Goal: Task Accomplishment & Management: Manage account settings

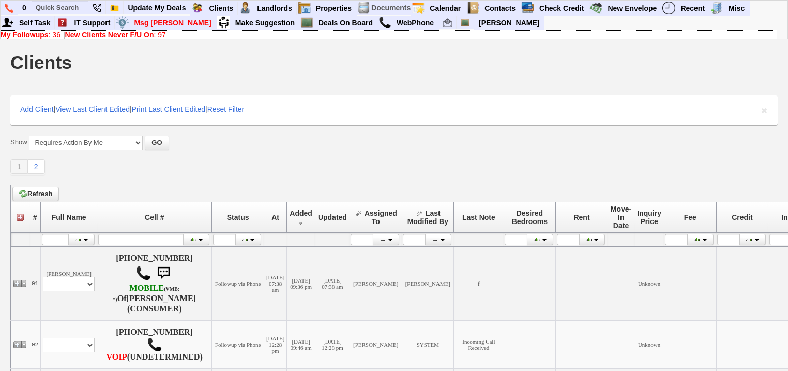
click at [35, 35] on b "My Followups" at bounding box center [25, 35] width 48 height 8
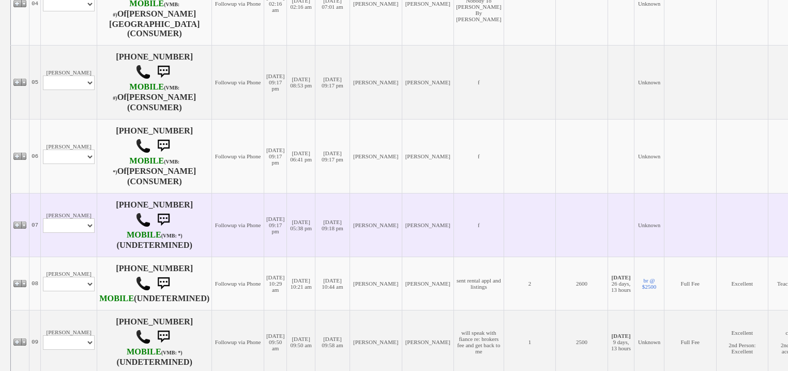
scroll to position [538, 0]
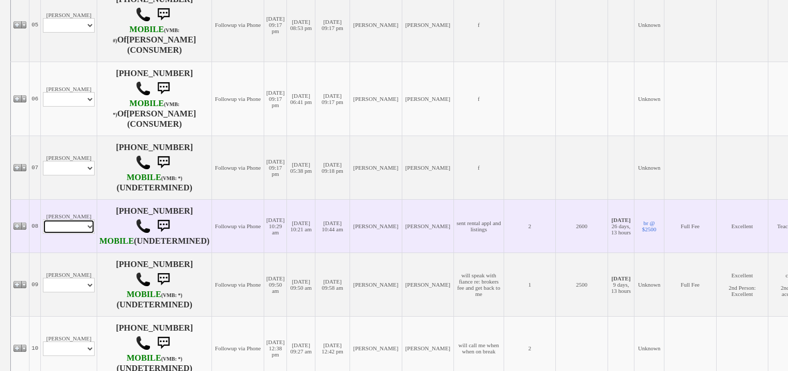
click at [76, 232] on select "Profile Edit Print Email Externally (Will Not Be Tracked In CRM) Closed Deals" at bounding box center [69, 226] width 52 height 14
select select "ChangeURL,/crm/custom/edit_client_form.php?redirect=%2Fcrm%2Fclients.php&id=168…"
click at [43, 230] on select "Profile Edit Print Email Externally (Will Not Be Tracked In CRM) Closed Deals" at bounding box center [69, 226] width 52 height 14
select select
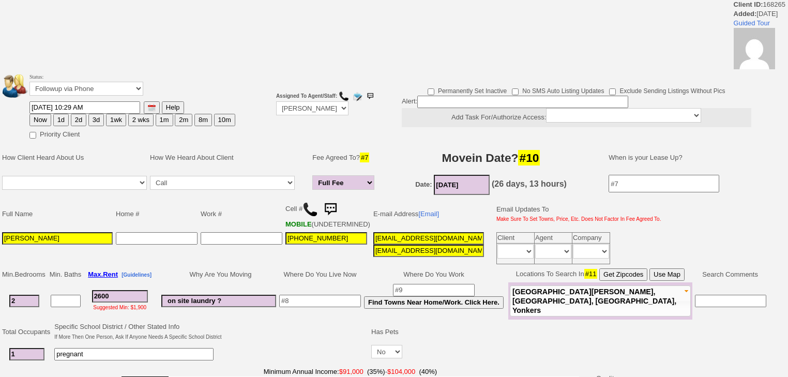
drag, startPoint x: 75, startPoint y: 81, endPoint x: 77, endPoint y: 88, distance: 7.4
click at [76, 83] on td "Status: Followup via Phone Followup via Email Followup When Section 8 Property …" at bounding box center [132, 85] width 207 height 29
drag, startPoint x: 77, startPoint y: 88, endPoint x: 76, endPoint y: 94, distance: 5.7
click at [77, 88] on select "Followup via Phone Followup via Email Followup When Section 8 Property Found De…" at bounding box center [86, 89] width 114 height 14
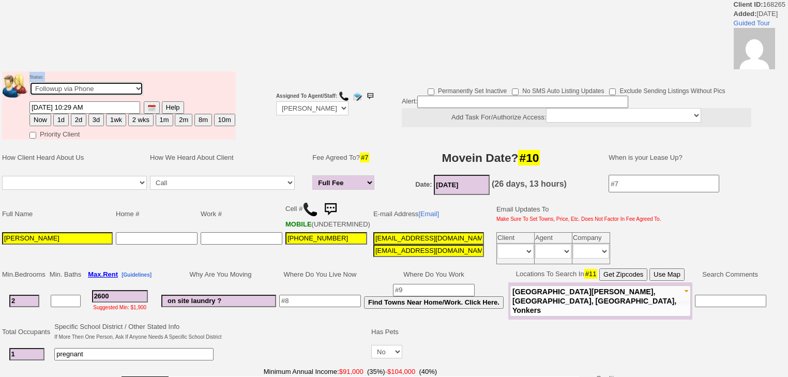
select select "Inactive"
click at [29, 85] on select "Followup via Phone Followup via Email Followup When Section 8 Property Found De…" at bounding box center [86, 89] width 114 height 14
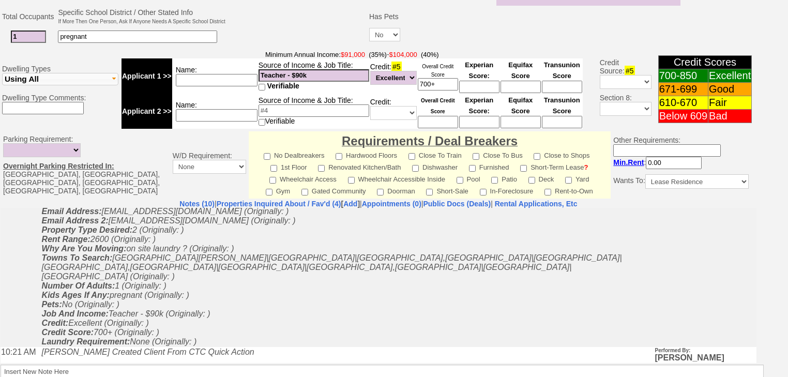
scroll to position [432, 0]
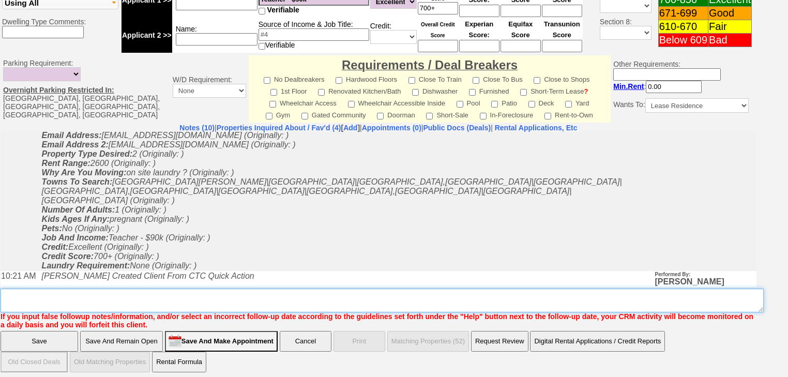
click at [154, 296] on textarea "Insert New Note Here" at bounding box center [383, 301] width 764 height 24
drag, startPoint x: 94, startPoint y: 293, endPoint x: 2, endPoint y: 285, distance: 93.0
click at [2, 289] on textarea "Insert New Note Here" at bounding box center [383, 301] width 764 height 24
type textarea "never heard back from client"
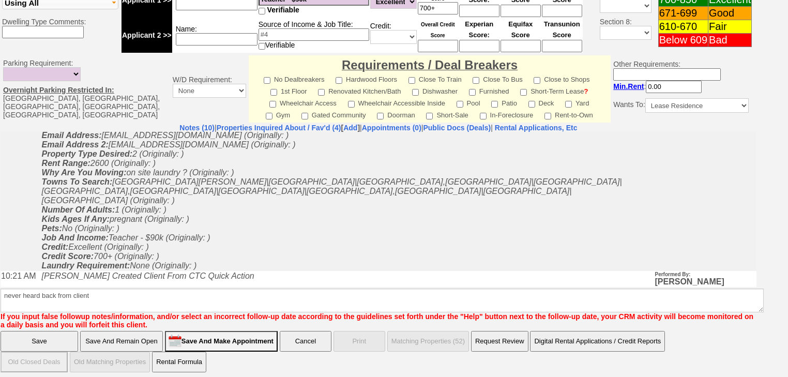
click at [62, 332] on input "Save" at bounding box center [40, 341] width 78 height 21
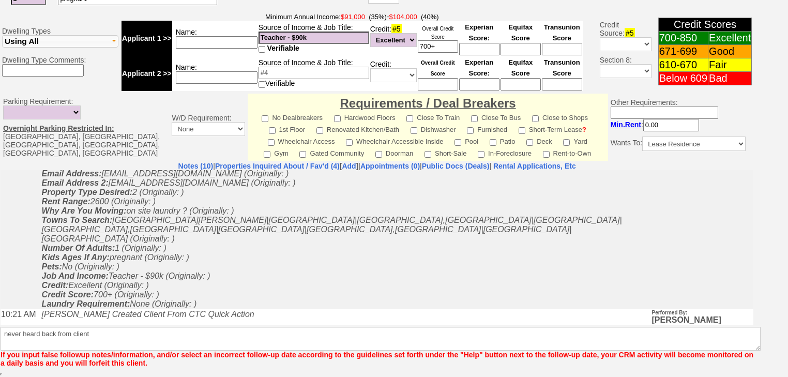
scroll to position [389, 0]
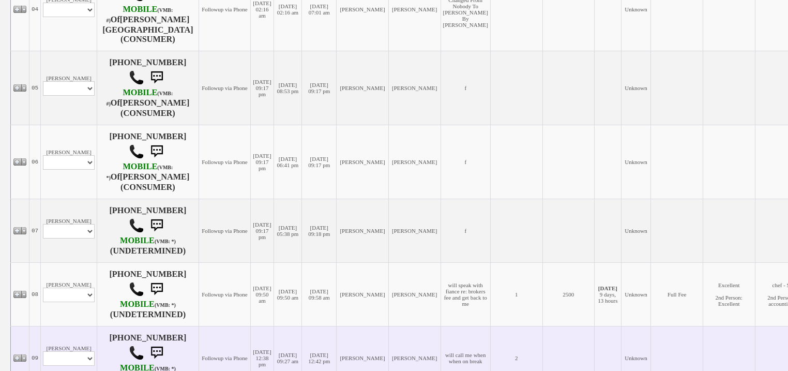
scroll to position [579, 0]
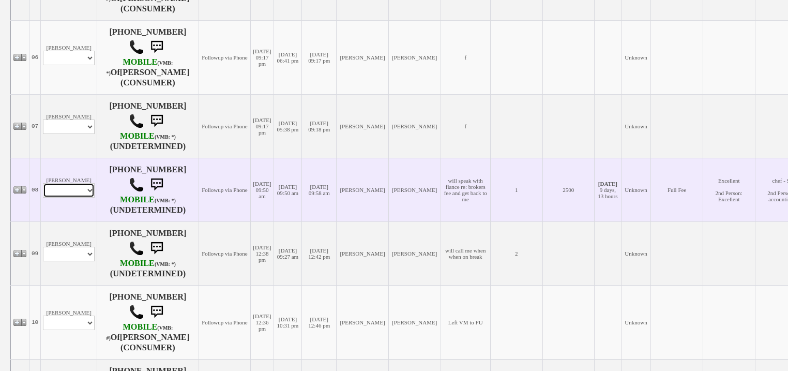
click at [56, 198] on select "Profile Edit Print Email Externally (Will Not Be Tracked In CRM) Closed Deals" at bounding box center [69, 190] width 52 height 14
select select "ChangeURL,/crm/custom/edit_client_form.php?redirect=%2Fcrm%2Fclients.php&id=168…"
click at [43, 189] on select "Profile Edit Print Email Externally (Will Not Be Tracked In CRM) Closed Deals" at bounding box center [69, 190] width 52 height 14
select select
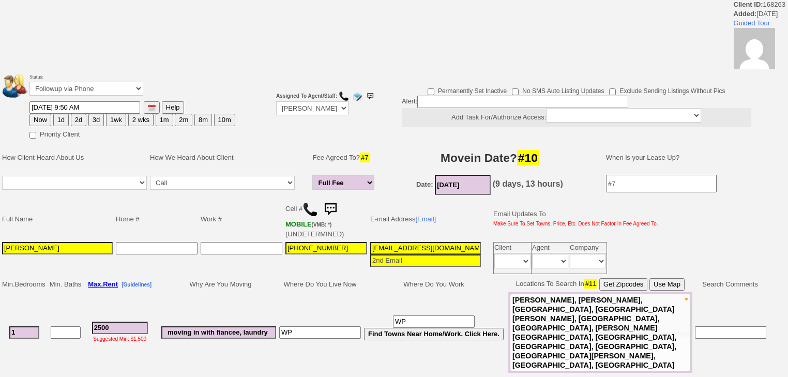
click at [68, 80] on td "Status: Followup via Phone Followup via Email Followup When Section 8 Property …" at bounding box center [132, 85] width 207 height 29
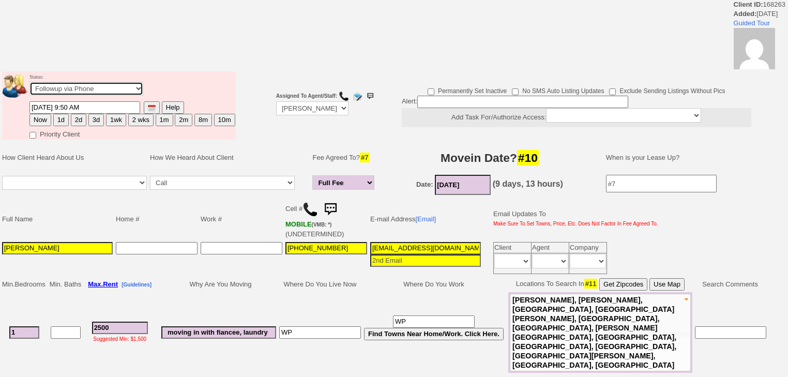
click at [68, 85] on select "Followup via Phone Followup via Email Followup When Section 8 Property Found De…" at bounding box center [86, 89] width 114 height 14
select select "Inactive"
click at [29, 85] on select "Followup via Phone Followup via Email Followup When Section 8 Property Found De…" at bounding box center [86, 89] width 114 height 14
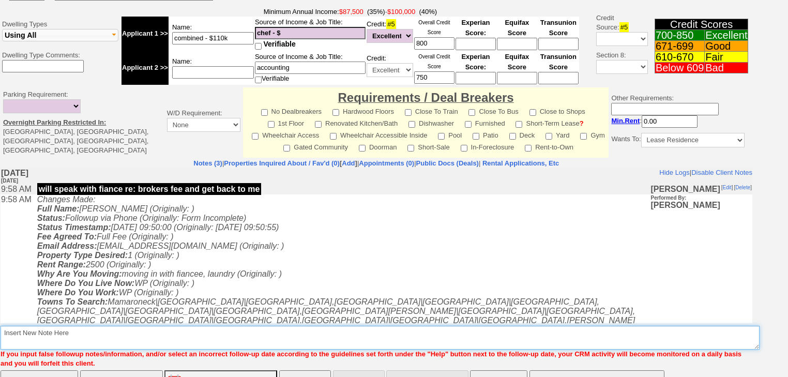
click at [82, 326] on textarea "Insert New Note Here" at bounding box center [380, 338] width 759 height 24
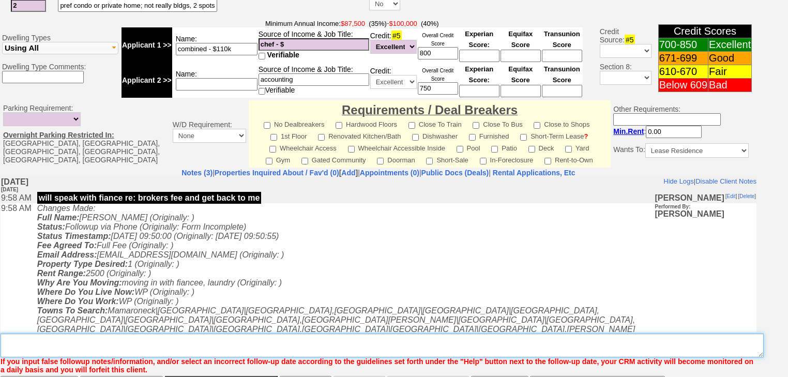
paste textarea "never heard back from client"
type textarea "never heard back from client"
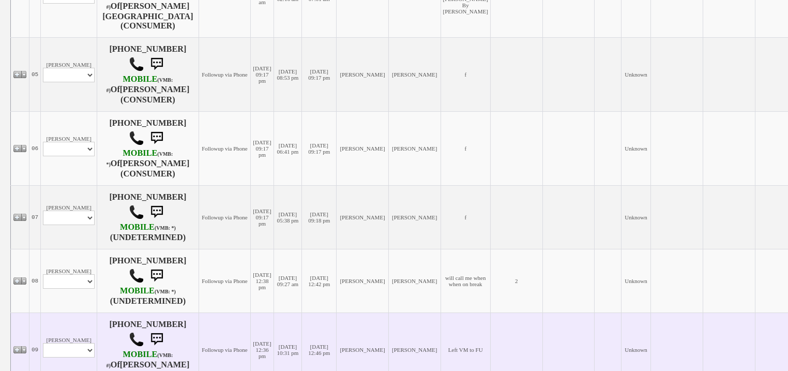
scroll to position [579, 0]
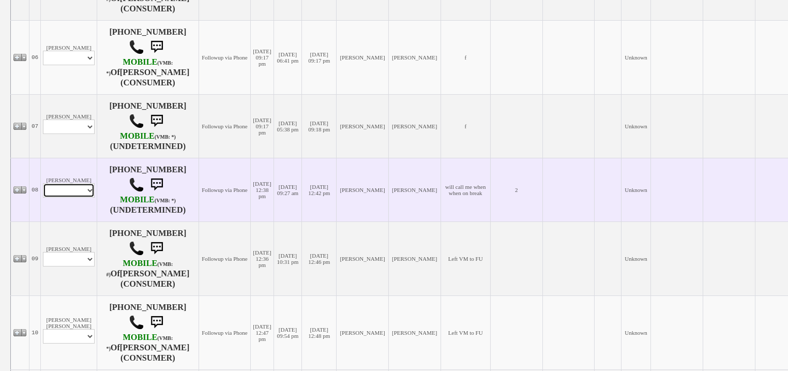
click at [50, 198] on select "Profile Edit Print Email Externally (Will Not Be Tracked In CRM) Closed Deals" at bounding box center [69, 190] width 52 height 14
select select "ChangeURL,/crm/custom/edit_client_form.php?redirect=%2Fcrm%2Fclients.php&id=168…"
click at [43, 189] on select "Profile Edit Print Email Externally (Will Not Be Tracked In CRM) Closed Deals" at bounding box center [69, 190] width 52 height 14
select select
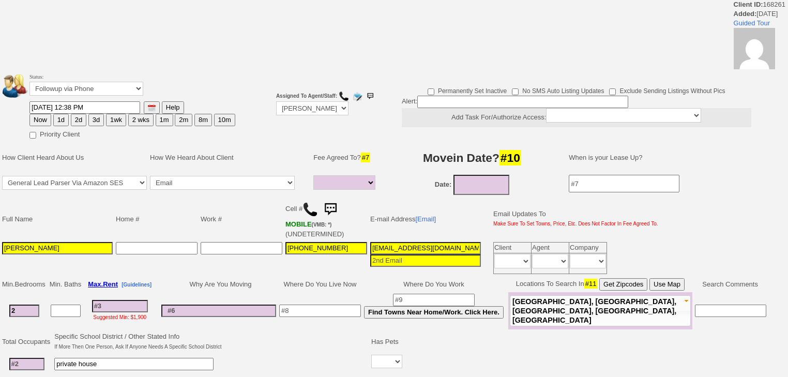
select select
drag, startPoint x: 78, startPoint y: 88, endPoint x: 78, endPoint y: 95, distance: 6.7
click at [78, 88] on select "Followup via Phone Followup via Email Followup When Section 8 Property Found De…" at bounding box center [86, 89] width 114 height 14
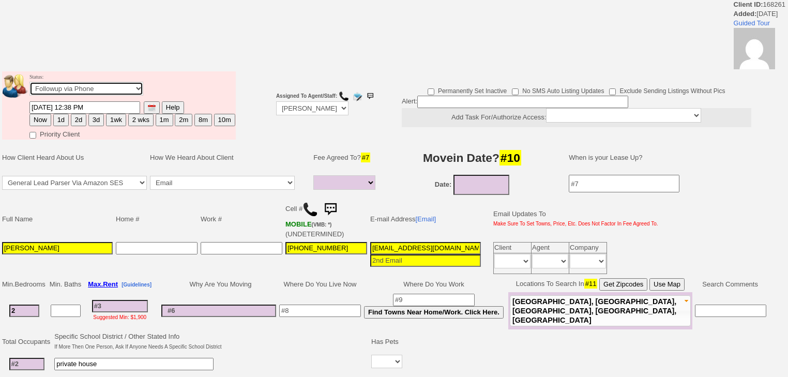
select select "Inactive"
click at [29, 85] on select "Followup via Phone Followup via Email Followup When Section 8 Property Found De…" at bounding box center [86, 89] width 114 height 14
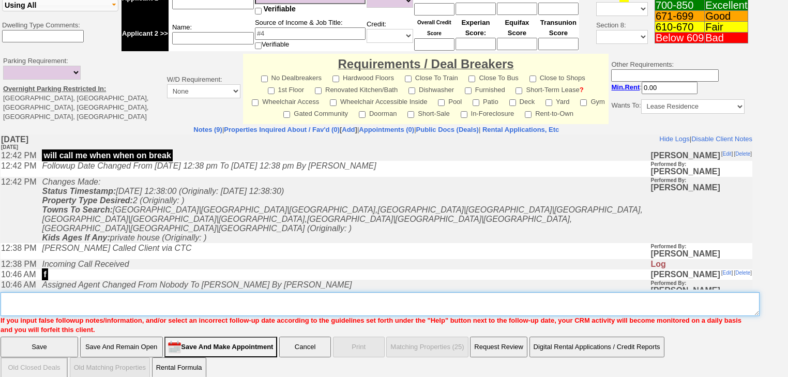
click at [81, 292] on textarea "Insert New Note Here" at bounding box center [380, 304] width 759 height 24
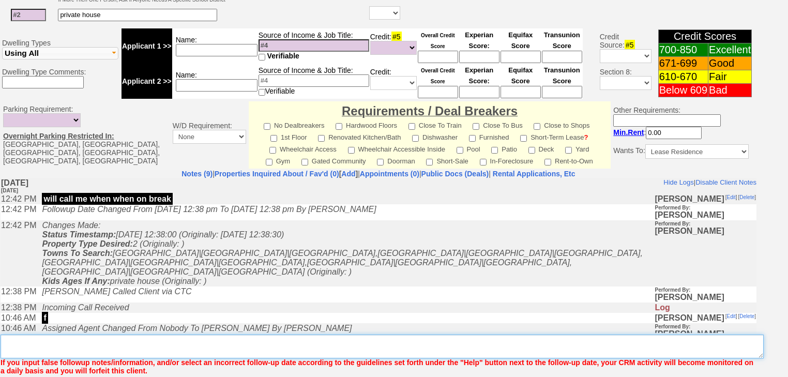
paste textarea "never heard back from client"
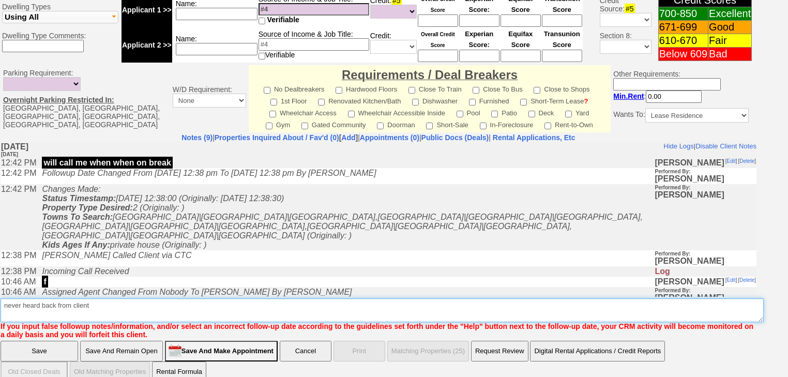
type textarea "never heard back from client"
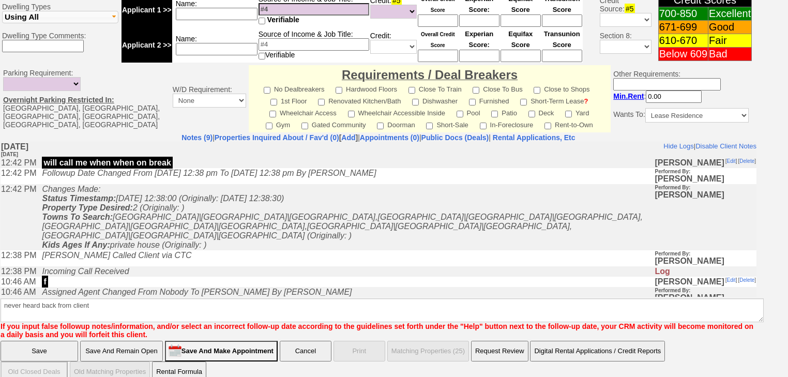
click at [59, 341] on input "Save" at bounding box center [40, 351] width 78 height 21
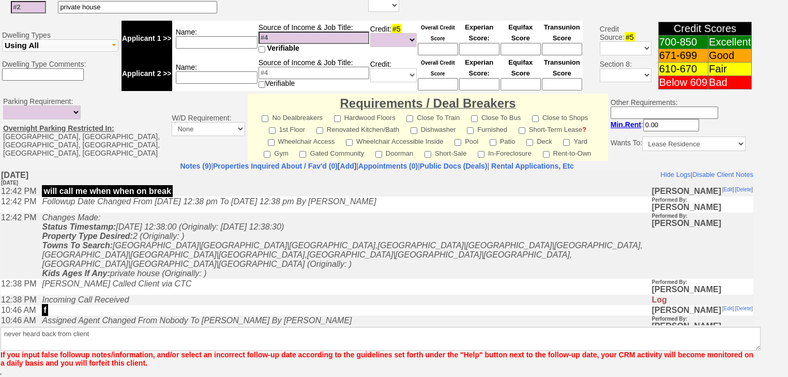
scroll to position [381, 0]
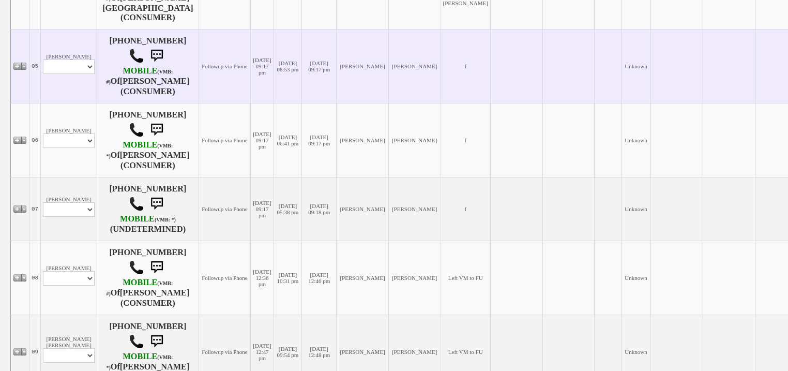
scroll to position [745, 0]
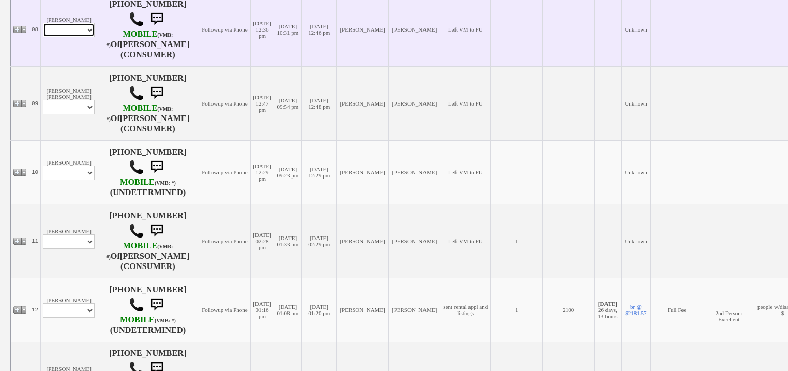
drag, startPoint x: 83, startPoint y: 33, endPoint x: 83, endPoint y: 41, distance: 7.8
click at [83, 33] on select "Profile Edit Print Email Externally (Will Not Be Tracked In CRM) Closed Deals" at bounding box center [69, 30] width 52 height 14
select select "ChangeURL,/crm/custom/edit_client_form.php?redirect=%2Fcrm%2Fclients.php&id=168…"
click at [43, 28] on select "Profile Edit Print Email Externally (Will Not Be Tracked In CRM) Closed Deals" at bounding box center [69, 30] width 52 height 14
select select
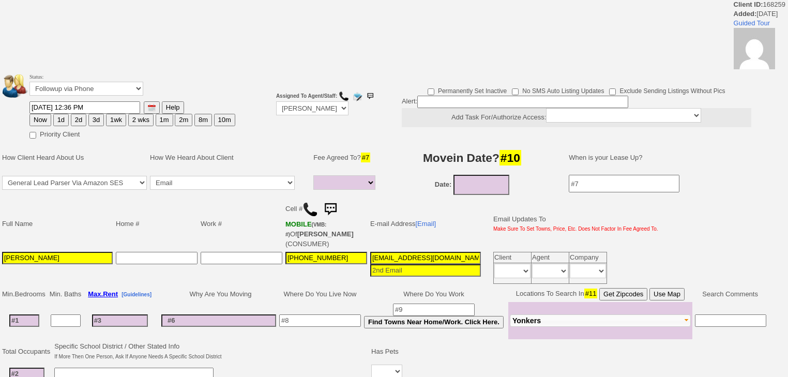
select select
click at [85, 92] on select "Followup via Phone Followup via Email Followup When Section 8 Property Found De…" at bounding box center [86, 89] width 114 height 14
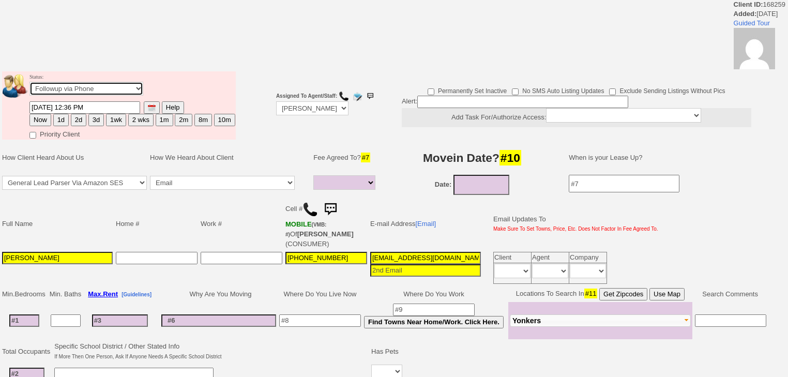
select select "Inactive"
click at [29, 85] on select "Followup via Phone Followup via Email Followup When Section 8 Property Found De…" at bounding box center [86, 89] width 114 height 14
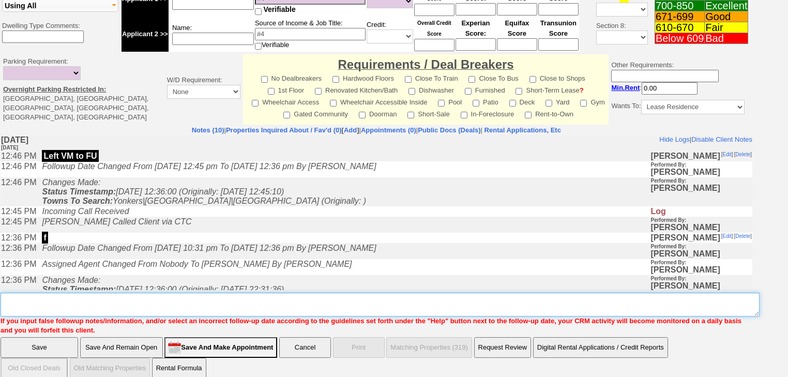
click at [56, 293] on textarea "Insert New Note Here" at bounding box center [380, 305] width 759 height 24
paste textarea "never heard back from client"
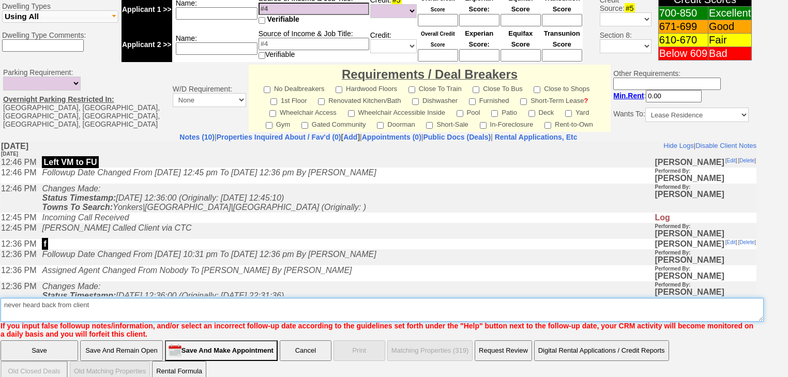
type textarea "never heard back from client"
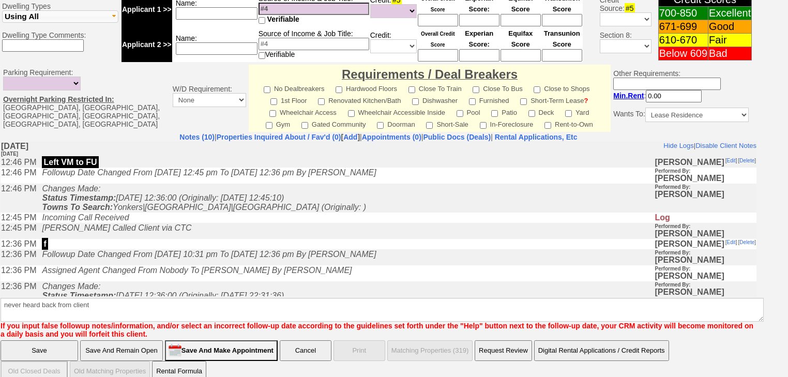
click at [56, 340] on input "Save" at bounding box center [40, 350] width 78 height 21
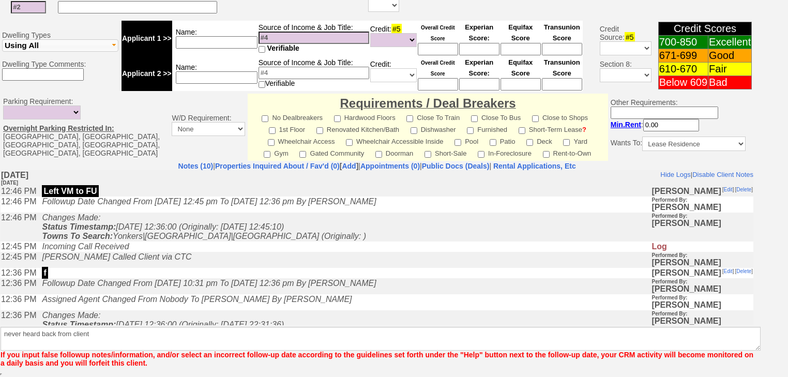
scroll to position [389, 0]
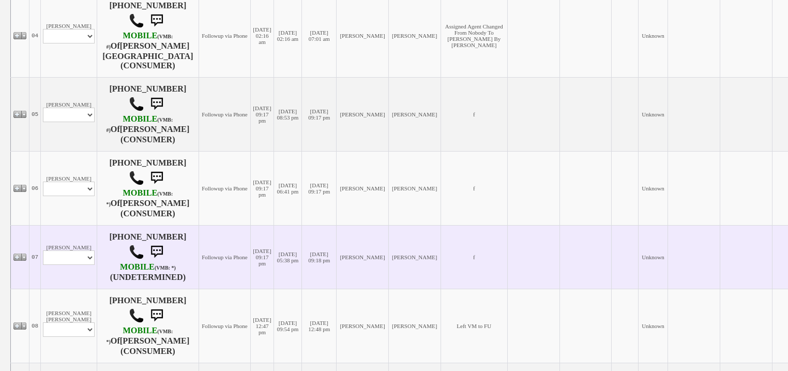
scroll to position [497, 0]
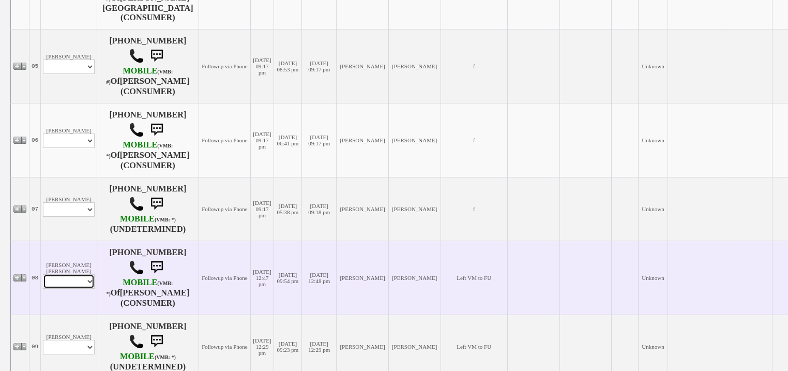
drag, startPoint x: 70, startPoint y: 292, endPoint x: 69, endPoint y: 309, distance: 17.6
click at [70, 289] on select "Profile Edit Print Email Externally (Will Not Be Tracked In CRM) Closed Deals" at bounding box center [69, 281] width 52 height 14
select select "ChangeURL,/crm/custom/edit_client_form.php?redirect=%2Fcrm%2Fclients.php&id=168…"
click at [43, 285] on select "Profile Edit Print Email Externally (Will Not Be Tracked In CRM) Closed Deals" at bounding box center [69, 281] width 52 height 14
select select
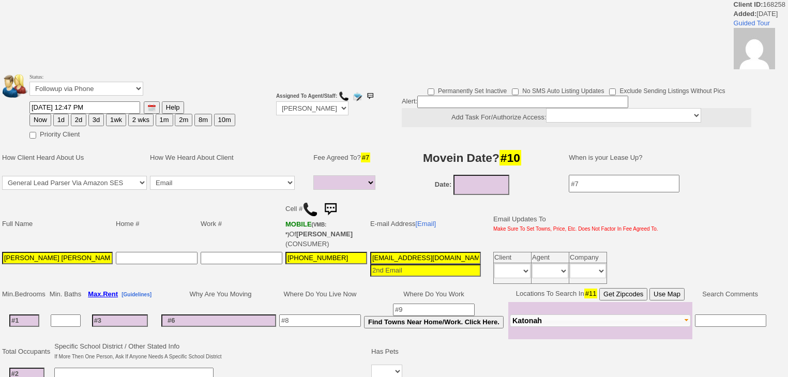
select select
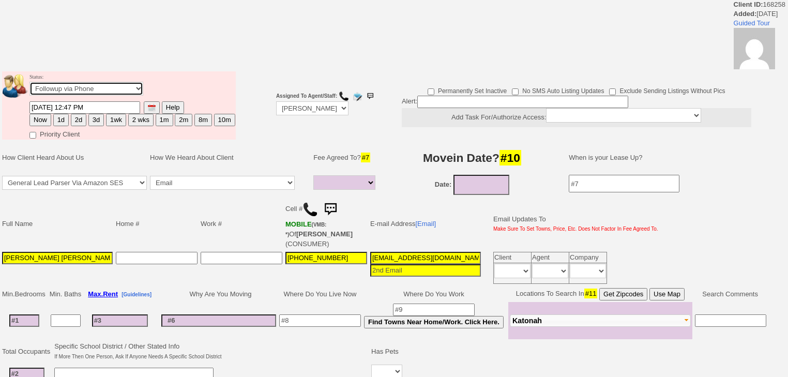
drag, startPoint x: 95, startPoint y: 87, endPoint x: 95, endPoint y: 94, distance: 7.2
click at [95, 89] on select "Followup via Phone Followup via Email Followup When Section 8 Property Found De…" at bounding box center [86, 89] width 114 height 14
select select "Inactive"
click at [29, 85] on select "Followup via Phone Followup via Email Followup When Section 8 Property Found De…" at bounding box center [86, 89] width 114 height 14
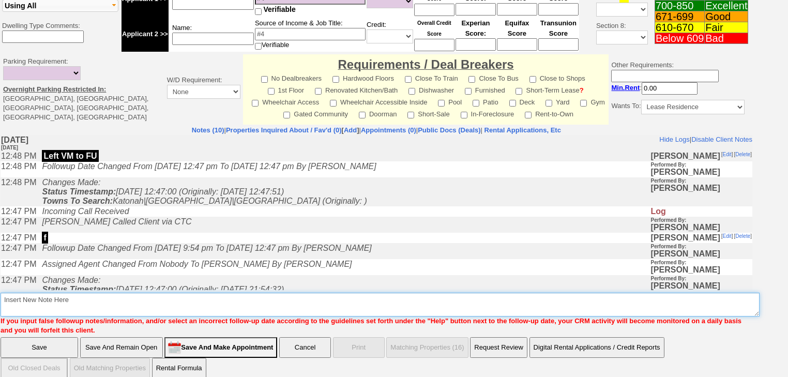
click at [68, 294] on textarea "Insert New Note Here" at bounding box center [380, 305] width 759 height 24
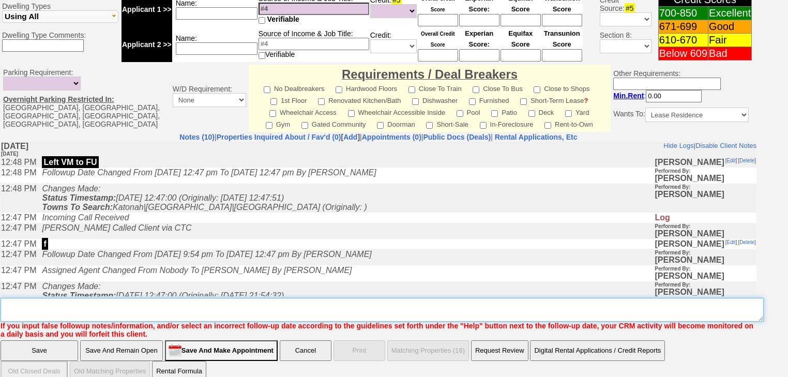
paste textarea "never heard back from client"
type textarea "never heard back from client"
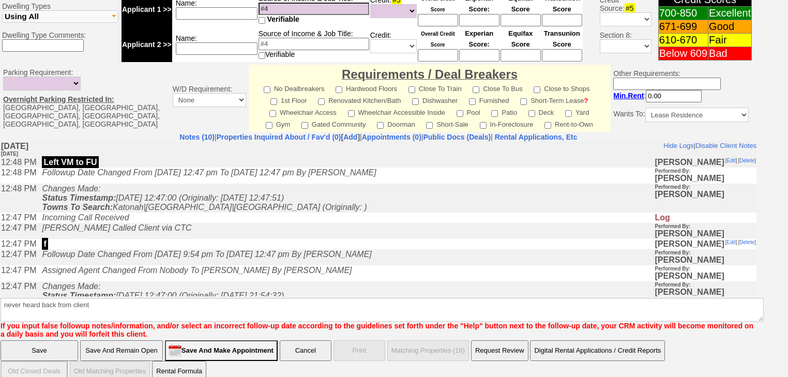
click at [67, 342] on input "Save" at bounding box center [40, 350] width 78 height 21
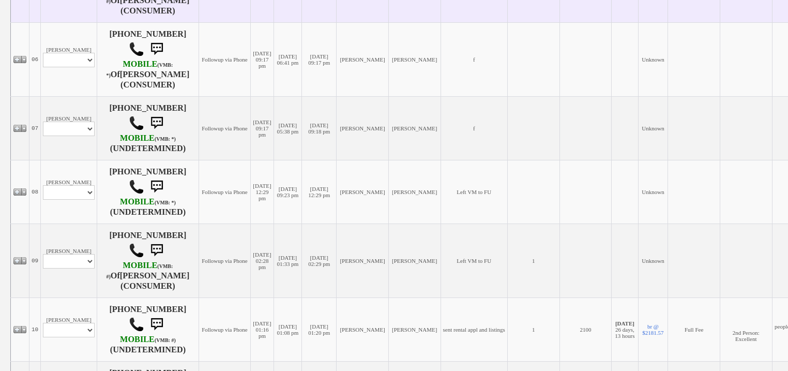
scroll to position [621, 0]
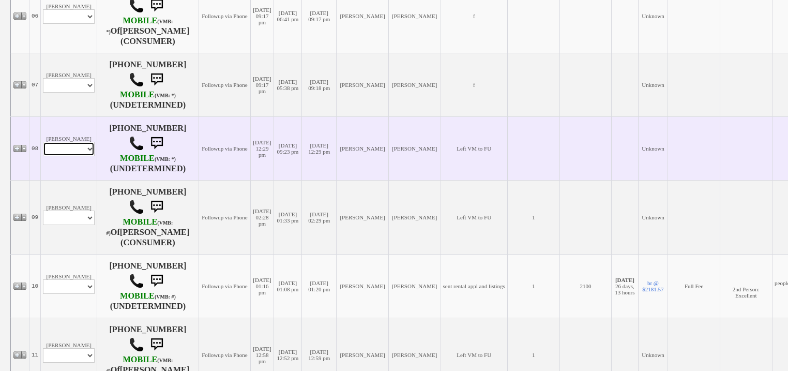
drag, startPoint x: 73, startPoint y: 153, endPoint x: 73, endPoint y: 161, distance: 8.3
click at [73, 153] on select "Profile Edit Print Email Externally (Will Not Be Tracked In CRM) Closed Deals" at bounding box center [69, 149] width 52 height 14
select select "ChangeURL,/crm/custom/edit_client_form.php?redirect=%2Fcrm%2Fclients.php&id=168…"
click at [43, 147] on select "Profile Edit Print Email Externally (Will Not Be Tracked In CRM) Closed Deals" at bounding box center [69, 149] width 52 height 14
select select
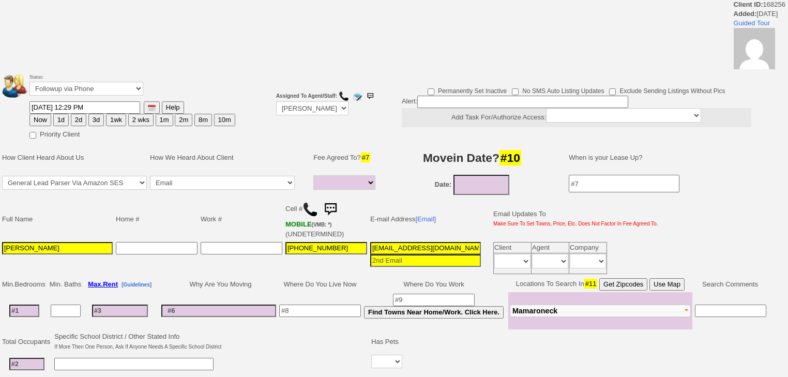
select select
click at [91, 93] on select "Followup via Phone Followup via Email Followup When Section 8 Property Found De…" at bounding box center [86, 89] width 114 height 14
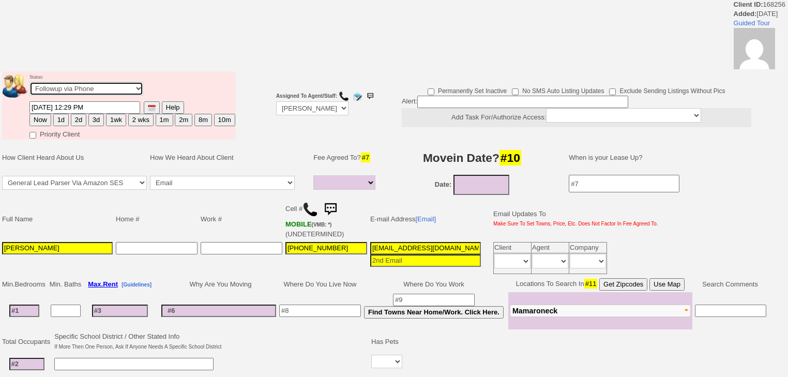
select select "Inactive"
click at [29, 85] on select "Followup via Phone Followup via Email Followup When Section 8 Property Found De…" at bounding box center [86, 89] width 114 height 14
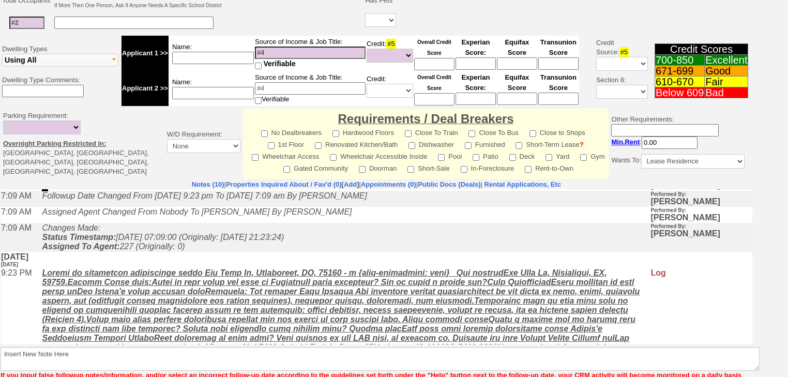
scroll to position [146, 0]
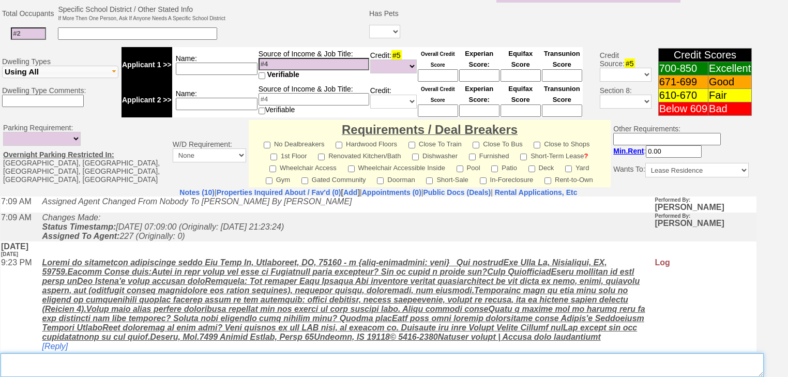
drag, startPoint x: 75, startPoint y: 349, endPoint x: 13, endPoint y: 352, distance: 61.6
click at [74, 353] on textarea "Insert New Note Here" at bounding box center [383, 365] width 764 height 24
paste textarea "never heard back from client"
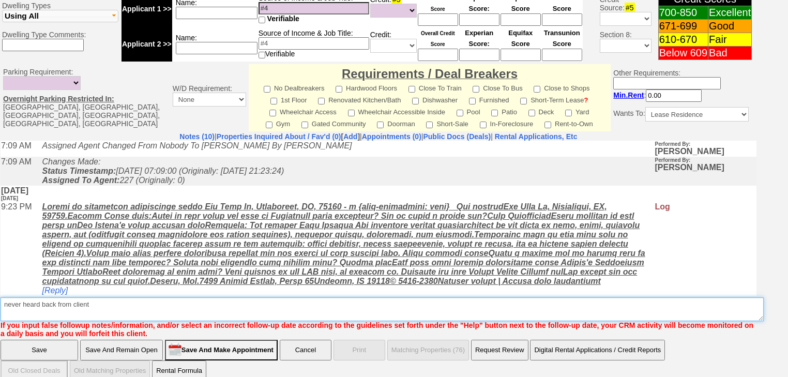
type textarea "never heard back from client"
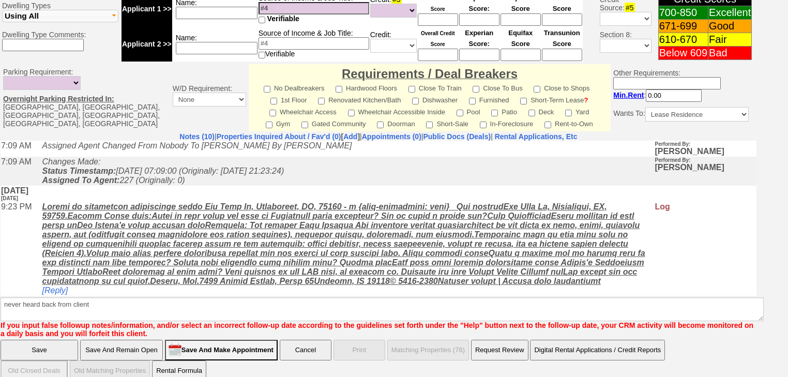
click at [23, 340] on input "Save" at bounding box center [40, 350] width 78 height 21
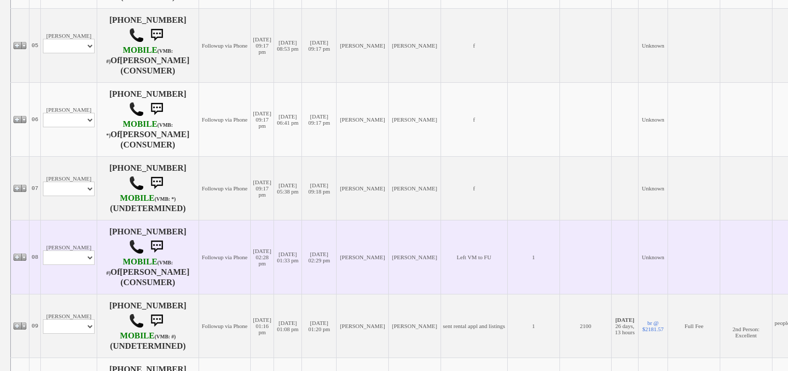
scroll to position [579, 0]
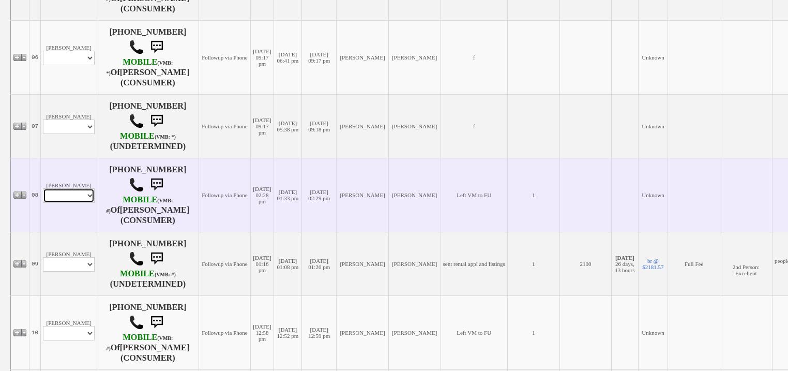
click at [92, 203] on select "Profile Edit Print Email Externally (Will Not Be Tracked In CRM) Closed Deals" at bounding box center [69, 195] width 52 height 14
select select "ChangeURL,/crm/custom/edit_client_form.php?redirect=%2Fcrm%2Fclients.php&id=168…"
click at [43, 198] on select "Profile Edit Print Email Externally (Will Not Be Tracked In CRM) Closed Deals" at bounding box center [69, 195] width 52 height 14
select select
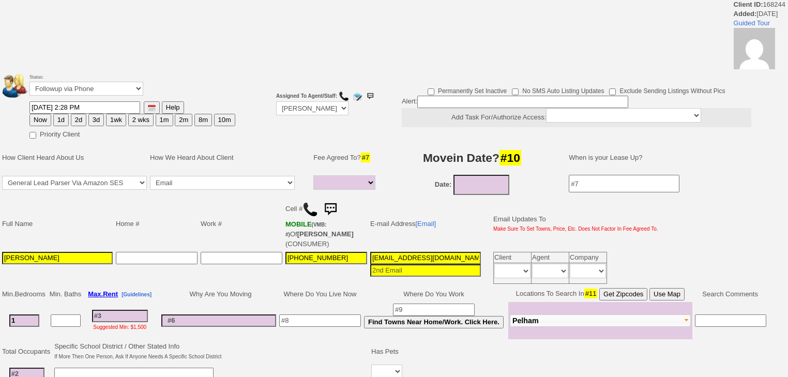
select select
click at [93, 93] on select "Followup via Phone Followup via Email Followup When Section 8 Property Found De…" at bounding box center [86, 89] width 114 height 14
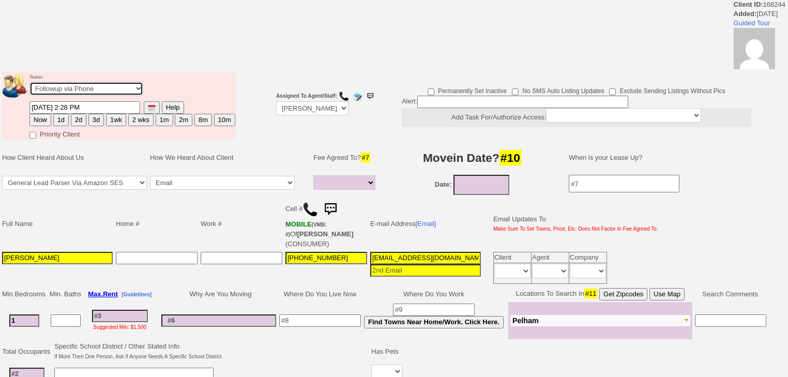
select select "Inactive"
click at [29, 85] on select "Followup via Phone Followup via Email Followup When Section 8 Property Found De…" at bounding box center [86, 89] width 114 height 14
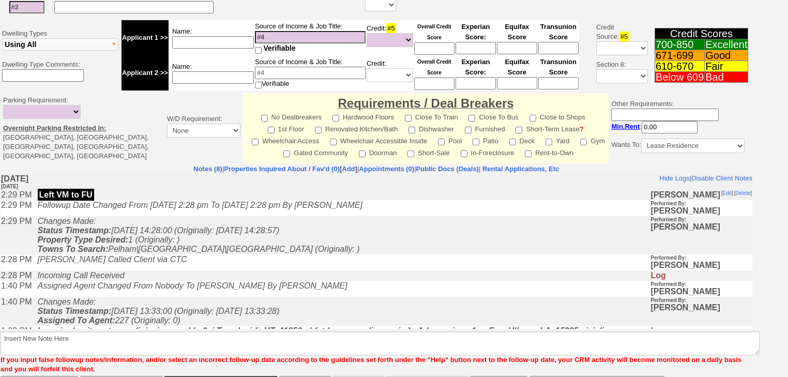
scroll to position [395, 0]
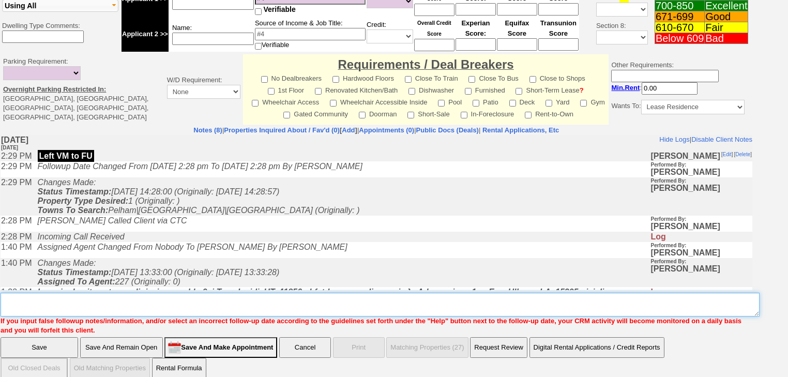
click at [77, 295] on textarea "Insert New Note Here" at bounding box center [380, 305] width 759 height 24
paste textarea "never heard back from client"
type textarea "never heard back from client"
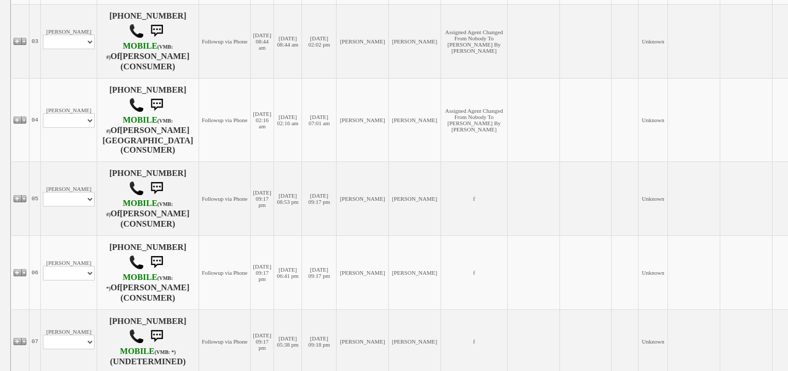
scroll to position [662, 0]
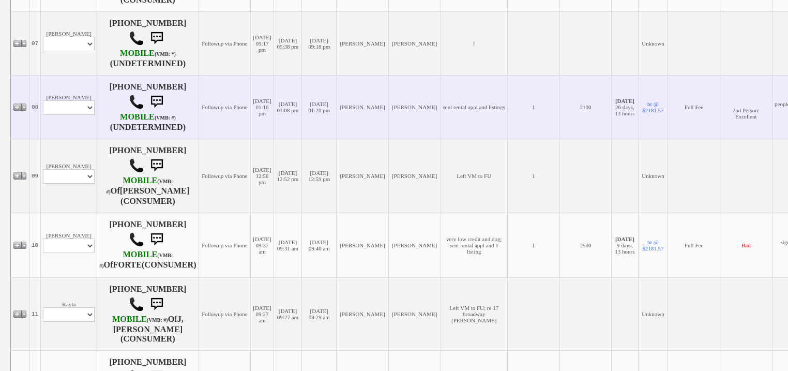
drag, startPoint x: 75, startPoint y: 105, endPoint x: 74, endPoint y: 116, distance: 10.9
click at [75, 106] on td "[PERSON_NAME] Profile Edit Print Email Externally (Will Not Be Tracked In CRM) …" at bounding box center [69, 107] width 56 height 64
click at [74, 121] on td "Julian Camargo Profile Edit Print Email Externally (Will Not Be Tracked In CRM)…" at bounding box center [69, 107] width 56 height 64
select select "ChangeURL,/crm/custom/edit_client_form.php?redirect=%2Fcrm%2Fclients.php&id=168…"
click at [43, 106] on select "Profile Edit Print Email Externally (Will Not Be Tracked In CRM) Closed Deals" at bounding box center [69, 107] width 52 height 14
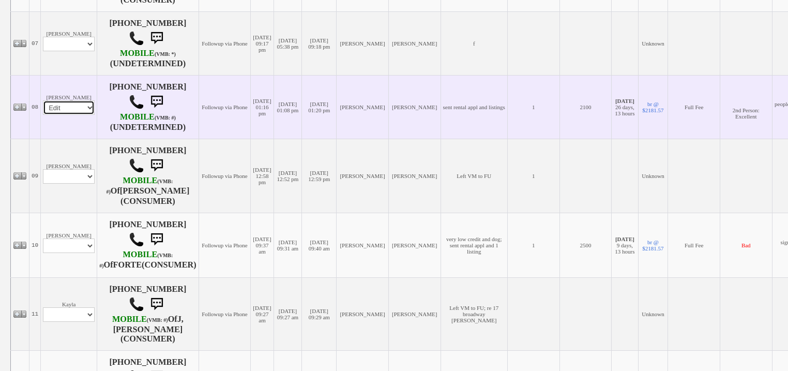
select select
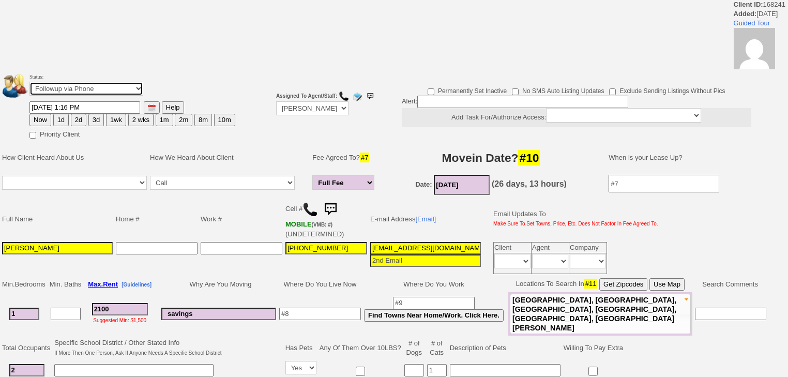
click at [86, 88] on select "Followup via Phone Followup via Email Followup When Section 8 Property Found De…" at bounding box center [86, 89] width 114 height 14
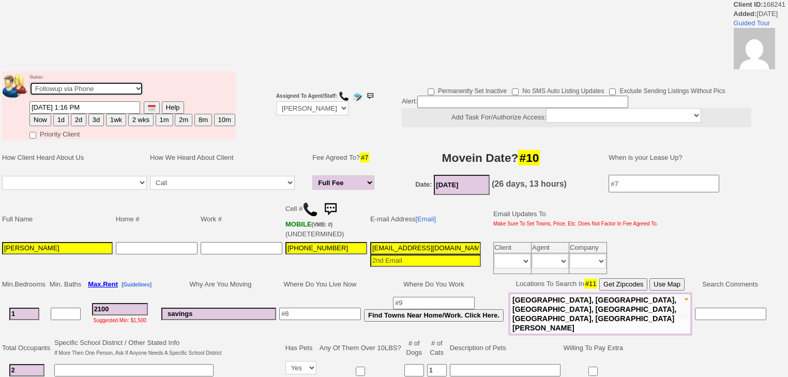
select select "Inactive"
click at [29, 85] on select "Followup via Phone Followup via Email Followup When Section 8 Property Found De…" at bounding box center [86, 89] width 114 height 14
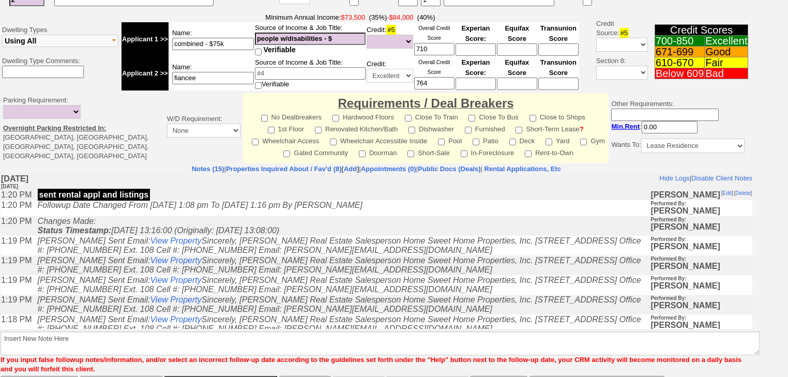
scroll to position [394, 0]
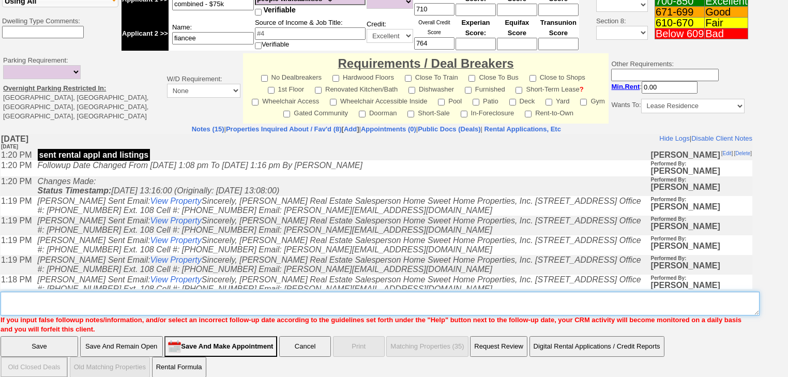
click at [133, 293] on textarea "Insert New Note Here" at bounding box center [380, 304] width 759 height 24
paste textarea "never heard back from client"
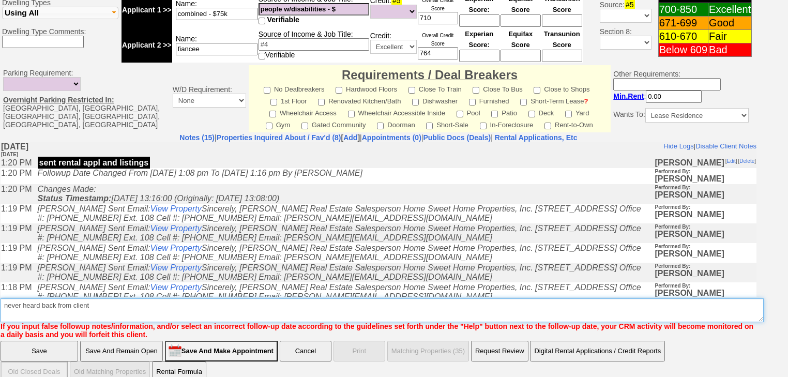
type textarea "never heard back from client"
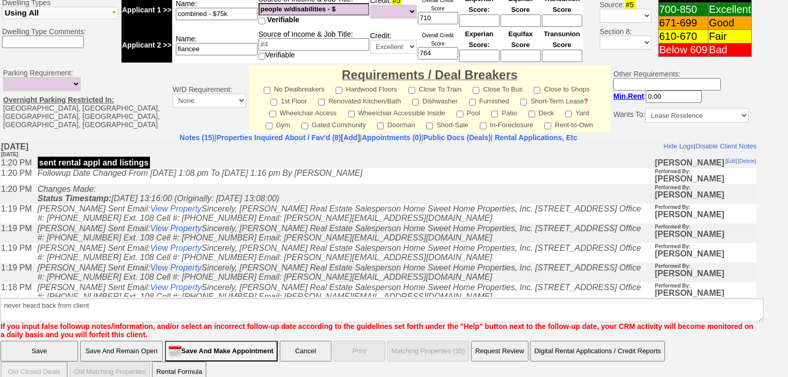
click at [58, 341] on input "Save" at bounding box center [40, 351] width 78 height 21
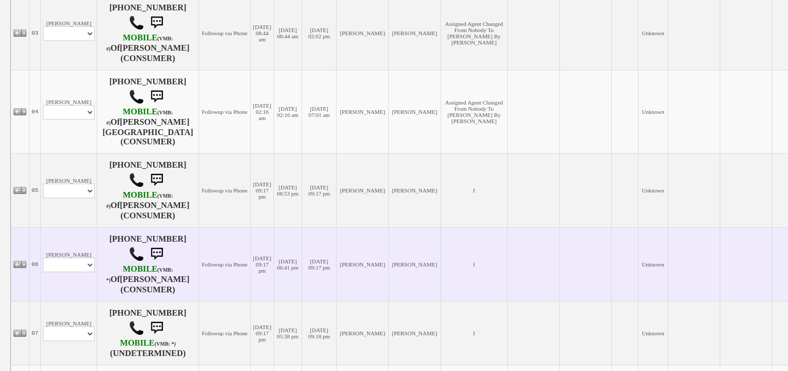
scroll to position [662, 0]
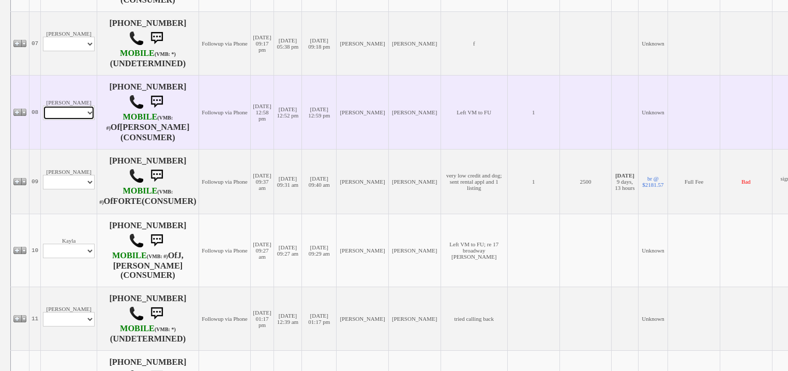
click at [60, 120] on select "Profile Edit Print Email Externally (Will Not Be Tracked In CRM) Closed Deals" at bounding box center [69, 113] width 52 height 14
select select "ChangeURL,/crm/custom/edit_client_form.php?redirect=%2Fcrm%2Fclients.php&id=168…"
click at [43, 111] on select "Profile Edit Print Email Externally (Will Not Be Tracked In CRM) Closed Deals" at bounding box center [69, 113] width 52 height 14
select select
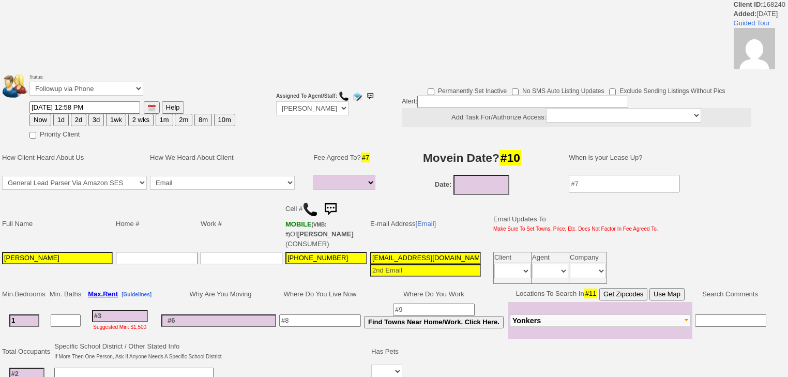
select select
click at [78, 93] on select "Followup via Phone Followup via Email Followup When Section 8 Property Found De…" at bounding box center [86, 89] width 114 height 14
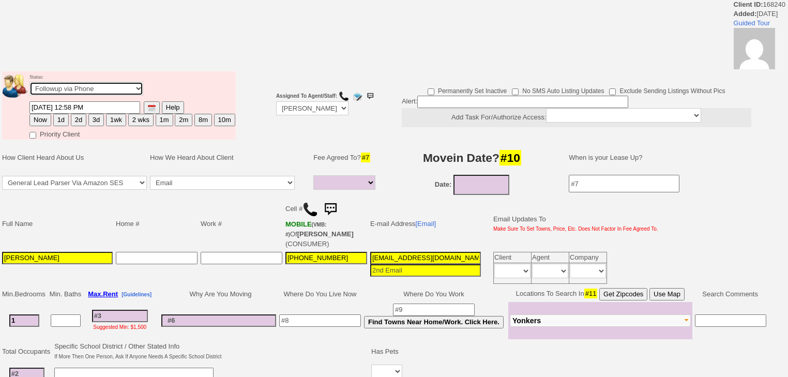
select select "Inactive"
click at [29, 85] on select "Followup via Phone Followup via Email Followup When Section 8 Property Found De…" at bounding box center [86, 89] width 114 height 14
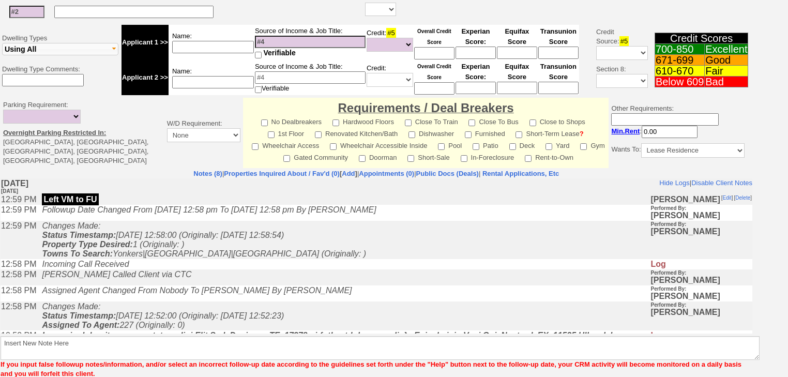
scroll to position [395, 0]
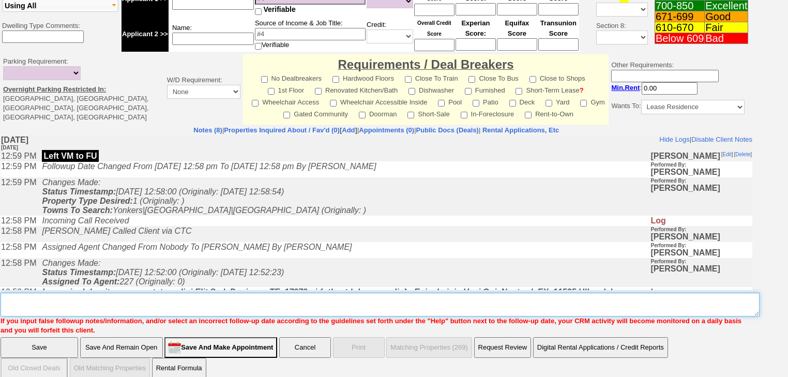
click at [93, 295] on textarea "Insert New Note Here" at bounding box center [380, 305] width 759 height 24
paste textarea "never heard back from client"
type textarea "never heard back from client"
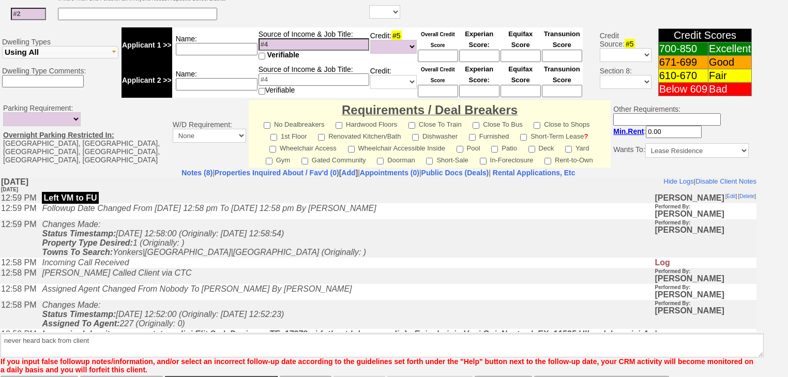
scroll to position [389, 0]
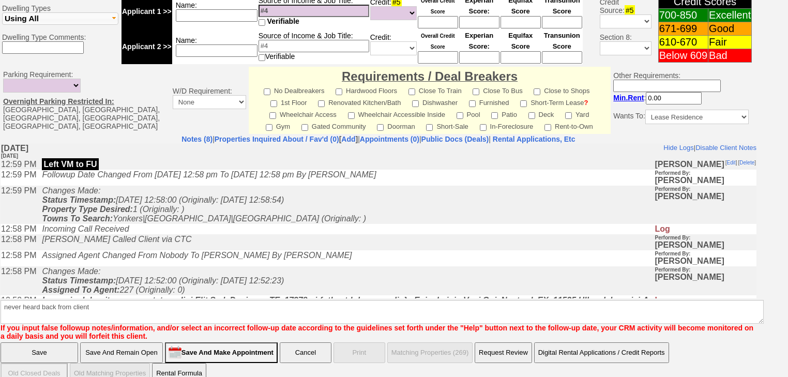
click at [58, 342] on input "Save" at bounding box center [40, 352] width 78 height 21
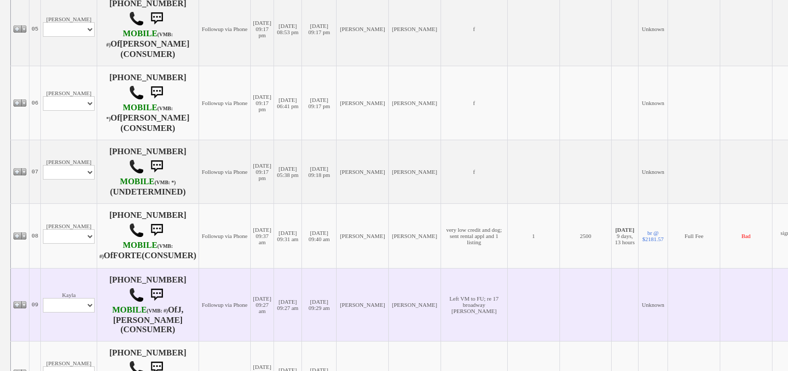
scroll to position [579, 0]
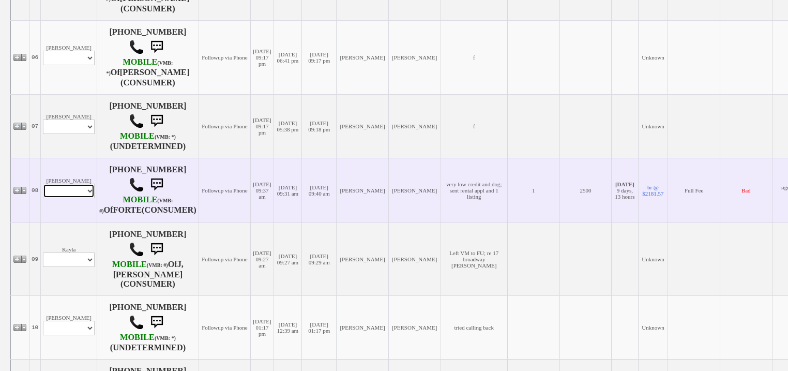
drag, startPoint x: 46, startPoint y: 201, endPoint x: 46, endPoint y: 207, distance: 6.2
click at [46, 198] on select "Profile Edit Print Email Externally (Will Not Be Tracked In CRM) Closed Deals" at bounding box center [69, 191] width 52 height 14
select select "ChangeURL,/crm/custom/edit_client_form.php?redirect=%2Fcrm%2Fclients.php&id=168…"
click at [43, 193] on select "Profile Edit Print Email Externally (Will Not Be Tracked In CRM) Closed Deals" at bounding box center [69, 191] width 52 height 14
select select
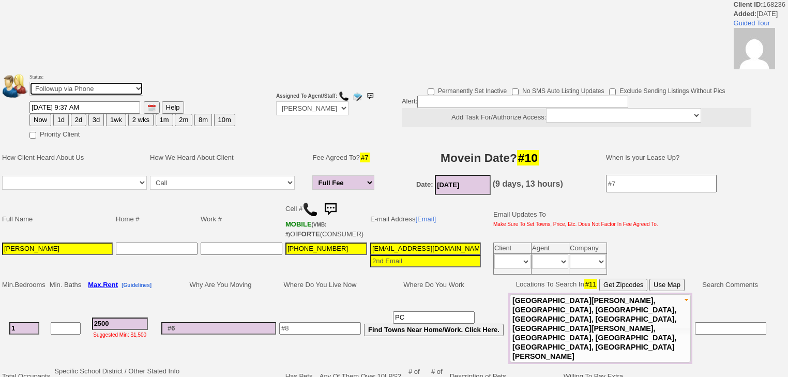
drag, startPoint x: 101, startPoint y: 88, endPoint x: 101, endPoint y: 94, distance: 6.2
click at [101, 89] on select "Followup via Phone Followup via Email Followup When Section 8 Property Found De…" at bounding box center [86, 89] width 114 height 14
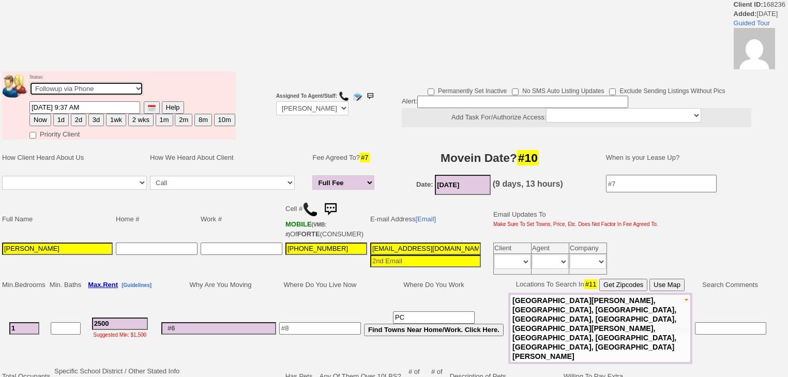
select select "Inactive"
click at [29, 85] on select "Followup via Phone Followup via Email Followup When Section 8 Property Found De…" at bounding box center [86, 89] width 114 height 14
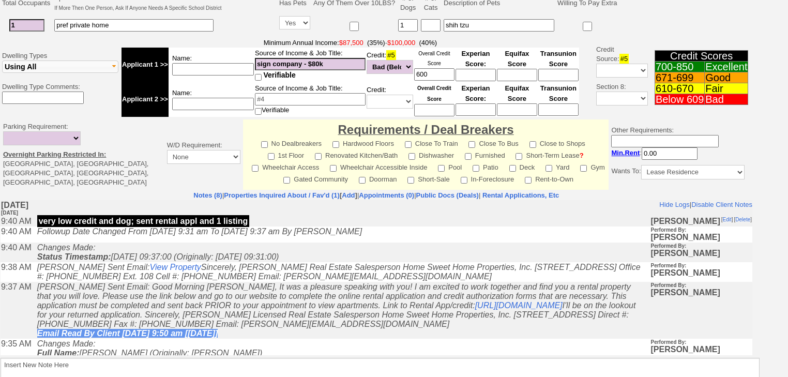
scroll to position [395, 0]
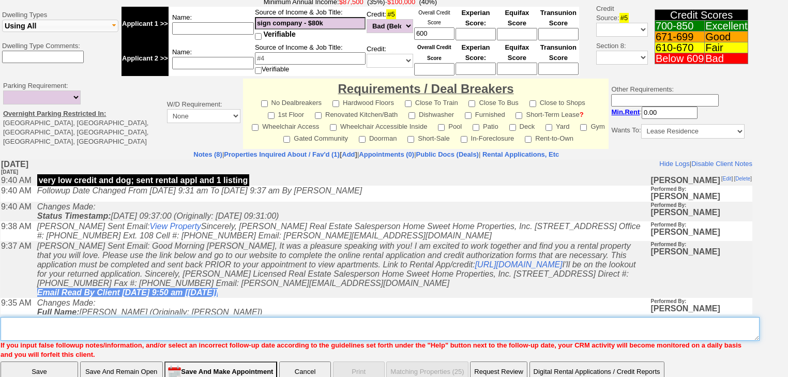
click at [129, 317] on textarea "Insert New Note Here" at bounding box center [380, 329] width 759 height 24
paste textarea "never heard back from client"
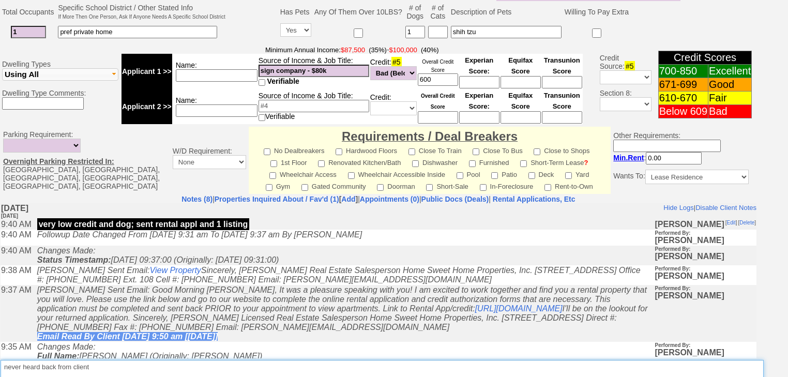
scroll to position [431, 0]
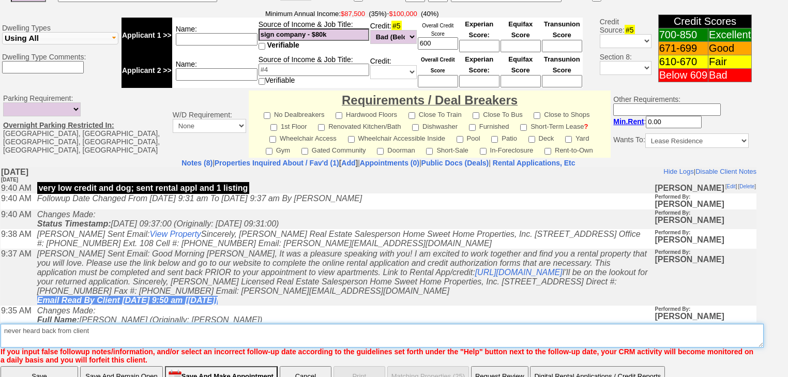
type textarea "never heard back from client"
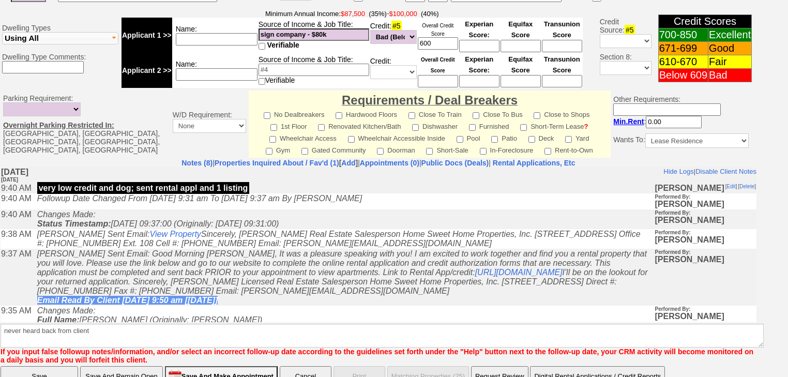
click at [70, 366] on input "Save" at bounding box center [40, 376] width 78 height 21
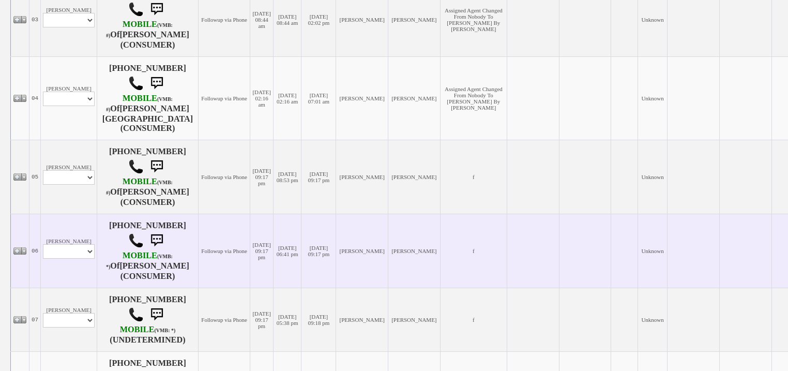
scroll to position [579, 0]
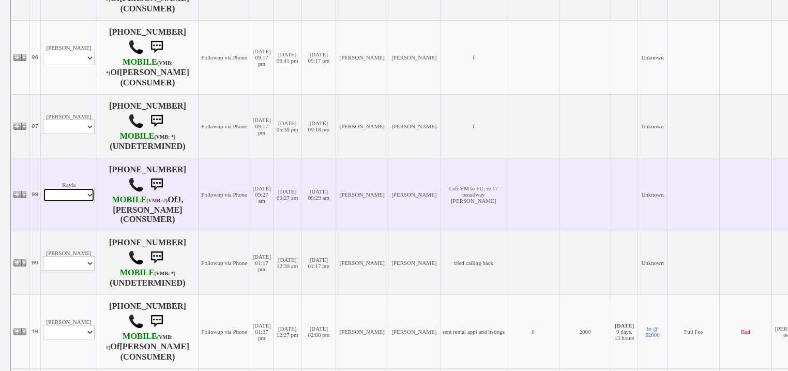
drag, startPoint x: 75, startPoint y: 202, endPoint x: 75, endPoint y: 207, distance: 5.7
click at [75, 202] on select "Profile Edit Print Closed Deals" at bounding box center [69, 195] width 52 height 14
select select "ChangeURL,/crm/custom/edit_client_form.php?redirect=%2Fcrm%2Fclients.php&id=168…"
click at [43, 193] on select "Profile Edit Print Closed Deals" at bounding box center [69, 195] width 52 height 14
select select
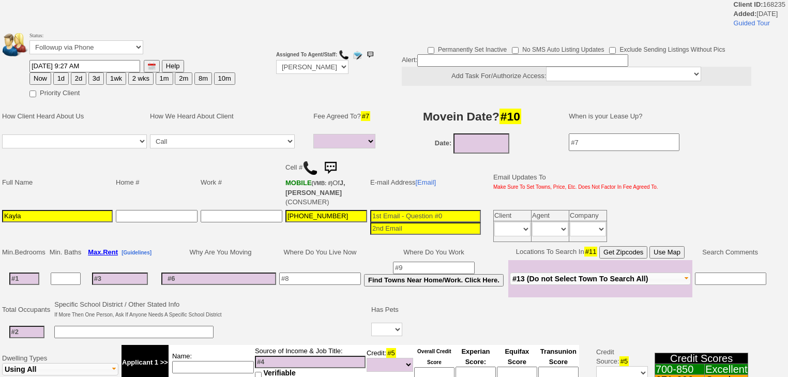
select select
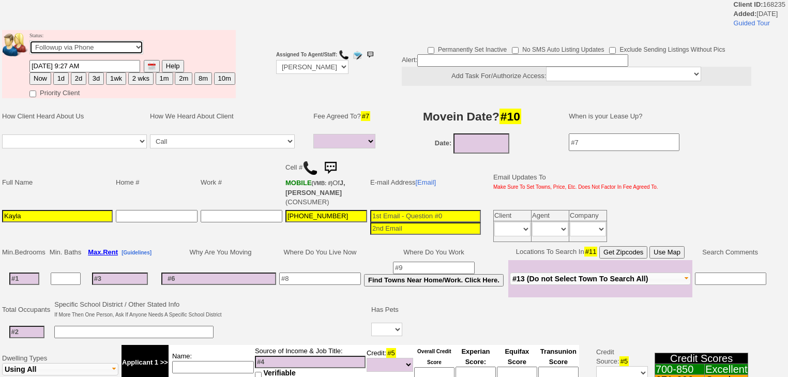
click at [122, 51] on select "Followup via Phone Followup via Email Followup When Section 8 Property Found De…" at bounding box center [86, 47] width 114 height 14
select select "Inactive"
click at [29, 43] on select "Followup via Phone Followup via Email Followup When Section 8 Property Found De…" at bounding box center [86, 47] width 114 height 14
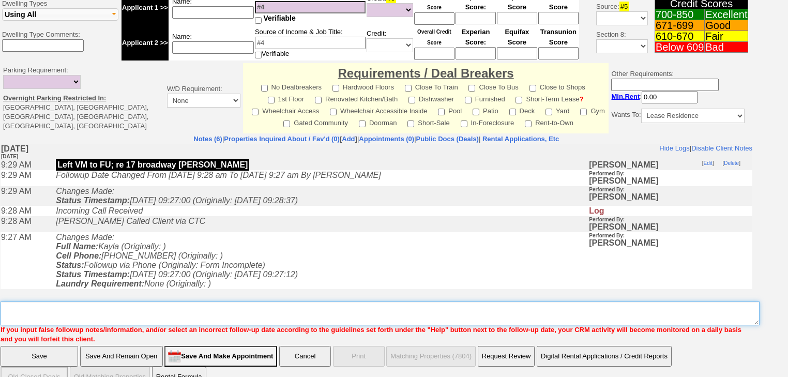
click at [82, 302] on textarea "Insert New Note Here" at bounding box center [380, 314] width 759 height 24
paste textarea "never heard back from client"
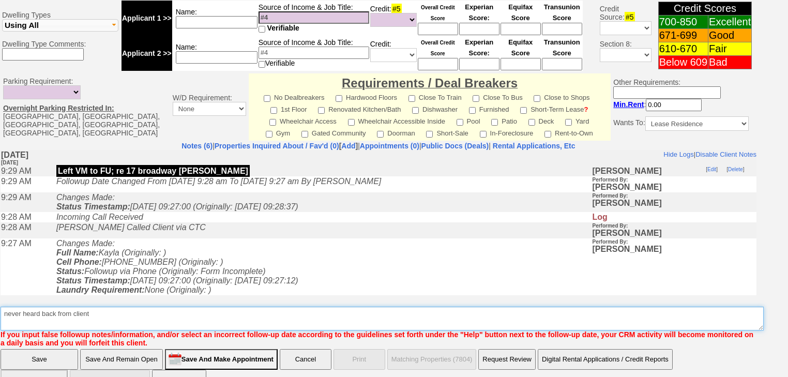
type textarea "never heard back from client"
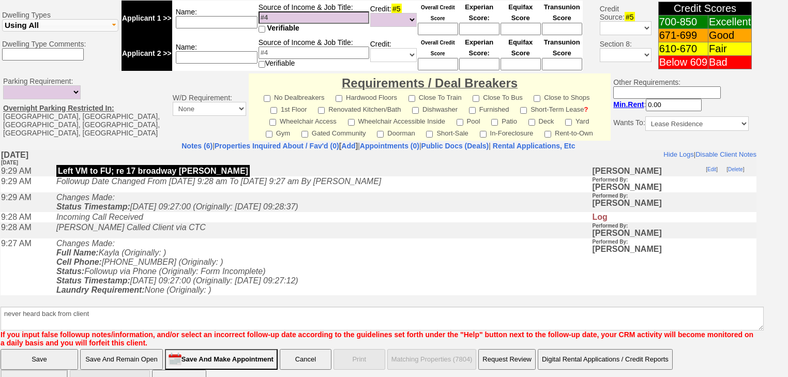
click at [44, 349] on input "Save" at bounding box center [40, 359] width 78 height 21
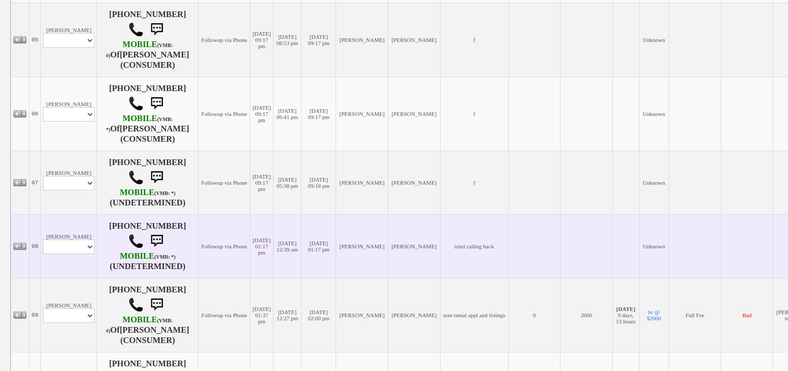
scroll to position [538, 0]
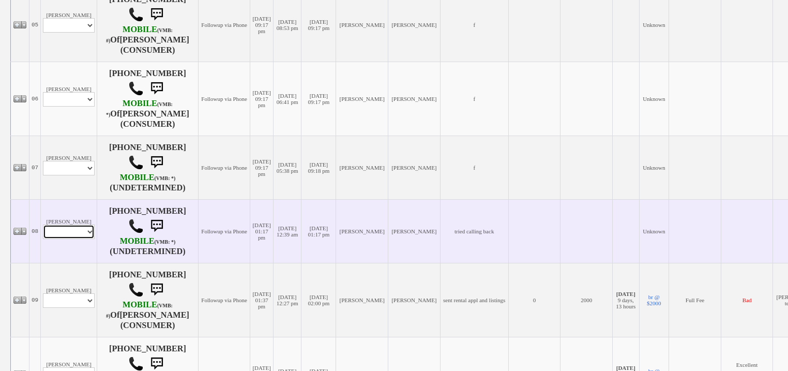
drag, startPoint x: 73, startPoint y: 235, endPoint x: 72, endPoint y: 242, distance: 6.7
click at [73, 236] on select "Profile Edit Print Email Externally (Will Not Be Tracked In CRM) Closed Deals" at bounding box center [69, 232] width 52 height 14
select select "ChangeURL,/crm/custom/edit_client_form.php?redirect=%2Fcrm%2Fclients.php&id=168…"
click at [43, 230] on select "Profile Edit Print Email Externally (Will Not Be Tracked In CRM) Closed Deals" at bounding box center [69, 232] width 52 height 14
select select
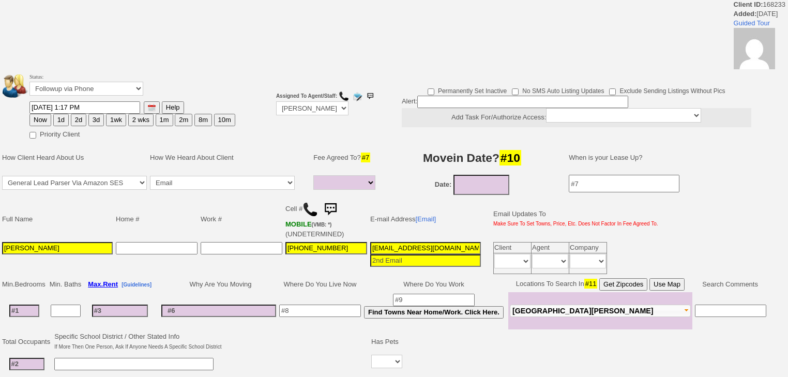
select select
drag, startPoint x: 76, startPoint y: 86, endPoint x: 75, endPoint y: 93, distance: 6.8
click at [76, 91] on select "Followup via Phone Followup via Email Followup When Section 8 Property Found De…" at bounding box center [86, 89] width 114 height 14
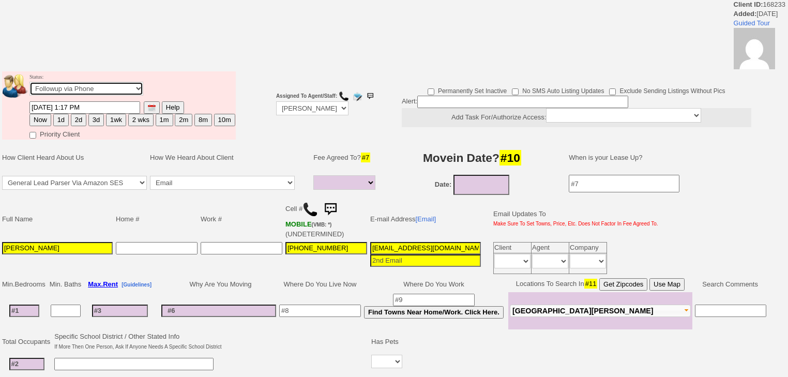
select select "Inactive"
click at [29, 85] on select "Followup via Phone Followup via Email Followup When Section 8 Property Found De…" at bounding box center [86, 89] width 114 height 14
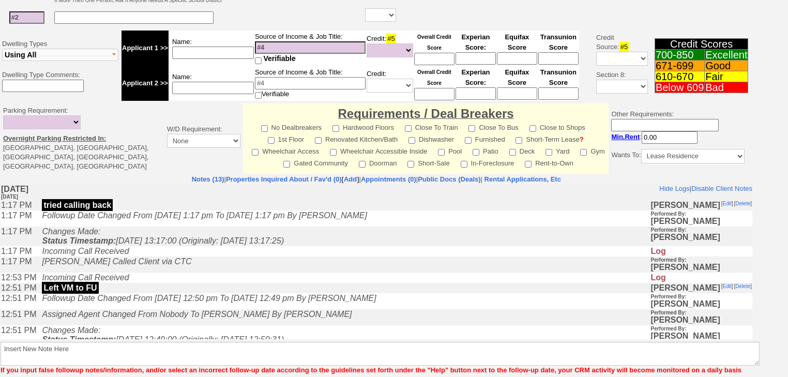
scroll to position [386, 0]
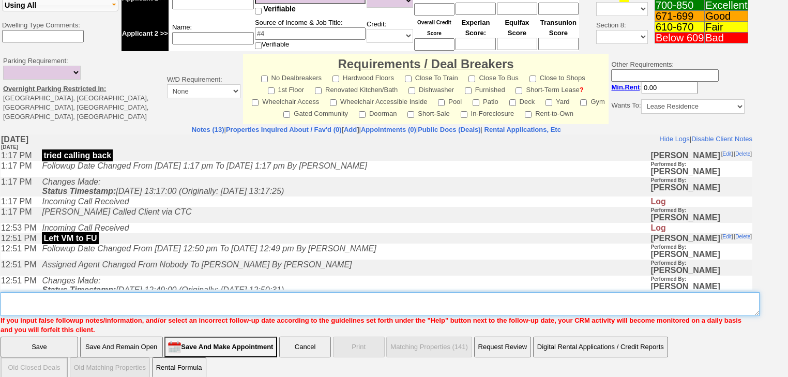
click at [97, 298] on textarea "Insert New Note Here" at bounding box center [380, 304] width 759 height 24
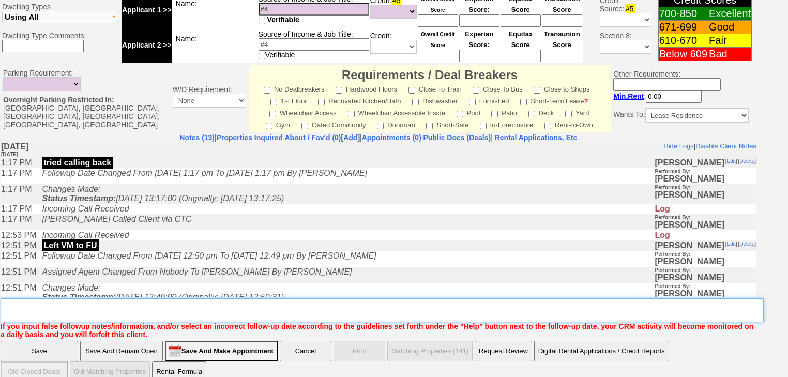
paste textarea "never heard back from client"
type textarea "never heard back from client"
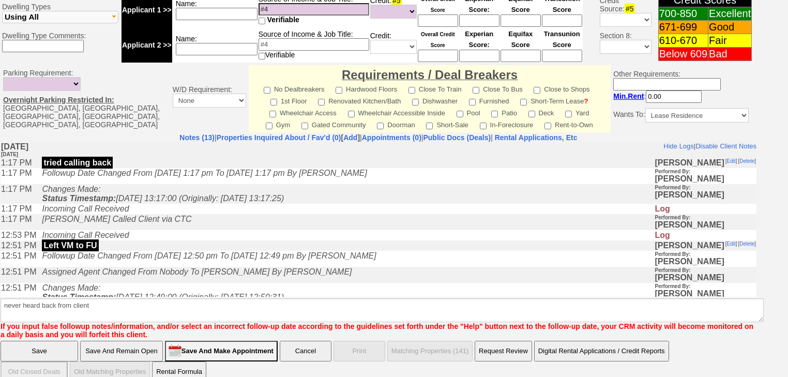
click at [60, 341] on input "Save" at bounding box center [40, 351] width 78 height 21
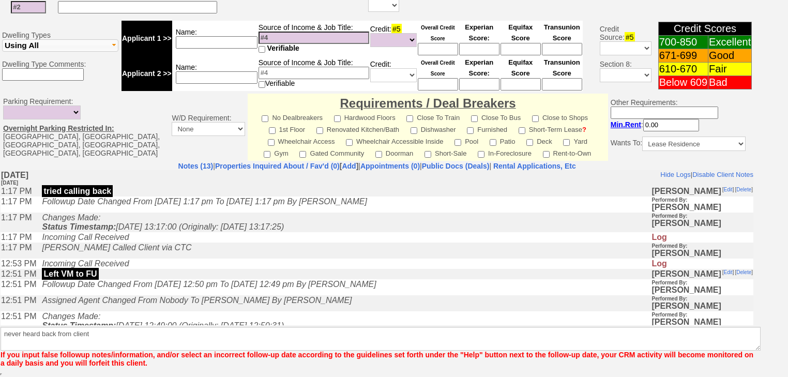
scroll to position [381, 0]
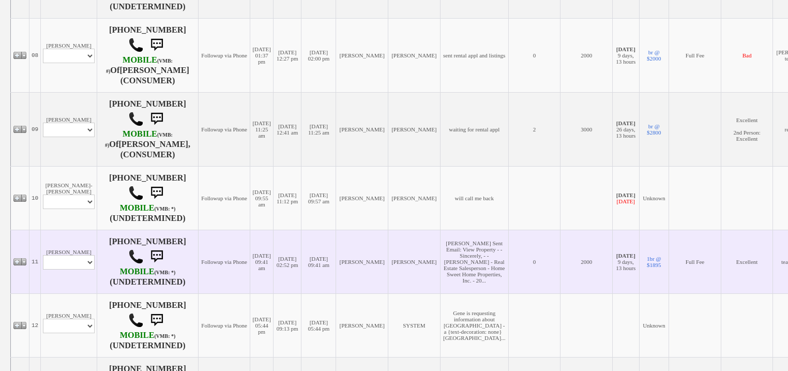
scroll to position [786, 0]
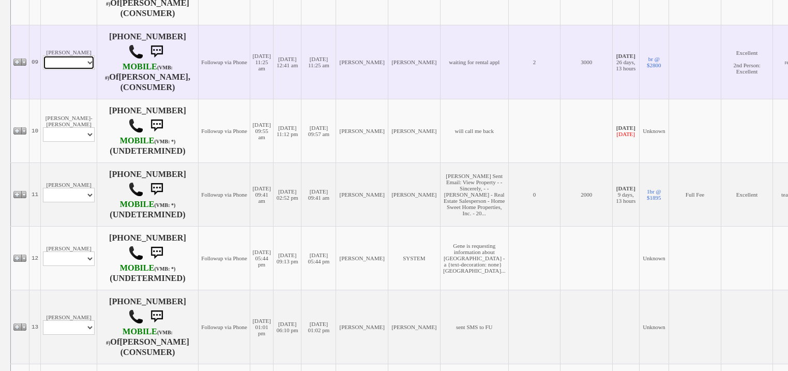
click at [80, 68] on select "Profile Edit Print Email Externally (Will Not Be Tracked In CRM) Closed Deals" at bounding box center [69, 62] width 52 height 14
select select "ChangeURL,/crm/custom/edit_client_form.php?redirect=%2Fcrm%2Fclients.php&id=168…"
click at [43, 64] on select "Profile Edit Print Email Externally (Will Not Be Tracked In CRM) Closed Deals" at bounding box center [69, 62] width 52 height 14
select select
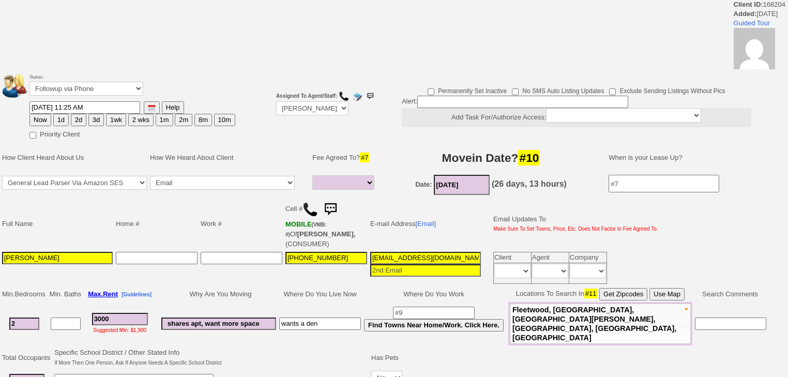
select select
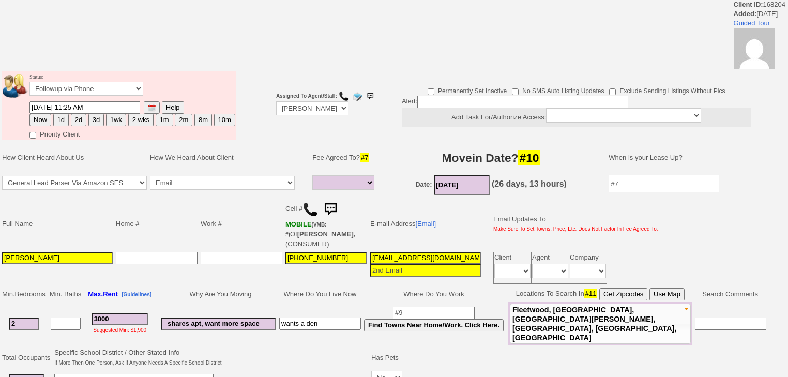
click at [58, 121] on button "1d" at bounding box center [61, 120] width 16 height 12
type input "[DATE] 10:40 AM"
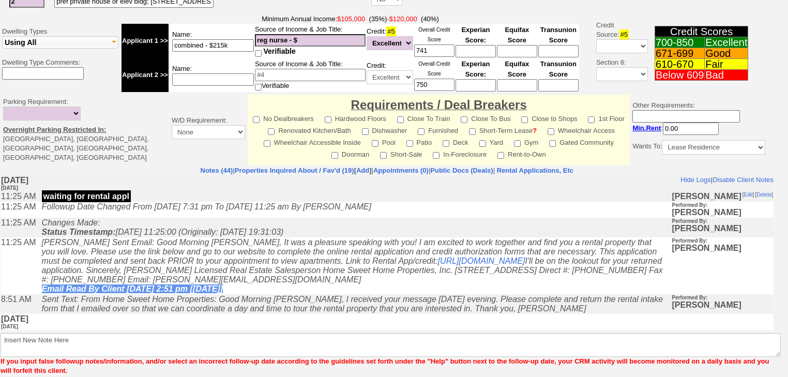
scroll to position [422, 0]
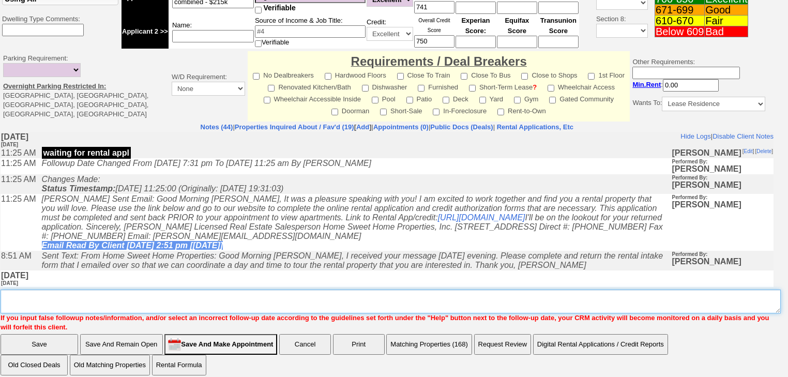
click at [101, 290] on textarea "Insert New Note Here" at bounding box center [391, 302] width 781 height 24
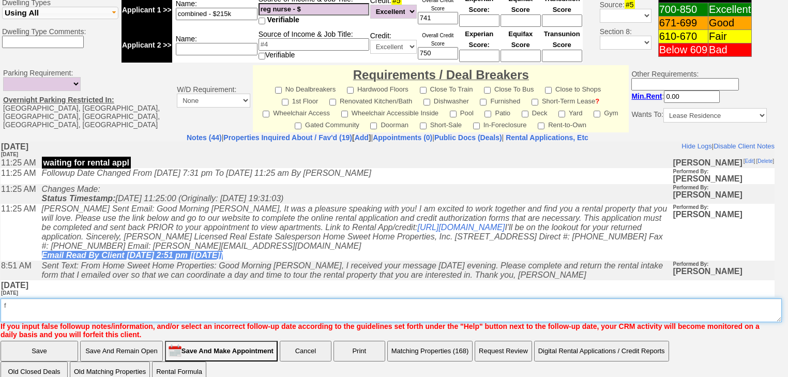
type textarea "f"
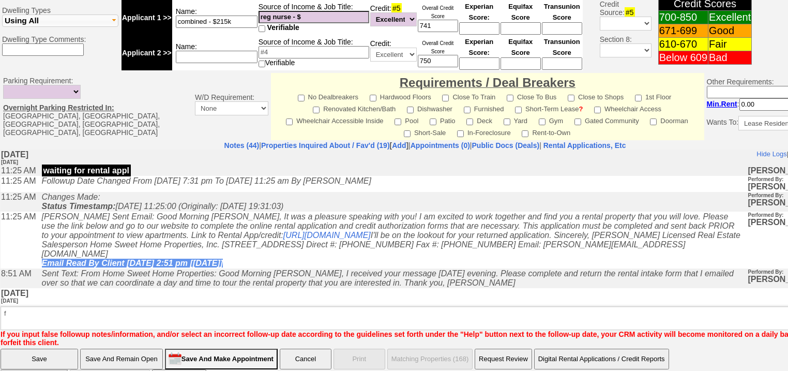
click at [59, 349] on input "Save" at bounding box center [40, 359] width 78 height 21
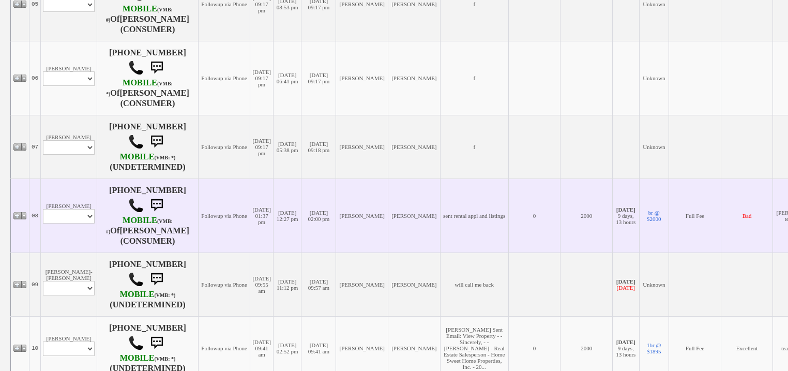
scroll to position [579, 0]
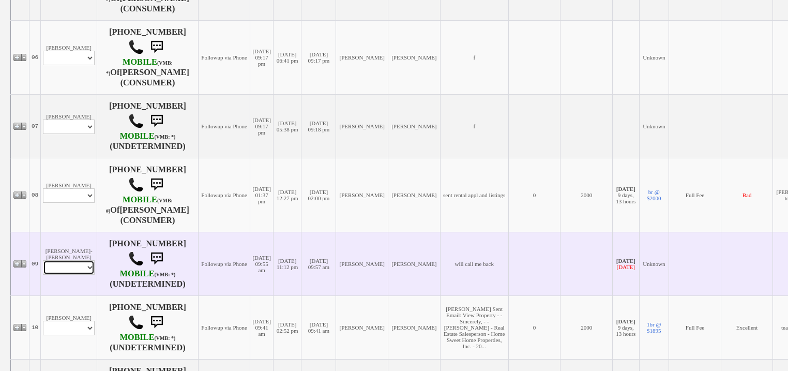
drag, startPoint x: 71, startPoint y: 266, endPoint x: 70, endPoint y: 276, distance: 9.8
click at [71, 267] on select "Profile Edit Print Closed Deals" at bounding box center [69, 267] width 52 height 14
select select "ChangeURL,/crm/custom/edit_client_form.php?redirect=%2Fcrm%2Fclients.php&id=168…"
click at [43, 262] on select "Profile Edit Print Closed Deals" at bounding box center [69, 267] width 52 height 14
select select
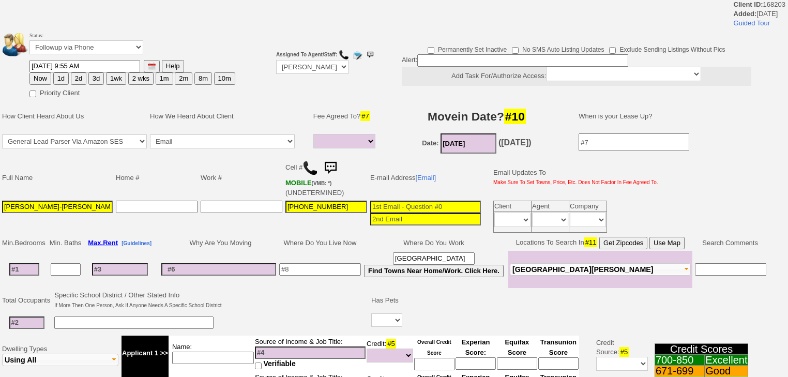
select select
click at [111, 41] on select "Followup via Phone Followup via Email Followup When Section 8 Property Found De…" at bounding box center [86, 47] width 114 height 14
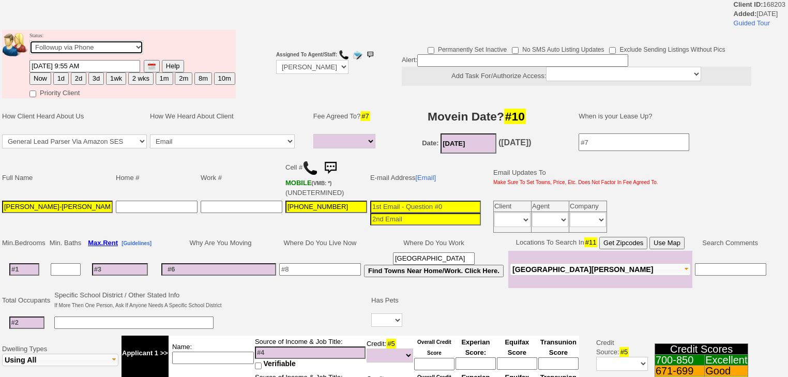
select select "Inactive"
click at [29, 43] on select "Followup via Phone Followup via Email Followup When Section 8 Property Found De…" at bounding box center [86, 47] width 114 height 14
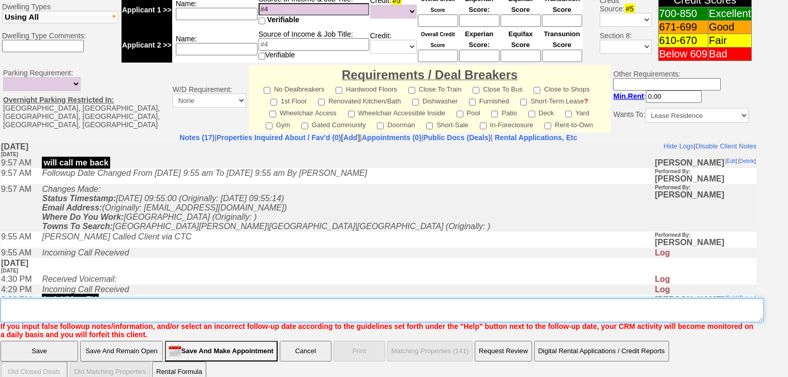
click at [61, 298] on textarea "Insert New Note Here" at bounding box center [383, 310] width 764 height 24
paste textarea "never heard back from client"
type textarea "never heard back from client"
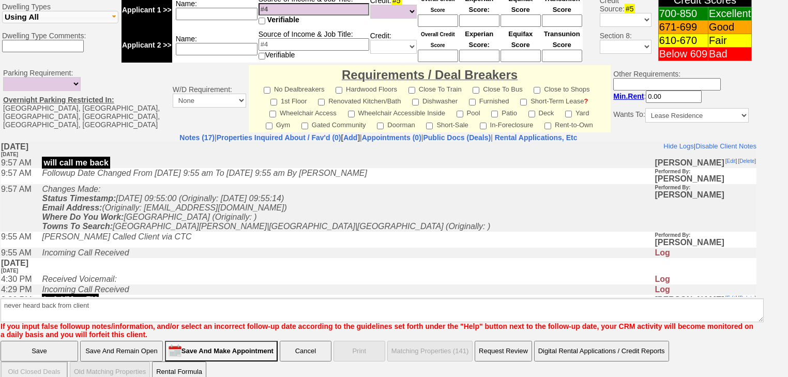
click at [60, 341] on input "Save" at bounding box center [40, 351] width 78 height 21
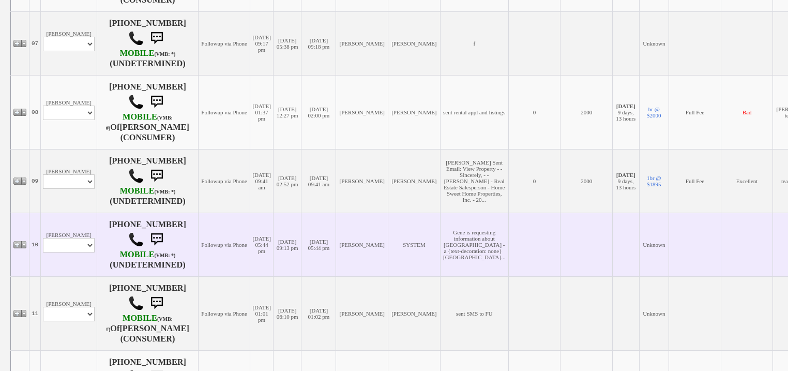
scroll to position [786, 0]
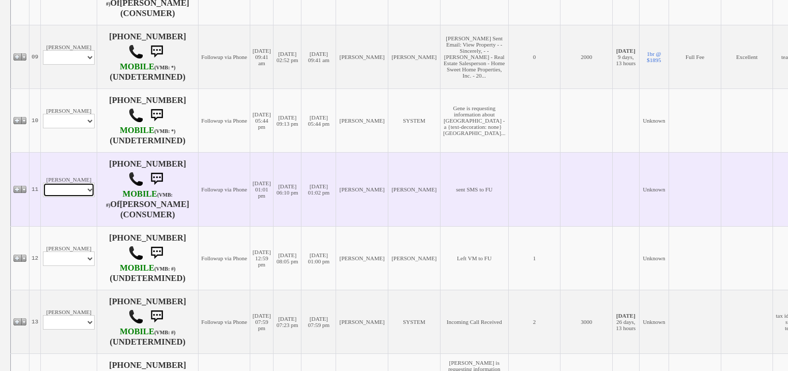
drag, startPoint x: 91, startPoint y: 234, endPoint x: 91, endPoint y: 242, distance: 7.8
click at [91, 197] on select "Profile Edit Print Email Externally (Will Not Be Tracked In CRM) Closed Deals" at bounding box center [69, 190] width 52 height 14
select select "ChangeURL,/crm/custom/edit_client_form.php?redirect=%2Fcrm%2Fclients.php&id=168…"
click at [43, 197] on select "Profile Edit Print Email Externally (Will Not Be Tracked In CRM) Closed Deals" at bounding box center [69, 190] width 52 height 14
select select
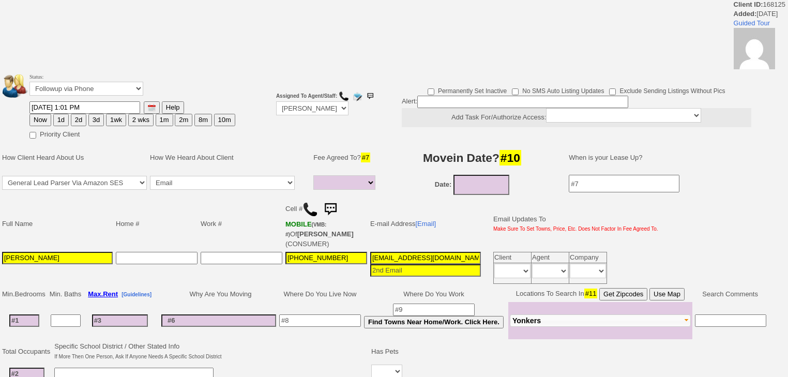
select select
click at [116, 93] on select "Followup via Phone Followup via Email Followup When Section 8 Property Found De…" at bounding box center [86, 89] width 114 height 14
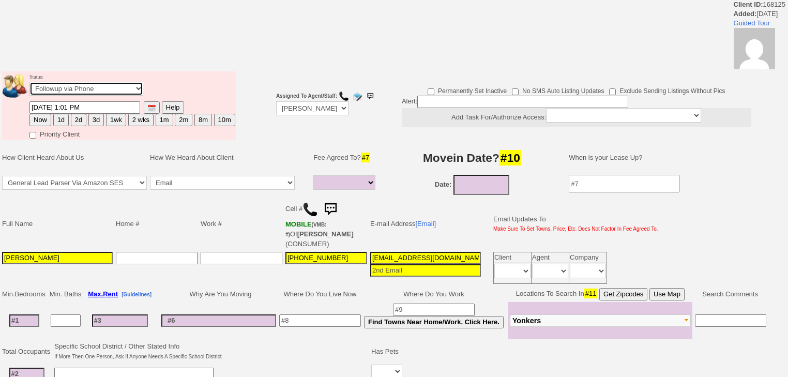
select select "Inactive"
click at [29, 85] on select "Followup via Phone Followup via Email Followup When Section 8 Property Found De…" at bounding box center [86, 89] width 114 height 14
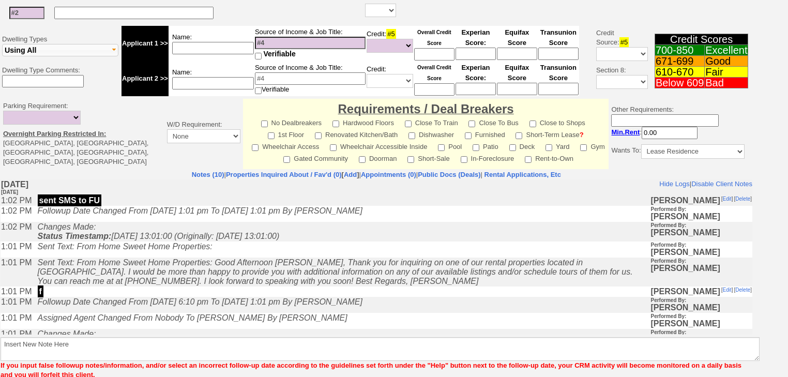
scroll to position [395, 0]
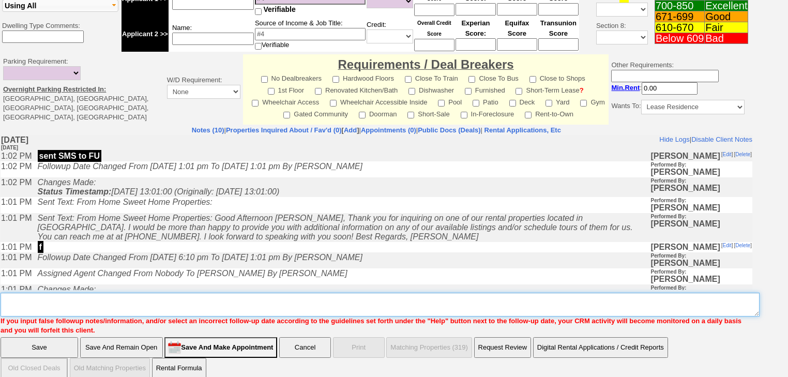
click at [89, 293] on textarea "Insert New Note Here" at bounding box center [380, 305] width 759 height 24
type textarea "v"
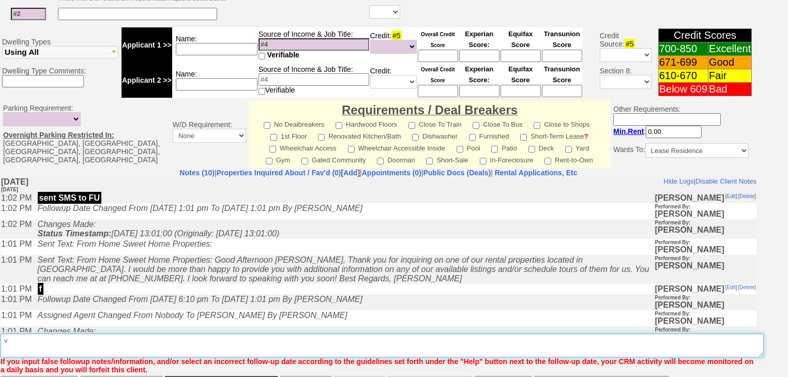
scroll to position [431, 0]
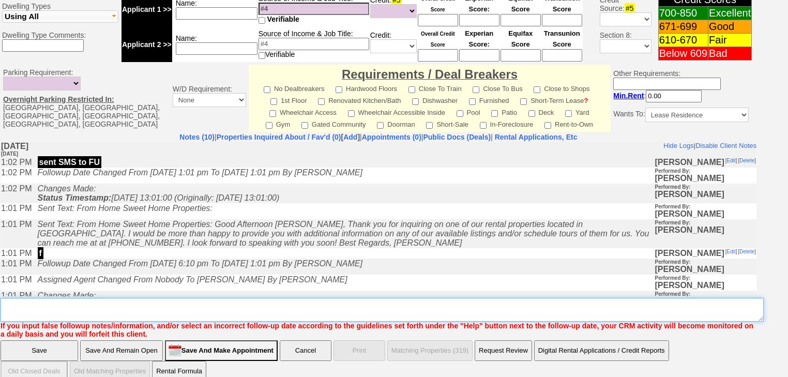
paste textarea "never heard back from client"
type textarea "never heard back from client"
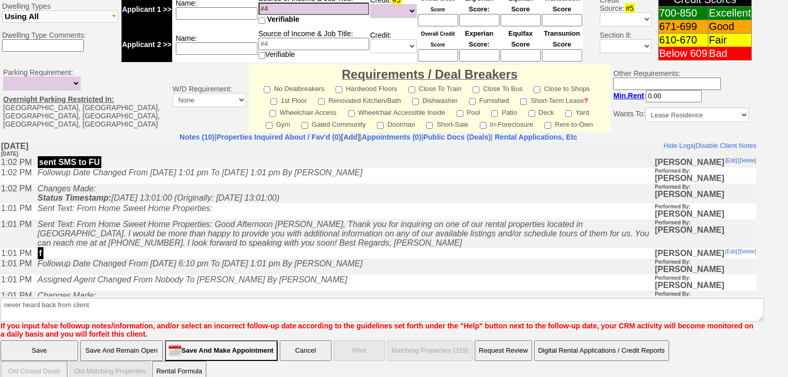
click at [51, 340] on input "Save" at bounding box center [40, 350] width 78 height 21
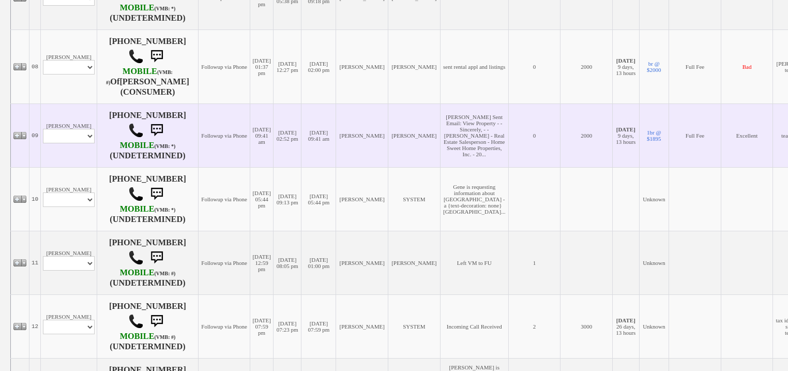
scroll to position [704, 0]
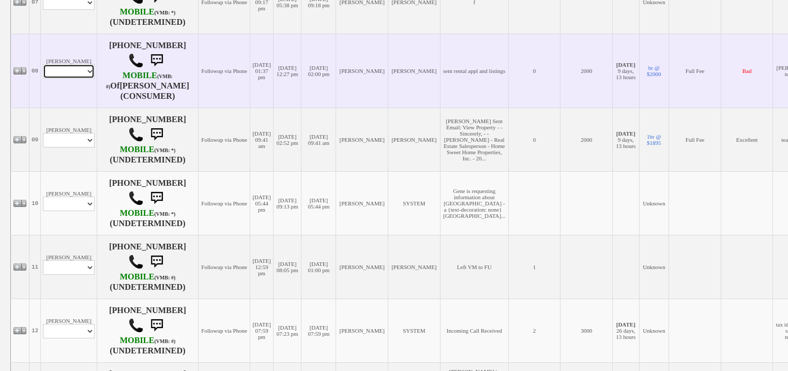
drag, startPoint x: 87, startPoint y: 77, endPoint x: 87, endPoint y: 83, distance: 6.2
click at [87, 79] on select "Profile Edit Print Email Externally (Will Not Be Tracked In CRM) Closed Deals" at bounding box center [69, 71] width 52 height 14
select select "ChangeURL,/crm/custom/edit_client_form.php?redirect=%2Fcrm%2Fclients.php&id=168…"
click at [43, 69] on select "Profile Edit Print Email Externally (Will Not Be Tracked In CRM) Closed Deals" at bounding box center [69, 71] width 52 height 14
select select
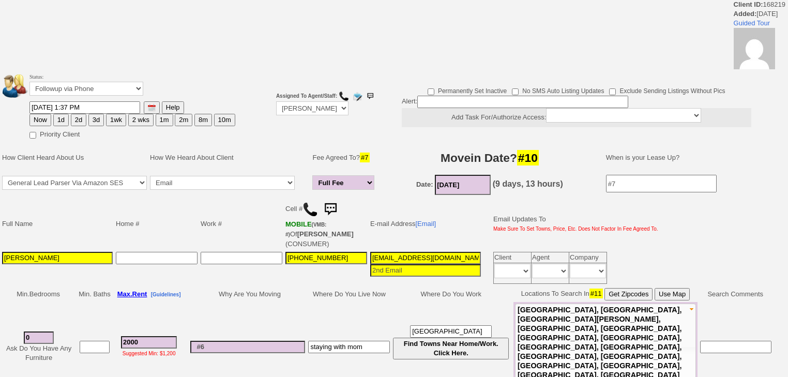
click at [96, 78] on td "Status: Followup via Phone Followup via Email Followup When Section 8 Property …" at bounding box center [132, 85] width 207 height 29
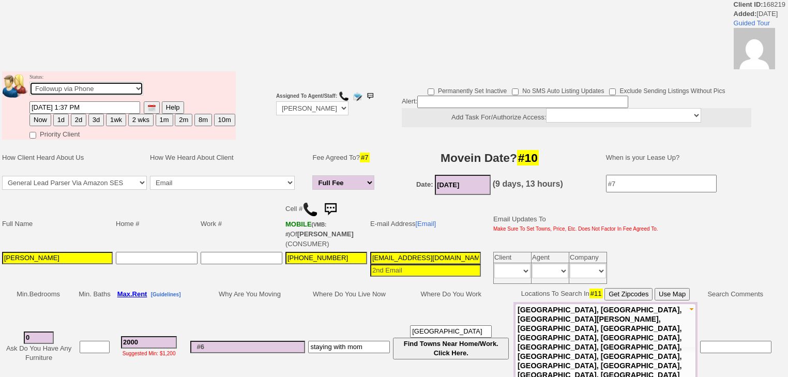
drag, startPoint x: 95, startPoint y: 88, endPoint x: 93, endPoint y: 94, distance: 6.4
click at [93, 94] on select "Followup via Phone Followup via Email Followup When Section 8 Property Found De…" at bounding box center [86, 89] width 114 height 14
select select "Inactive"
click at [29, 85] on select "Followup via Phone Followup via Email Followup When Section 8 Property Found De…" at bounding box center [86, 89] width 114 height 14
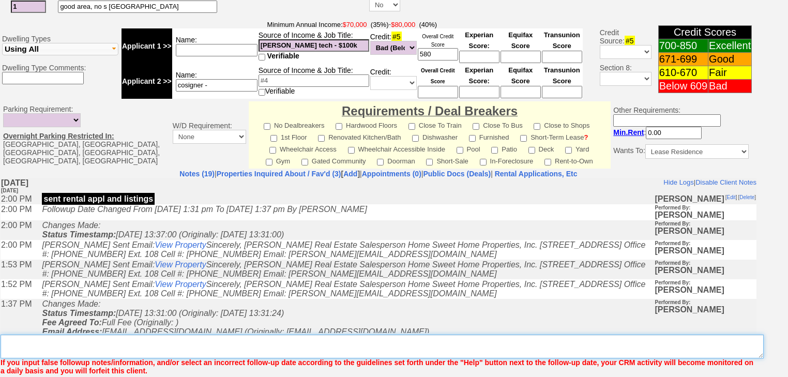
click at [52, 335] on textarea "Insert New Note Here" at bounding box center [383, 347] width 764 height 24
paste textarea "never heard back from client"
type textarea "never heard back from client"
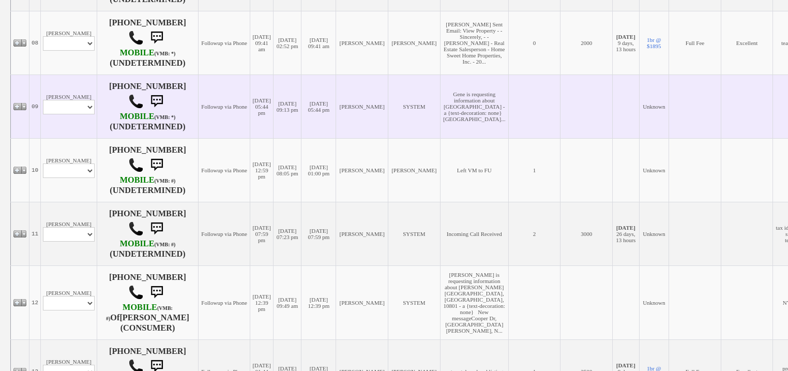
scroll to position [786, 0]
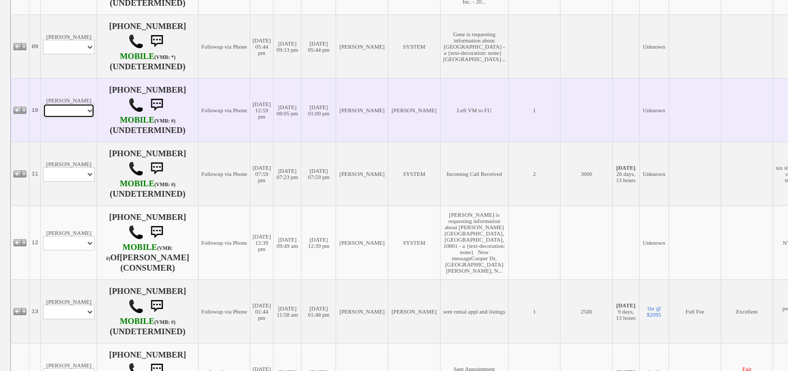
click at [79, 118] on select "Profile Edit Print Email Externally (Will Not Be Tracked In CRM) Closed Deals" at bounding box center [69, 110] width 52 height 14
select select "ChangeURL,/crm/custom/edit_client_form.php?redirect=%2Fcrm%2Fclients.php&id=168…"
click at [43, 118] on select "Profile Edit Print Email Externally (Will Not Be Tracked In CRM) Closed Deals" at bounding box center [69, 110] width 52 height 14
select select
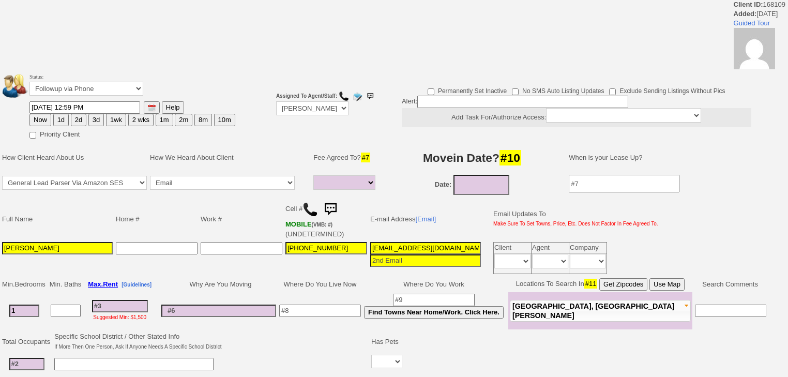
select select
drag, startPoint x: 0, startPoint y: 0, endPoint x: 99, endPoint y: 93, distance: 136.1
click at [99, 91] on select "Followup via Phone Followup via Email Followup When Section 8 Property Found De…" at bounding box center [86, 89] width 114 height 14
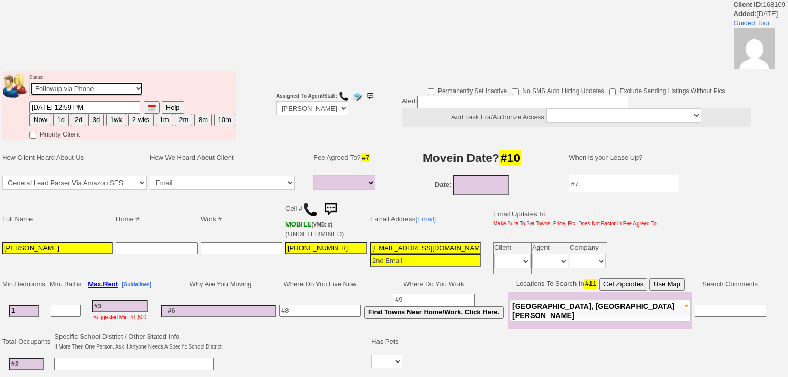
select select "Inactive"
click at [29, 85] on select "Followup via Phone Followup via Email Followup When Section 8 Property Found De…" at bounding box center [86, 89] width 114 height 14
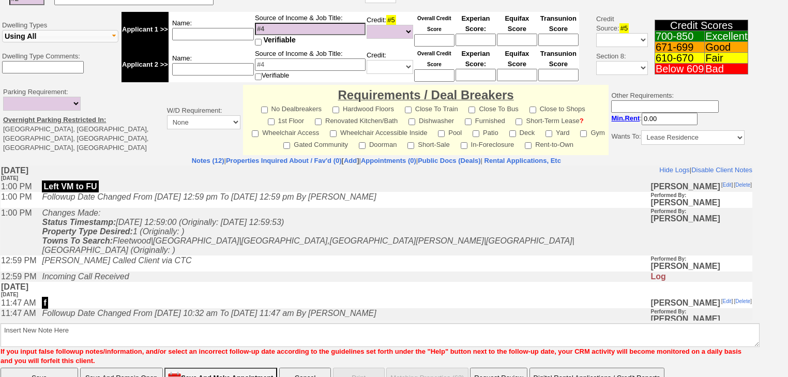
scroll to position [386, 0]
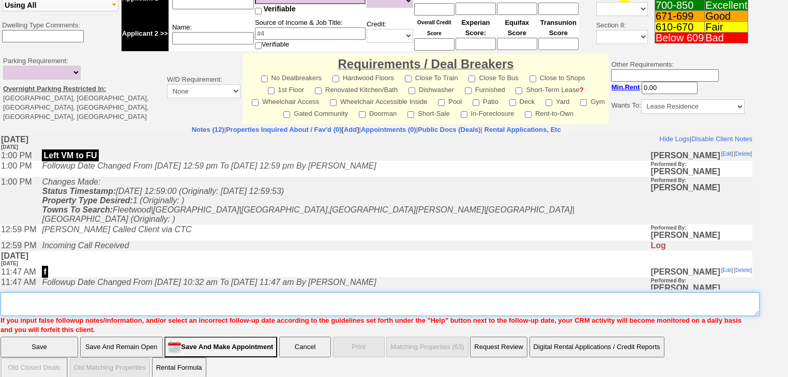
click at [87, 292] on textarea "Insert New Note Here" at bounding box center [380, 304] width 759 height 24
paste textarea "never heard back from client"
type textarea "never heard back from client"
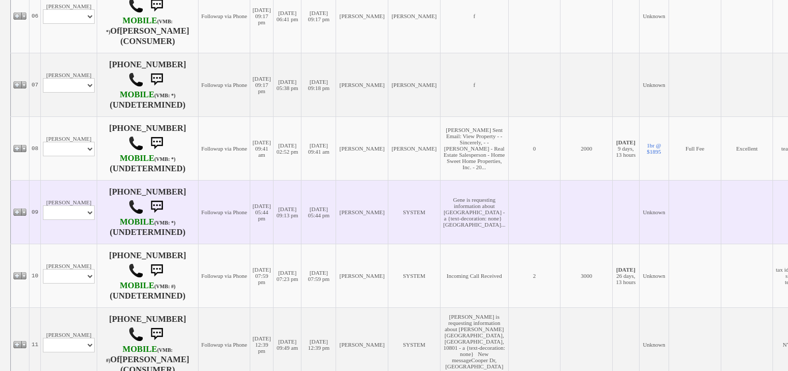
scroll to position [910, 0]
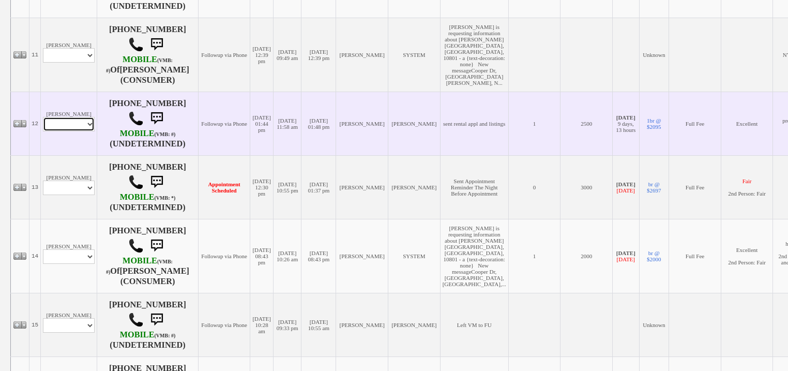
drag, startPoint x: 82, startPoint y: 166, endPoint x: 81, endPoint y: 172, distance: 6.3
click at [82, 131] on select "Profile Edit Print Email Externally (Will Not Be Tracked In CRM) Closed Deals" at bounding box center [69, 124] width 52 height 14
select select "ChangeURL,/crm/custom/edit_client_form.php?redirect=%2Fcrm%2Fclients.php&id=167…"
click at [43, 131] on select "Profile Edit Print Email Externally (Will Not Be Tracked In CRM) Closed Deals" at bounding box center [69, 124] width 52 height 14
select select
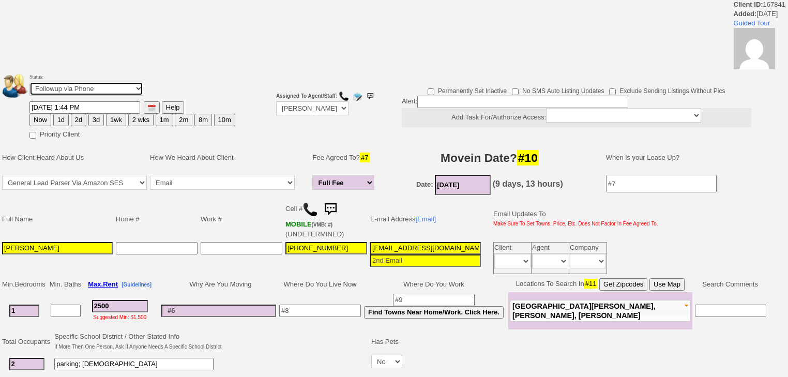
click at [119, 82] on select "Followup via Phone Followup via Email Followup When Section 8 Property Found De…" at bounding box center [86, 89] width 114 height 14
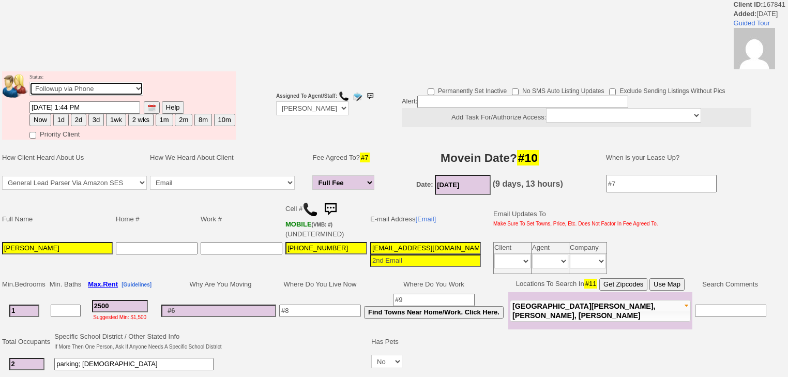
select select "Inactive"
click at [29, 85] on select "Followup via Phone Followup via Email Followup When Section 8 Property Found De…" at bounding box center [86, 89] width 114 height 14
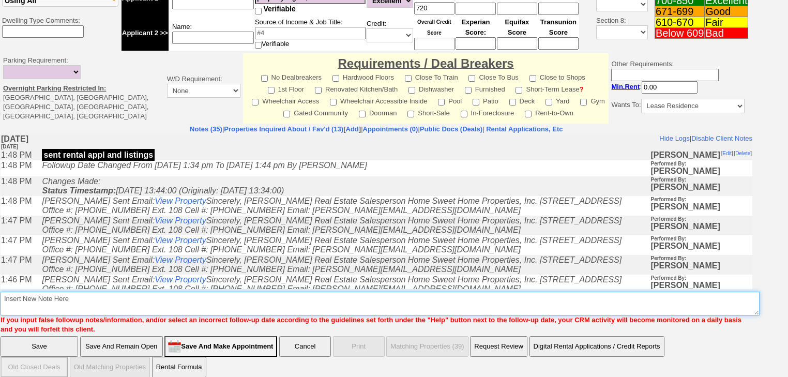
click at [97, 293] on textarea "Insert New Note Here" at bounding box center [380, 304] width 759 height 24
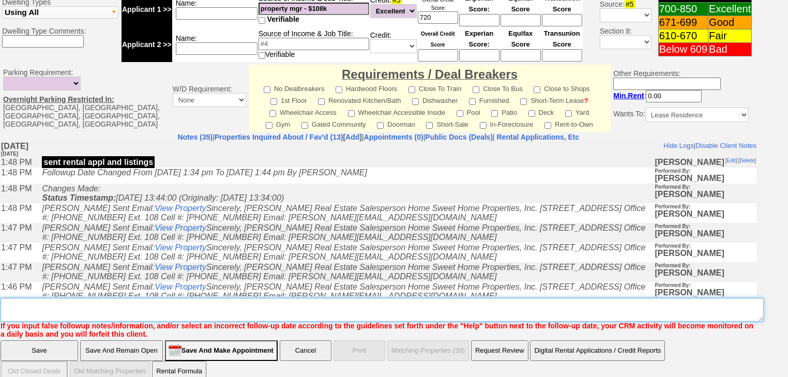
paste textarea "never heard back from client"
type textarea "never heard back from client"
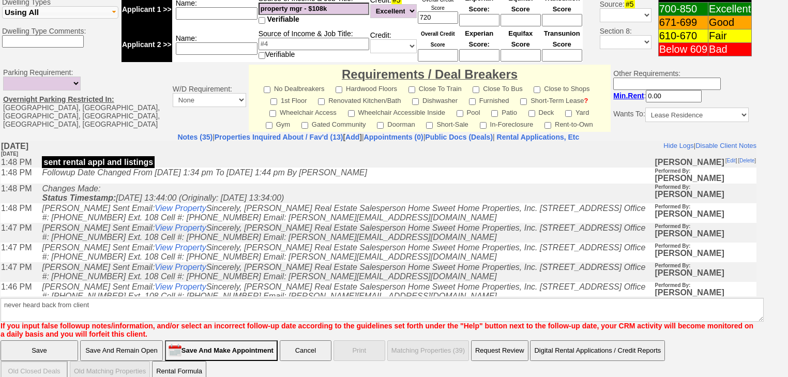
click at [43, 343] on input "Save" at bounding box center [40, 350] width 78 height 21
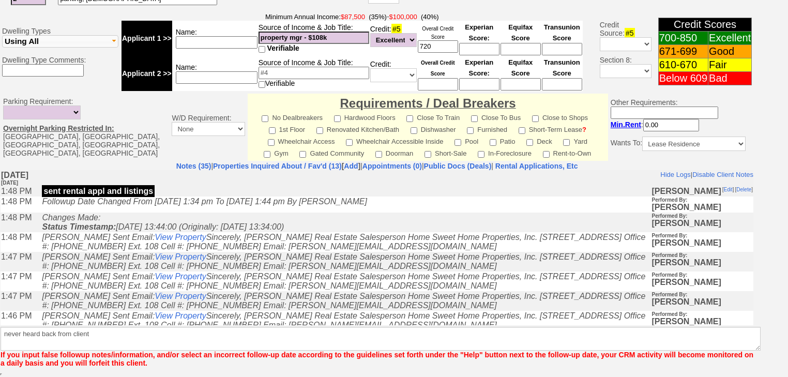
scroll to position [389, 0]
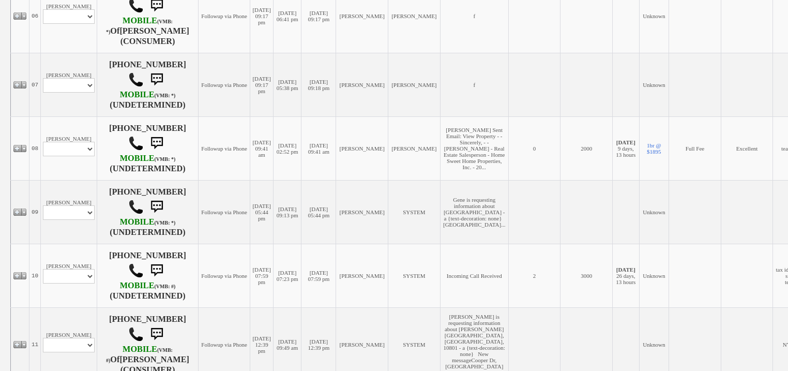
scroll to position [952, 0]
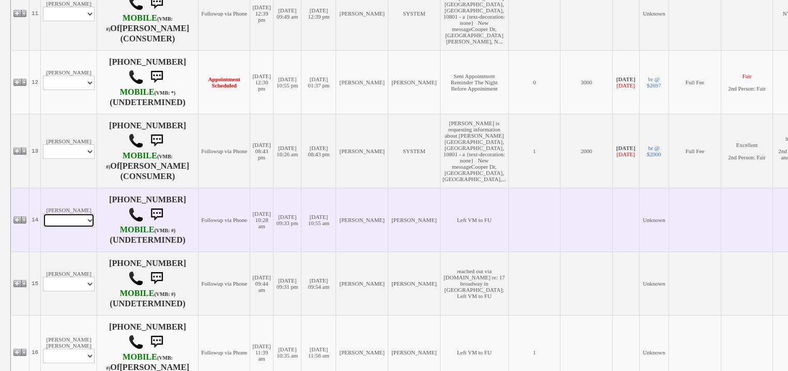
click at [55, 228] on select "Profile Edit Print Email Externally (Will Not Be Tracked In CRM) Closed Deals" at bounding box center [69, 220] width 52 height 14
select select "ChangeURL,/crm/custom/edit_client_form.php?redirect=%2Fcrm%2Fclients.php&id=166…"
click at [43, 228] on select "Profile Edit Print Email Externally (Will Not Be Tracked In CRM) Closed Deals" at bounding box center [69, 220] width 52 height 14
select select
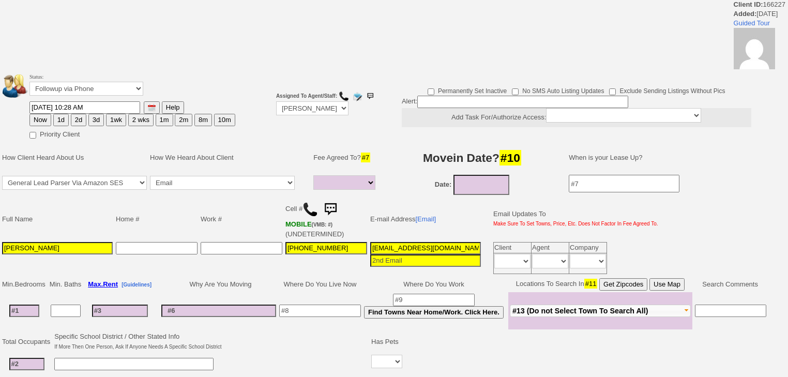
select select
drag, startPoint x: 110, startPoint y: 91, endPoint x: 110, endPoint y: 97, distance: 6.7
click at [110, 97] on td "Status: Followup via Phone Followup via Email Followup When Section 8 Property …" at bounding box center [132, 85] width 207 height 29
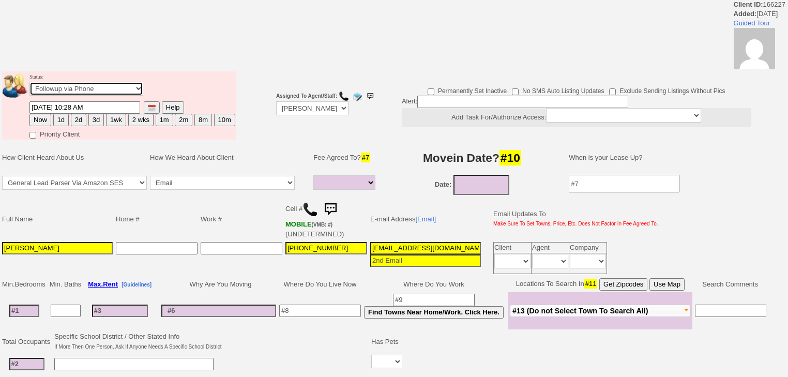
select select "Inactive"
click at [29, 85] on select "Followup via Phone Followup via Email Followup When Section 8 Property Found De…" at bounding box center [86, 89] width 114 height 14
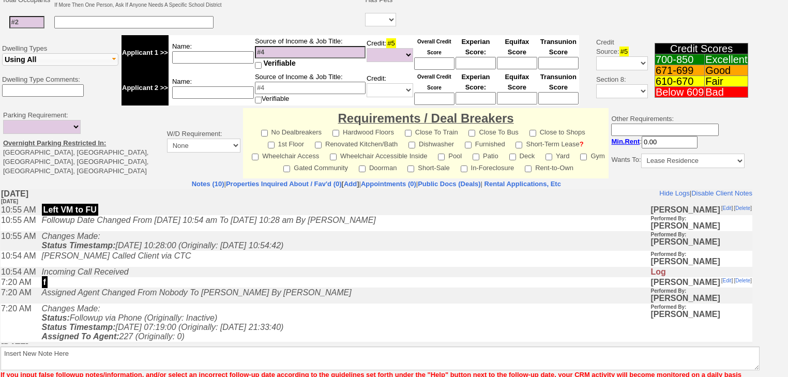
scroll to position [386, 0]
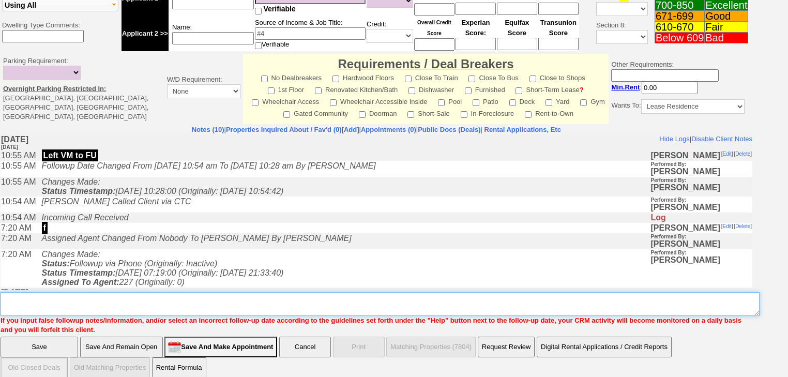
click at [72, 292] on textarea "Insert New Note Here" at bounding box center [380, 304] width 759 height 24
paste textarea "never heard back from client"
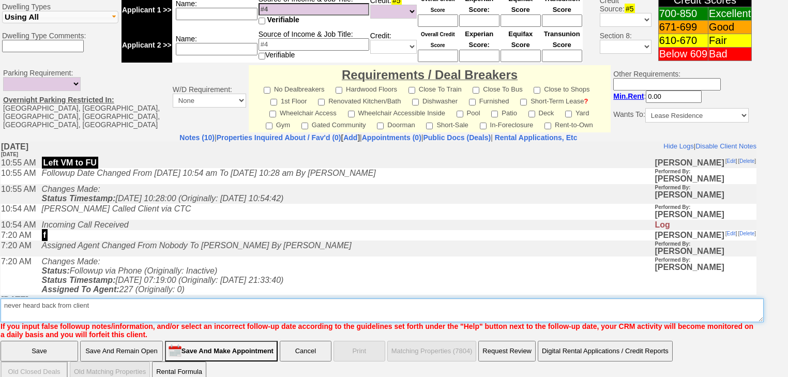
type textarea "never heard back from client"
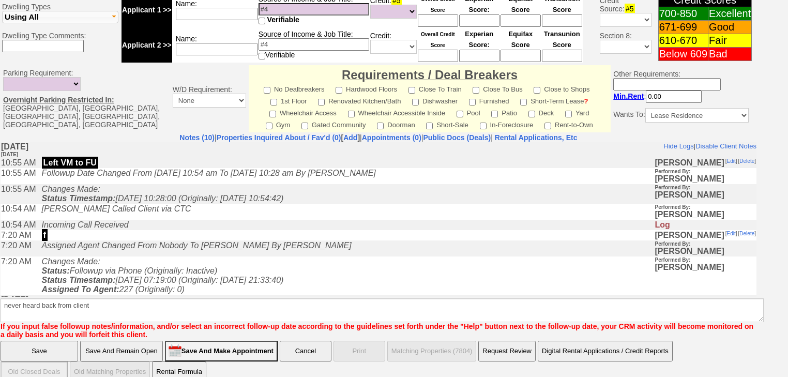
click at [52, 341] on input "Save" at bounding box center [40, 351] width 78 height 21
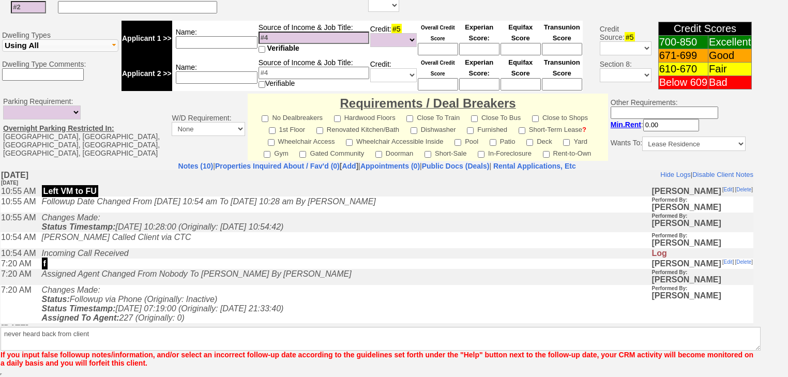
scroll to position [381, 0]
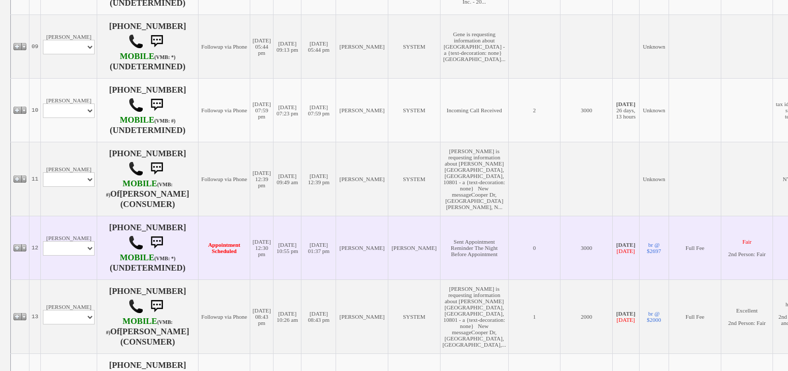
scroll to position [993, 0]
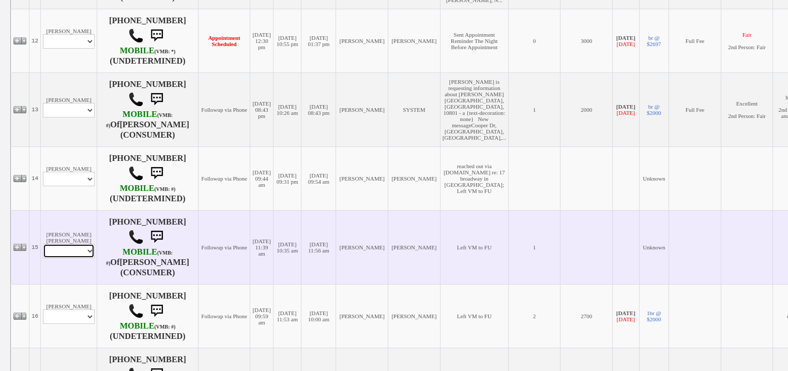
drag, startPoint x: 73, startPoint y: 296, endPoint x: 72, endPoint y: 304, distance: 7.9
click at [73, 258] on select "Profile Edit Print Email Externally (Will Not Be Tracked In CRM) Closed Deals" at bounding box center [69, 251] width 52 height 14
select select "Print,custom/print_client.php?id=162682&why="
click at [43, 258] on select "Profile Edit Print Email Externally (Will Not Be Tracked In CRM) Closed Deals" at bounding box center [69, 251] width 52 height 14
click at [61, 258] on select "Profile Edit Print Email Externally (Will Not Be Tracked In CRM) Closed Deals" at bounding box center [69, 251] width 52 height 14
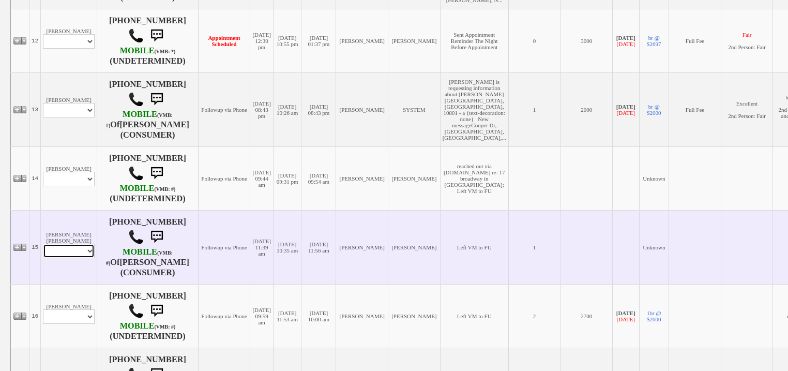
select select "ChangeURL,/crm/custom/edit_client_form.php?redirect=%2Fcrm%2Fclients.php&id=162…"
click at [43, 258] on select "Profile Edit Print Email Externally (Will Not Be Tracked In CRM) Closed Deals" at bounding box center [69, 251] width 52 height 14
select select
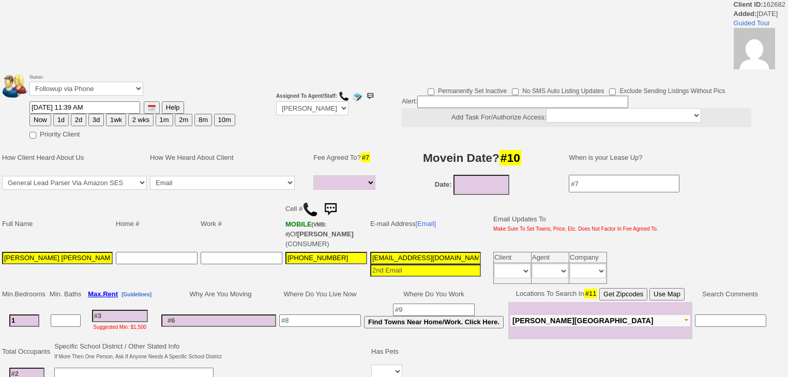
select select
drag, startPoint x: 79, startPoint y: 85, endPoint x: 77, endPoint y: 94, distance: 9.0
click at [79, 87] on select "Followup via Phone Followup via Email Followup When Section 8 Property Found De…" at bounding box center [86, 89] width 114 height 14
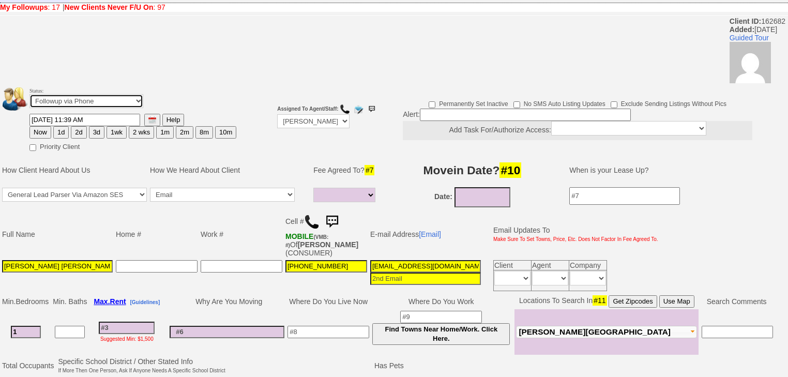
drag, startPoint x: 138, startPoint y: 87, endPoint x: 137, endPoint y: 93, distance: 5.7
click at [138, 94] on select "Followup via Phone Followup via Email Followup When Section 8 Property Found De…" at bounding box center [86, 101] width 114 height 14
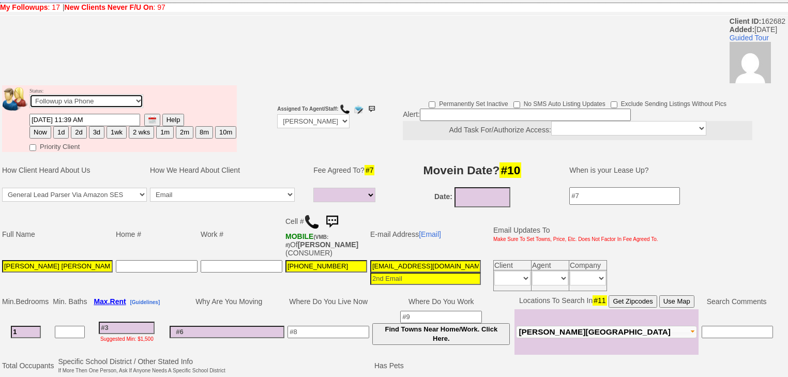
select select "Inactive"
click at [29, 94] on select "Followup via Phone Followup via Email Followup When Section 8 Property Found De…" at bounding box center [86, 101] width 114 height 14
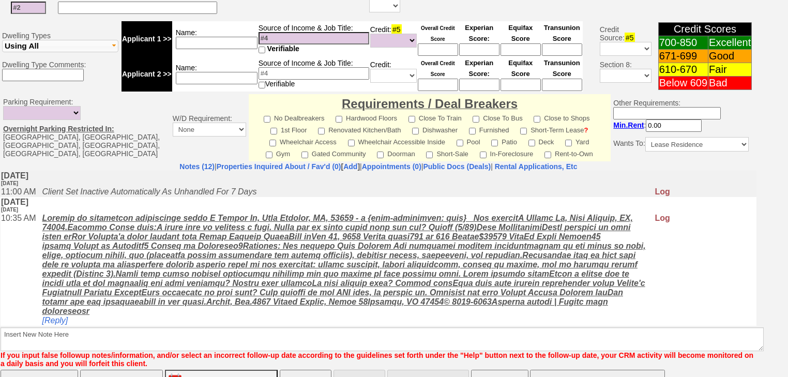
scroll to position [432, 0]
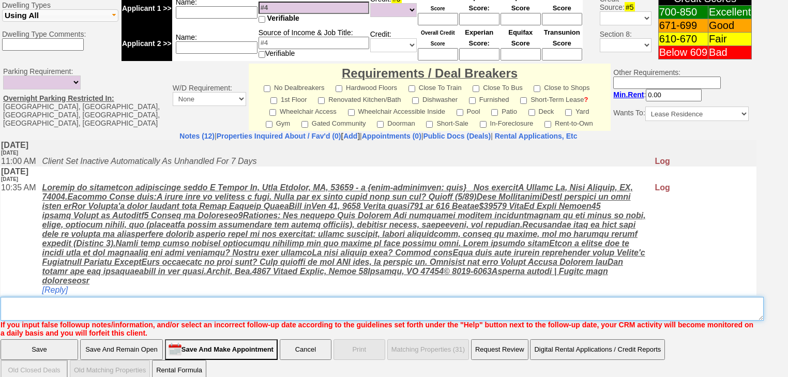
click at [292, 297] on textarea "Insert New Note Here" at bounding box center [383, 309] width 764 height 24
paste textarea "never heard back from client"
type textarea "never heard back from client"
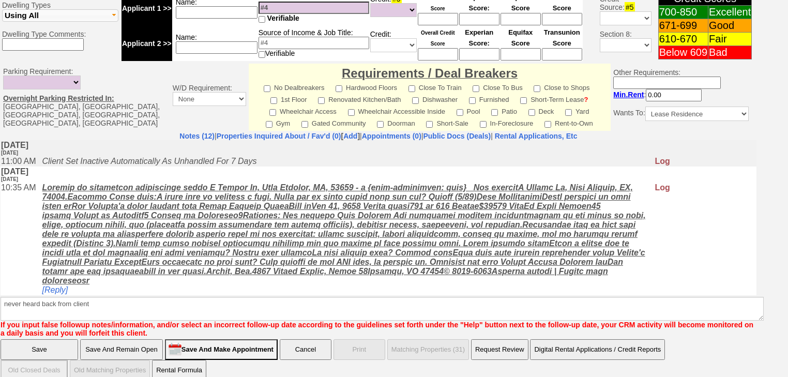
drag, startPoint x: 53, startPoint y: 335, endPoint x: 8, endPoint y: 150, distance: 190.6
click at [53, 339] on input "Save" at bounding box center [40, 349] width 78 height 21
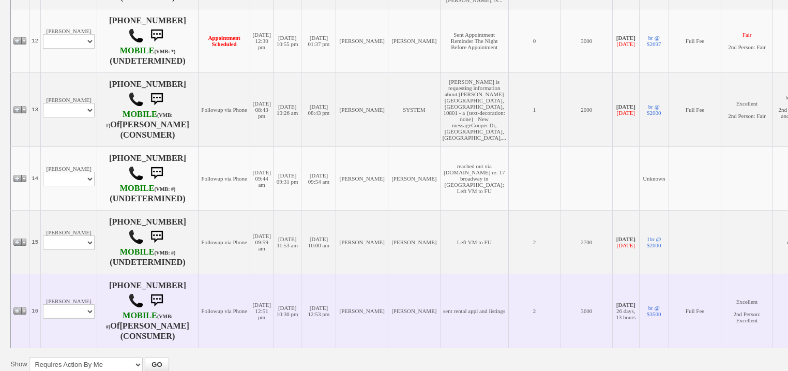
scroll to position [1103, 0]
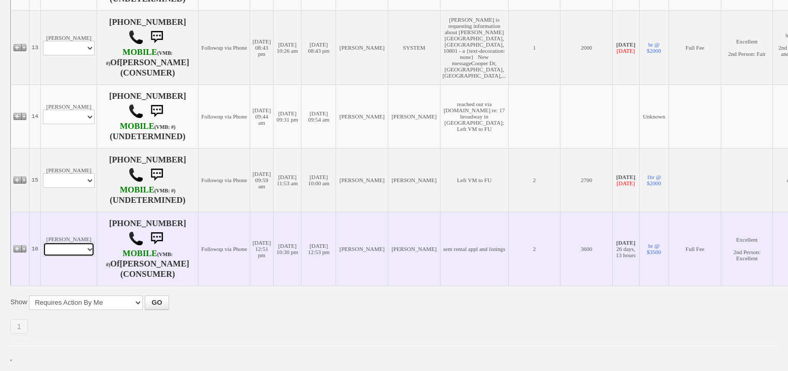
click at [79, 257] on select "Profile Edit Print Email Externally (Will Not Be Tracked In CRM) Closed Deals" at bounding box center [69, 249] width 52 height 14
select select "ChangeURL,/crm/custom/edit_client_form.php?redirect=%2Fcrm%2Fclients.php&id=146…"
click at [43, 243] on select "Profile Edit Print Email Externally (Will Not Be Tracked In CRM) Closed Deals" at bounding box center [69, 249] width 52 height 14
select select
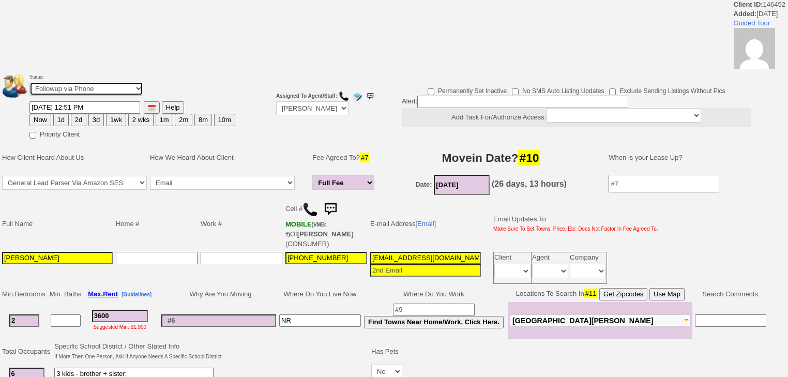
click at [94, 95] on select "Followup via Phone Followup via Email Followup When Section 8 Property Found De…" at bounding box center [86, 89] width 114 height 14
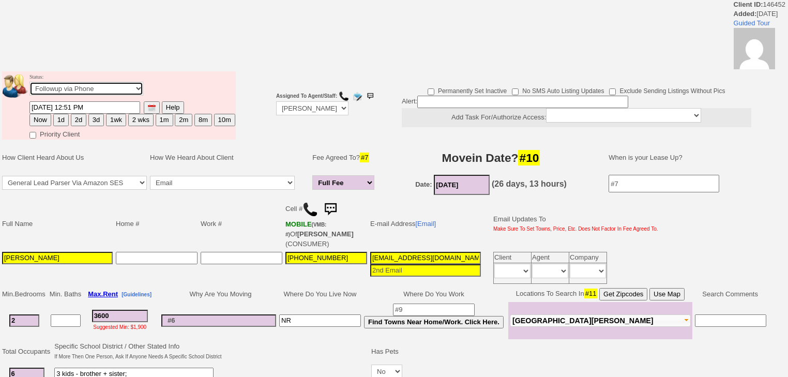
select select "Inactive"
click at [29, 85] on select "Followup via Phone Followup via Email Followup When Section 8 Property Found De…" at bounding box center [86, 89] width 114 height 14
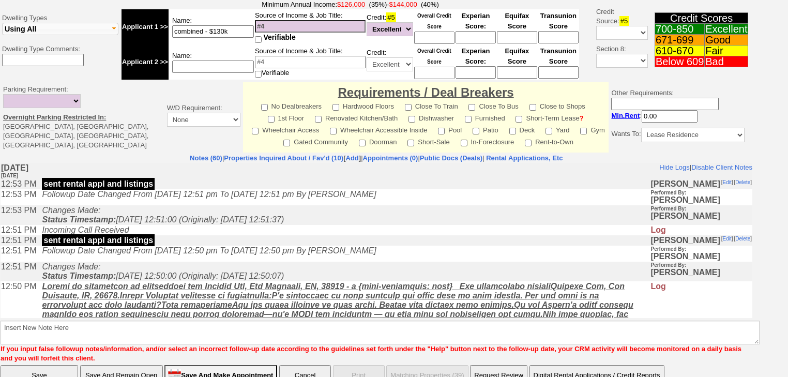
scroll to position [405, 0]
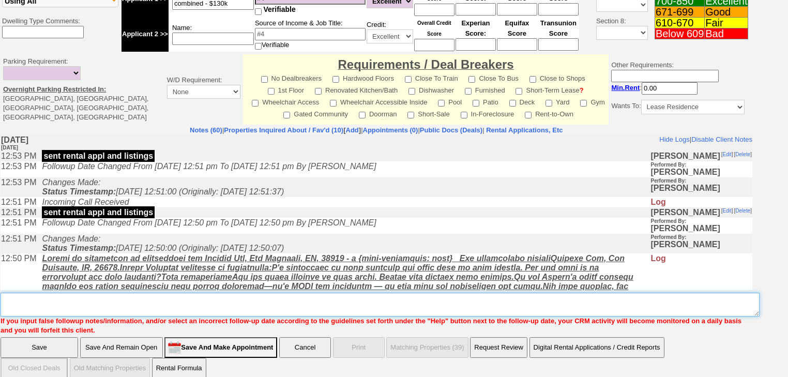
click at [99, 297] on textarea "Insert New Note Here" at bounding box center [380, 305] width 759 height 24
paste textarea "never heard back from client"
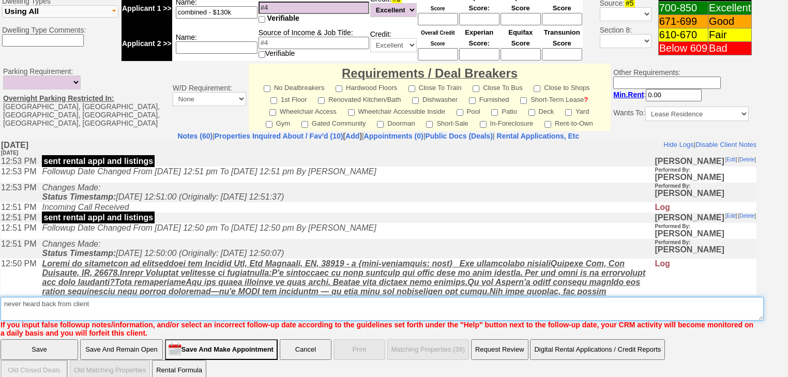
type textarea "never heard back from client"
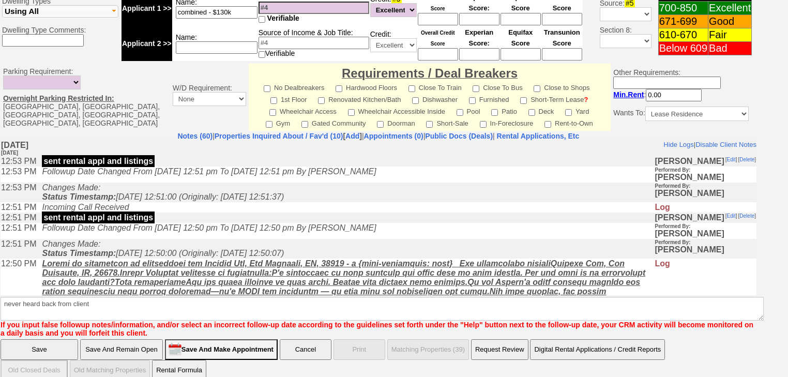
click at [56, 339] on input "Save" at bounding box center [40, 349] width 78 height 21
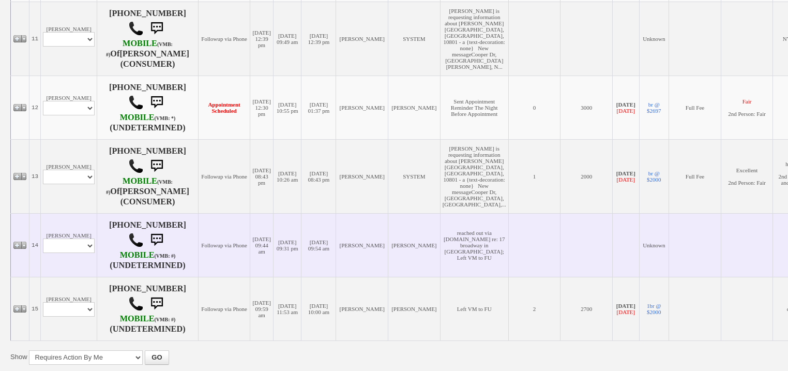
scroll to position [993, 0]
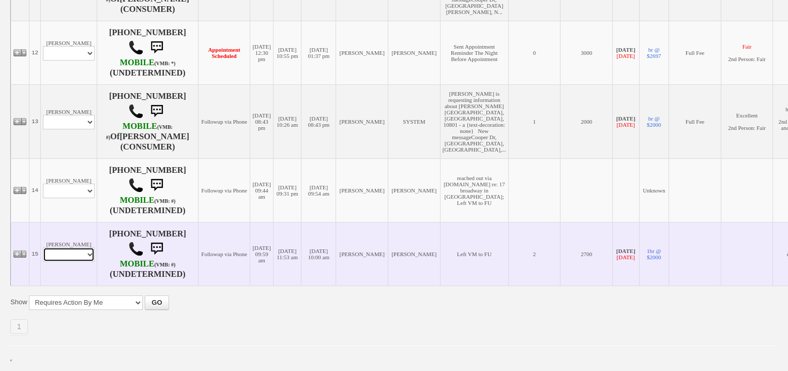
click at [59, 262] on select "Profile Edit Print Email Externally (Will Not Be Tracked In CRM) Closed Deals" at bounding box center [69, 254] width 52 height 14
select select "ChangeURL,/crm/custom/edit_client_form.php?redirect=%2Fcrm%2Fclients.php&id=160…"
click at [43, 262] on select "Profile Edit Print Email Externally (Will Not Be Tracked In CRM) Closed Deals" at bounding box center [69, 254] width 52 height 14
select select
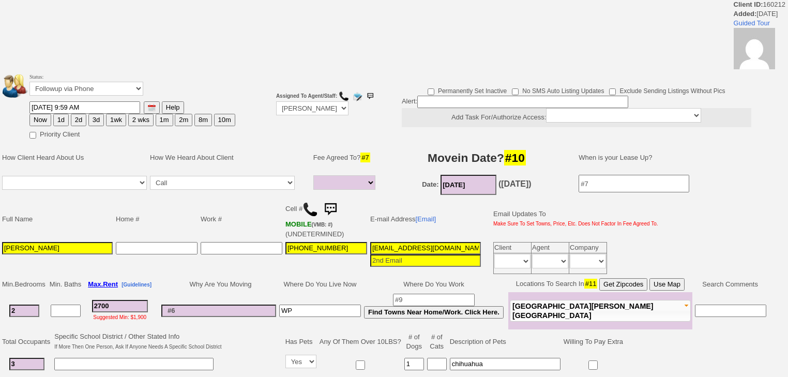
select select
drag, startPoint x: 101, startPoint y: 84, endPoint x: 101, endPoint y: 92, distance: 8.3
click at [101, 84] on select "Followup via Phone Followup via Email Followup When Section 8 Property Found De…" at bounding box center [86, 89] width 114 height 14
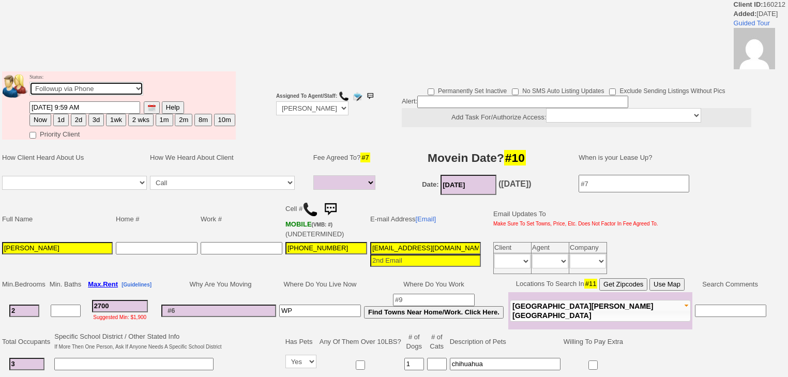
select select "Inactive"
click at [29, 85] on select "Followup via Phone Followup via Email Followup When Section 8 Property Found De…" at bounding box center [86, 89] width 114 height 14
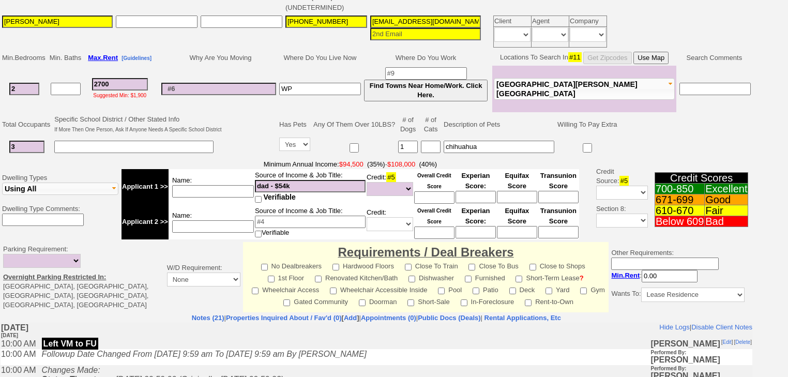
scroll to position [395, 0]
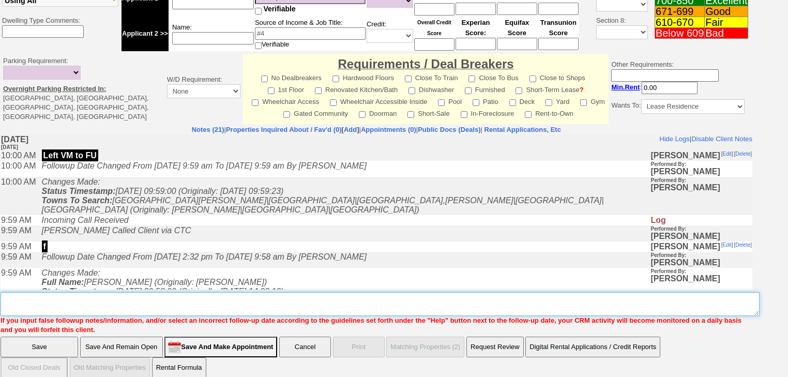
click at [71, 292] on textarea "Insert New Note Here" at bounding box center [380, 304] width 759 height 24
paste textarea "never heard back from client"
type textarea "never heard back from client"
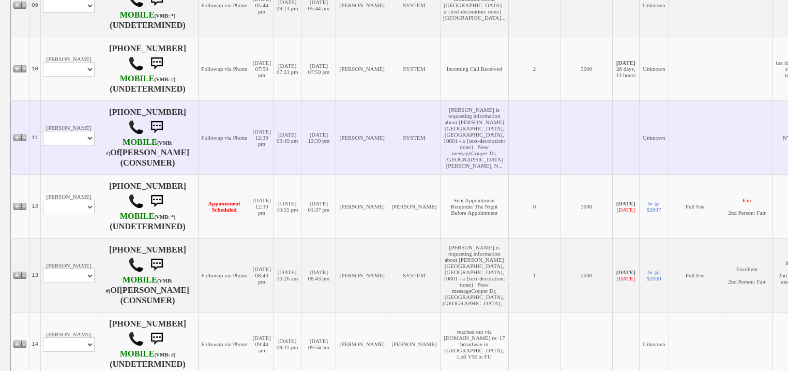
scroll to position [976, 0]
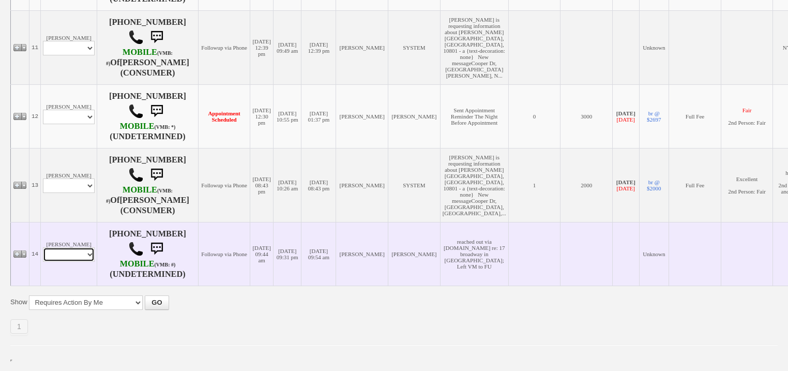
click at [85, 255] on select "Profile Edit Print Email Externally (Will Not Be Tracked In CRM) Closed Deals" at bounding box center [69, 254] width 52 height 14
select select "ChangeURL,/crm/custom/edit_client_form.php?redirect=%2Fcrm%2Fclients.php&id=164…"
click at [43, 251] on select "Profile Edit Print Email Externally (Will Not Be Tracked In CRM) Closed Deals" at bounding box center [69, 254] width 52 height 14
select select
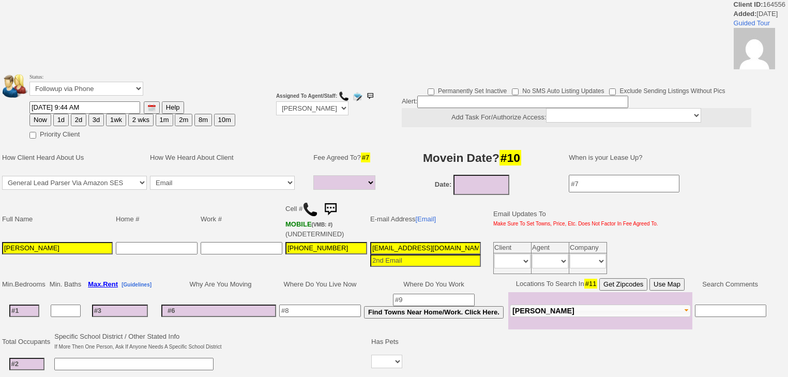
select select
drag, startPoint x: 107, startPoint y: 83, endPoint x: 107, endPoint y: 92, distance: 9.3
click at [107, 83] on select "Followup via Phone Followup via Email Followup When Section 8 Property Found De…" at bounding box center [86, 89] width 114 height 14
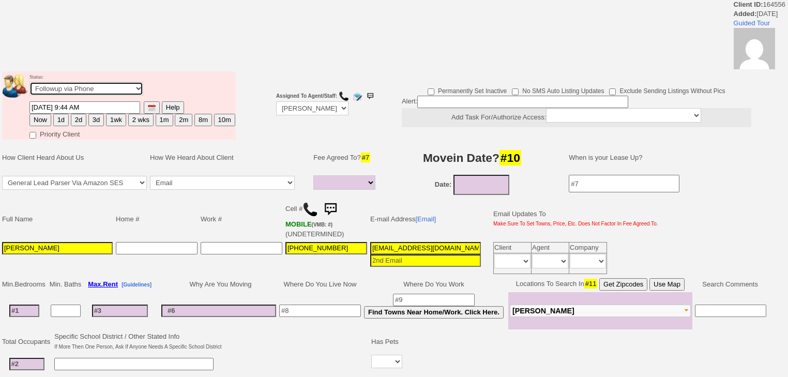
select select "Inactive"
click at [29, 85] on select "Followup via Phone Followup via Email Followup When Section 8 Property Found De…" at bounding box center [86, 89] width 114 height 14
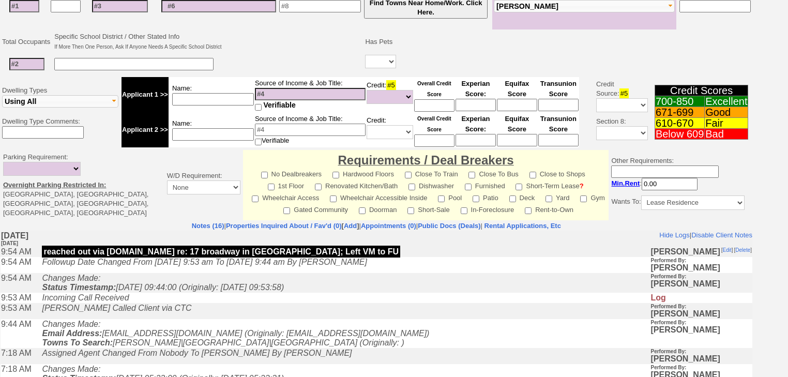
scroll to position [386, 0]
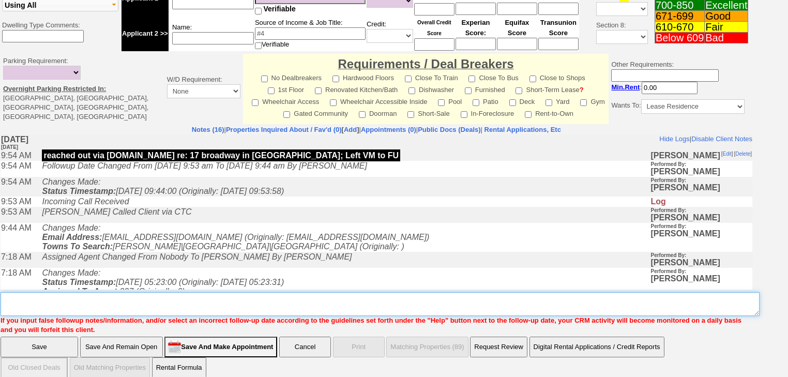
click at [74, 292] on textarea "Insert New Note Here" at bounding box center [380, 304] width 759 height 24
paste textarea "never heard back from client"
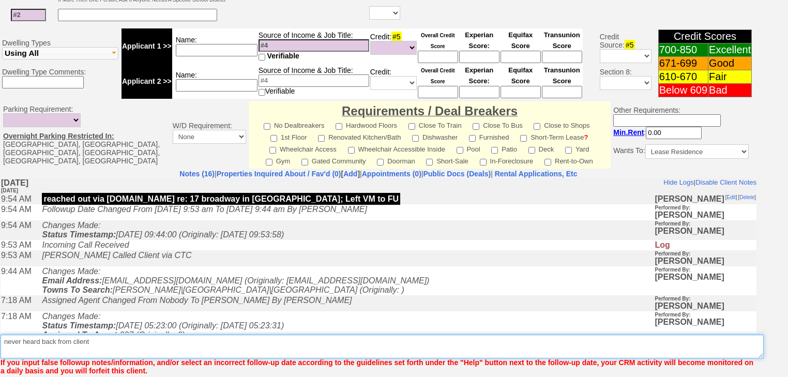
type textarea "never heard back from client"
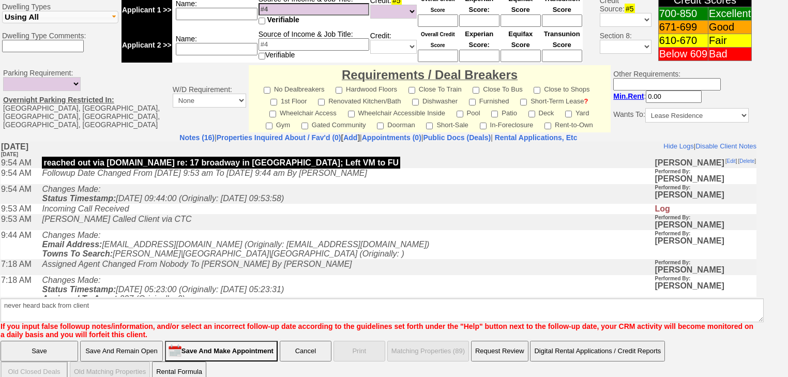
click at [51, 341] on input "Save" at bounding box center [40, 351] width 78 height 21
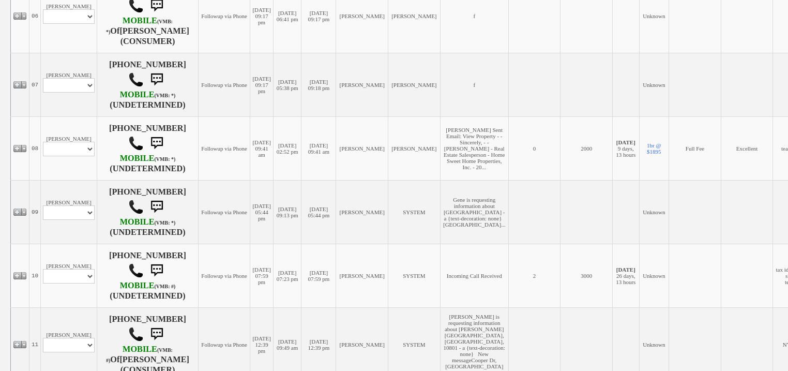
scroll to position [910, 0]
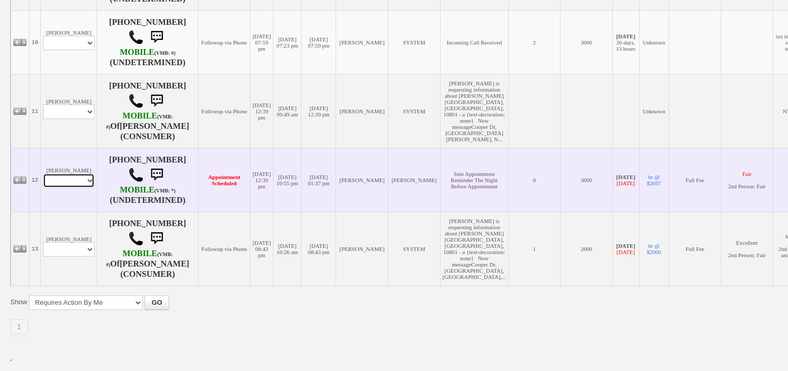
drag, startPoint x: 83, startPoint y: 171, endPoint x: 83, endPoint y: 180, distance: 8.8
click at [83, 173] on select "Profile Edit Print Email Externally (Will Not Be Tracked In CRM) Closed Deals" at bounding box center [69, 180] width 52 height 14
select select "ChangeURL,/crm/custom/edit_client_form.php?redirect=%2Fcrm%2Fclients.php&id=167…"
click at [43, 173] on select "Profile Edit Print Email Externally (Will Not Be Tracked In CRM) Closed Deals" at bounding box center [69, 180] width 52 height 14
select select
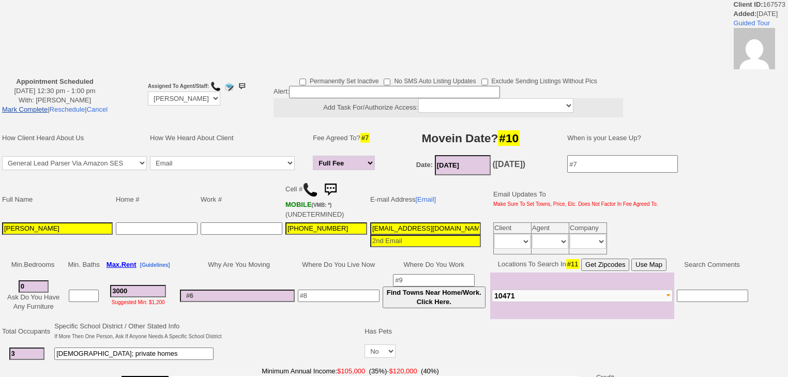
click at [48, 110] on link "Mark Complete" at bounding box center [25, 110] width 46 height 8
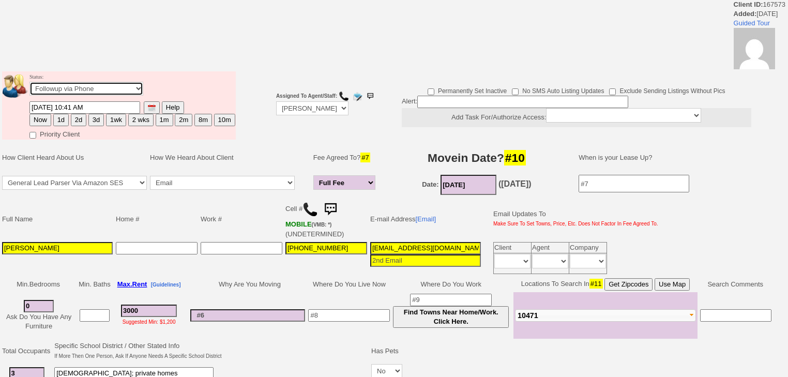
click at [129, 94] on select "Followup via Phone Followup via Email Followup When Section 8 Property Found De…" at bounding box center [86, 89] width 114 height 14
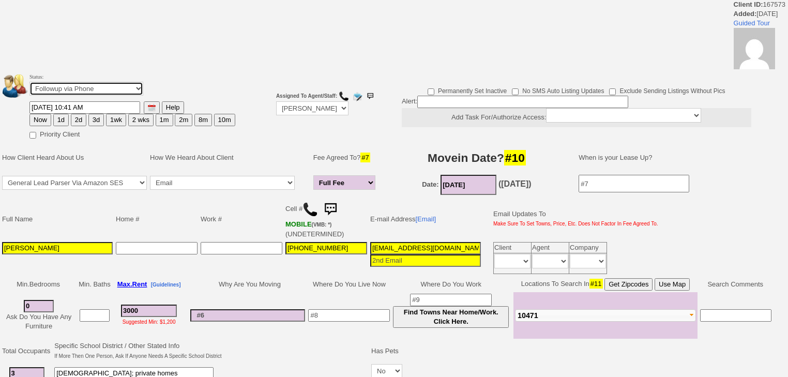
select select "Inactive"
click at [29, 85] on select "Followup via Phone Followup via Email Followup When Section 8 Property Found De…" at bounding box center [86, 89] width 114 height 14
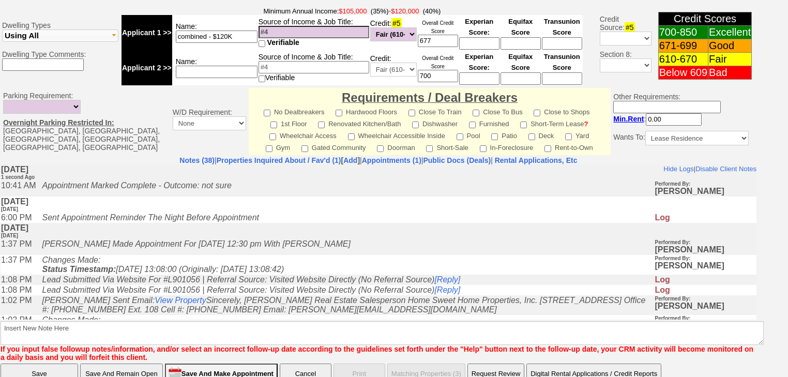
scroll to position [432, 0]
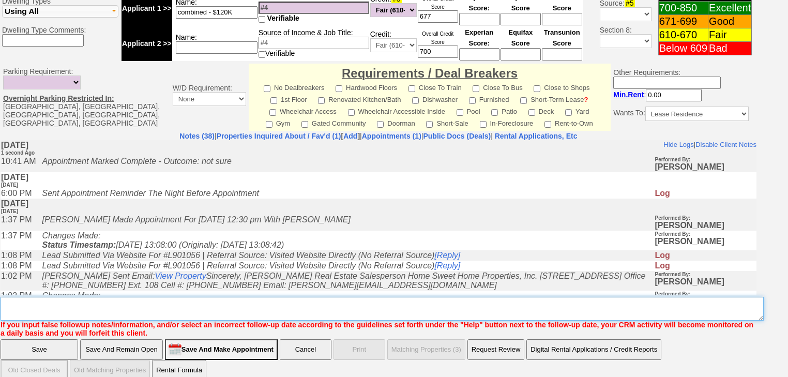
click at [181, 297] on textarea "Insert New Note Here" at bounding box center [383, 309] width 764 height 24
type textarea "not sure"
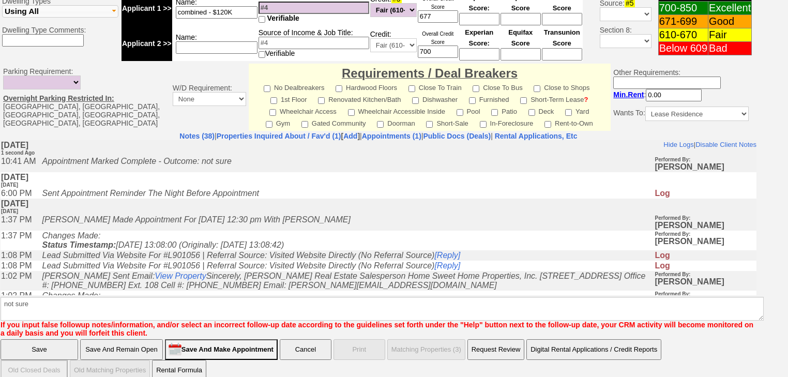
click at [52, 343] on input "Save" at bounding box center [40, 349] width 78 height 21
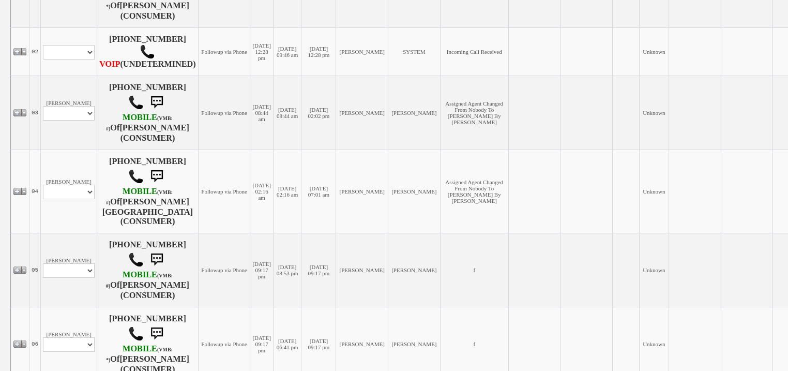
scroll to position [538, 0]
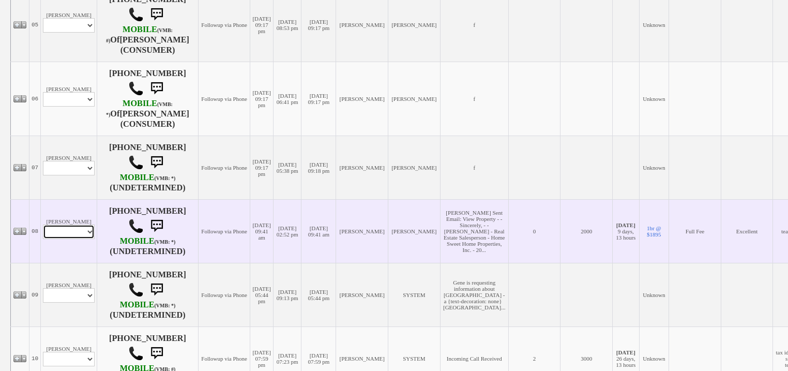
drag, startPoint x: 76, startPoint y: 252, endPoint x: 76, endPoint y: 260, distance: 7.2
click at [76, 239] on select "Profile Edit Print Email Externally (Will Not Be Tracked In CRM) Closed Deals" at bounding box center [69, 232] width 52 height 14
select select "ChangeURL,/crm/custom/edit_client_form.php?redirect=%2Fcrm%2Fclients.php&id=168…"
click at [43, 239] on select "Profile Edit Print Email Externally (Will Not Be Tracked In CRM) Closed Deals" at bounding box center [69, 232] width 52 height 14
select select
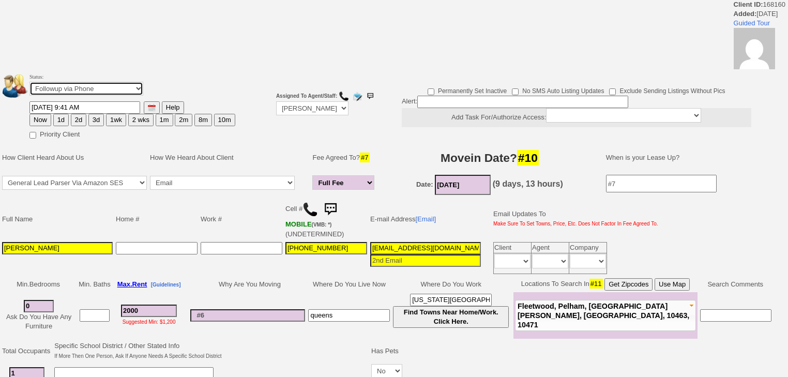
drag, startPoint x: 92, startPoint y: 87, endPoint x: 93, endPoint y: 95, distance: 7.8
click at [93, 95] on select "Followup via Phone Followup via Email Followup When Section 8 Property Found De…" at bounding box center [86, 89] width 114 height 14
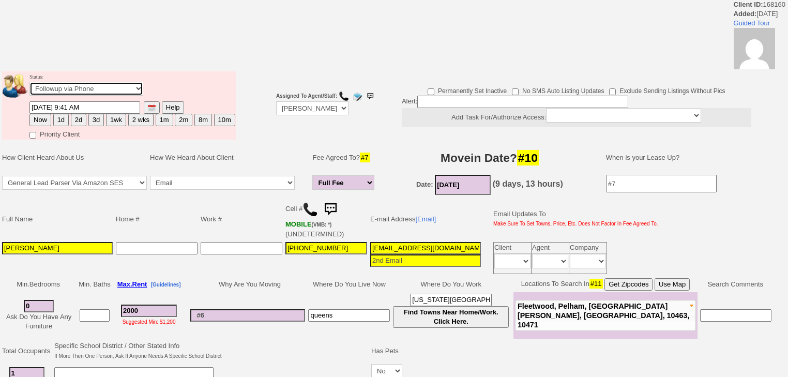
select select "Inactive"
click at [29, 85] on select "Followup via Phone Followup via Email Followup When Section 8 Property Found De…" at bounding box center [86, 89] width 114 height 14
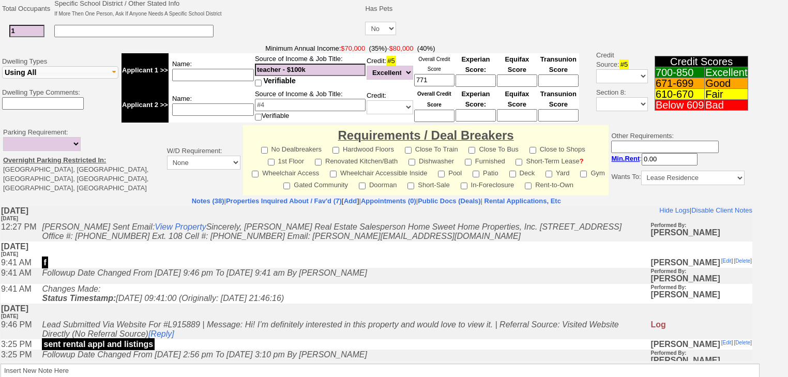
scroll to position [395, 0]
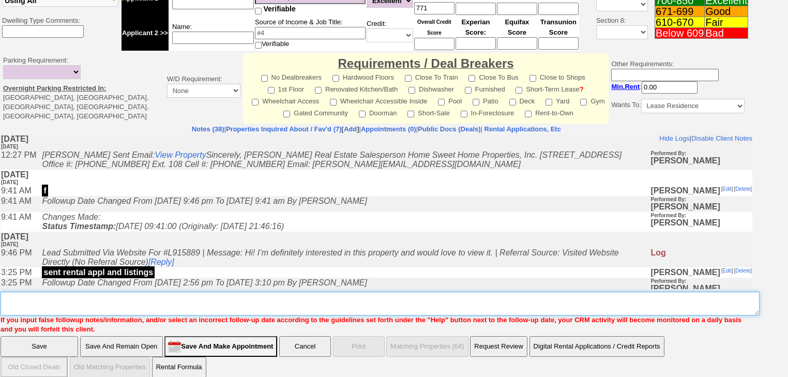
click at [148, 297] on textarea "Insert New Note Here" at bounding box center [380, 304] width 759 height 24
paste textarea "never heard back from client"
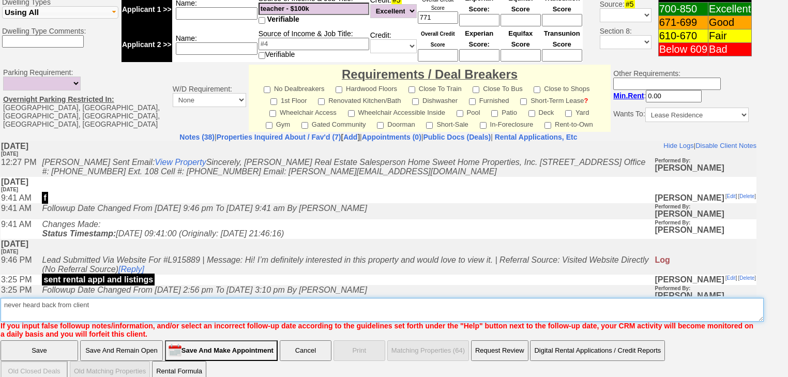
type textarea "never heard back from client"
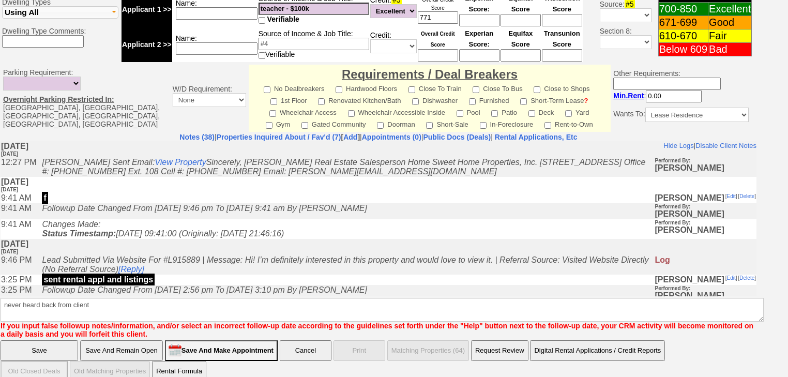
click at [57, 340] on input "Save" at bounding box center [40, 350] width 78 height 21
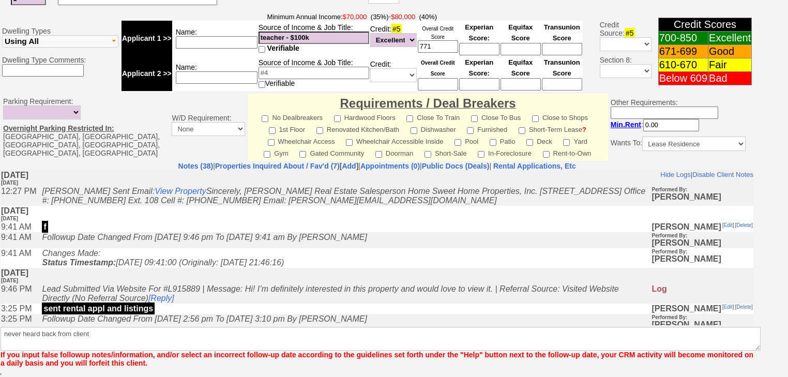
scroll to position [389, 0]
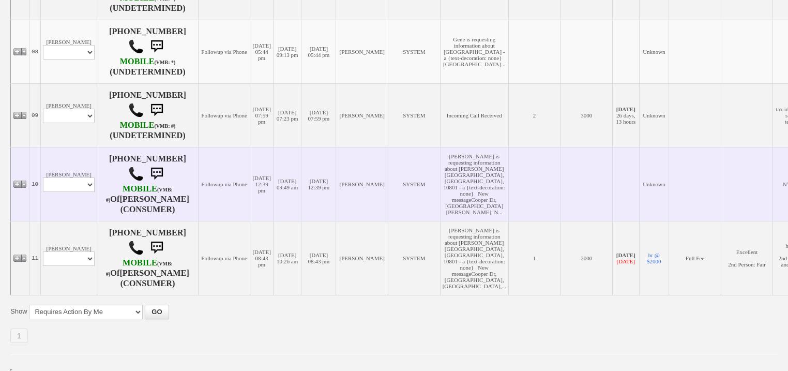
scroll to position [759, 0]
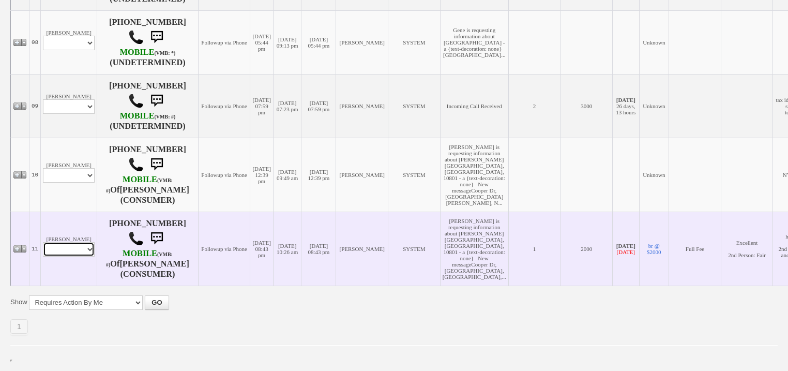
drag, startPoint x: 69, startPoint y: 242, endPoint x: 67, endPoint y: 251, distance: 9.0
click at [69, 244] on select "Profile Edit Print Email Externally (Will Not Be Tracked In CRM) Closed Deals" at bounding box center [69, 249] width 52 height 14
select select "ChangeURL,/crm/custom/edit_client_form.php?redirect=%2Fcrm%2Fclients.php&id=166…"
click at [43, 242] on select "Profile Edit Print Email Externally (Will Not Be Tracked In CRM) Closed Deals" at bounding box center [69, 249] width 52 height 14
select select
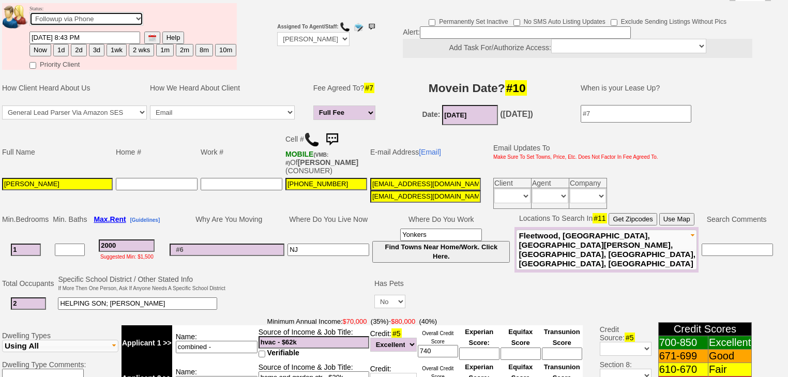
click at [74, 12] on select "Followup via Phone Followup via Email Followup When Section 8 Property Found De…" at bounding box center [86, 19] width 114 height 14
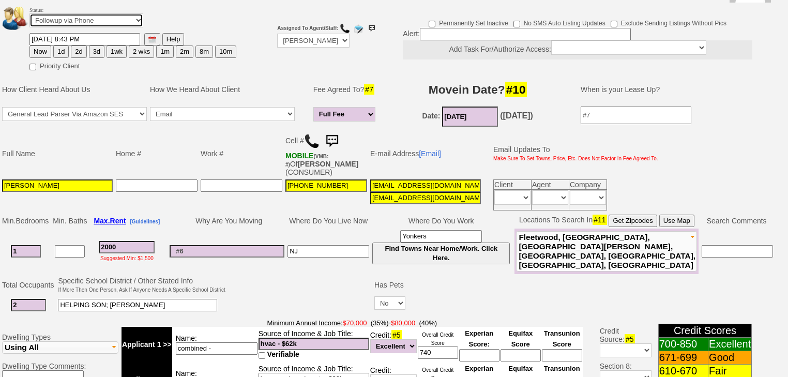
select select "Inactive"
click at [29, 13] on select "Followup via Phone Followup via Email Followup When Section 8 Property Found De…" at bounding box center [86, 20] width 114 height 14
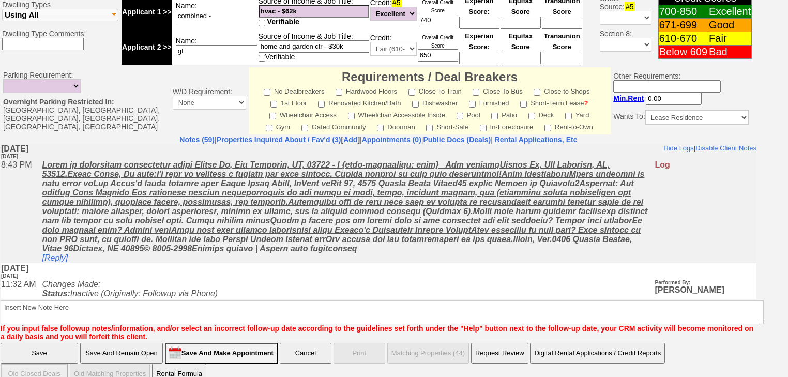
scroll to position [441, 0]
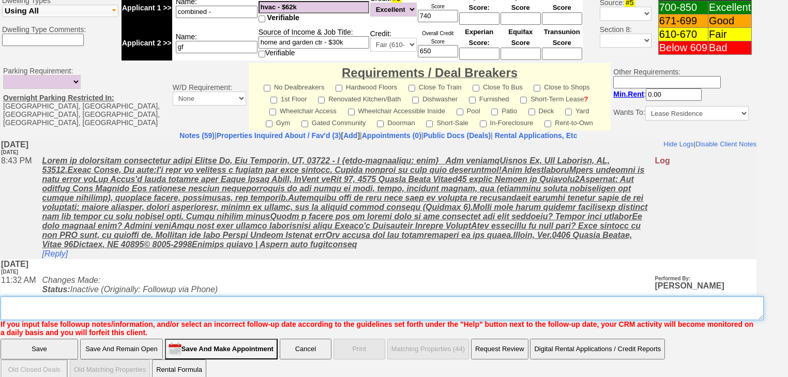
click at [99, 296] on textarea "Insert New Note Here" at bounding box center [383, 308] width 764 height 24
type textarea "f"
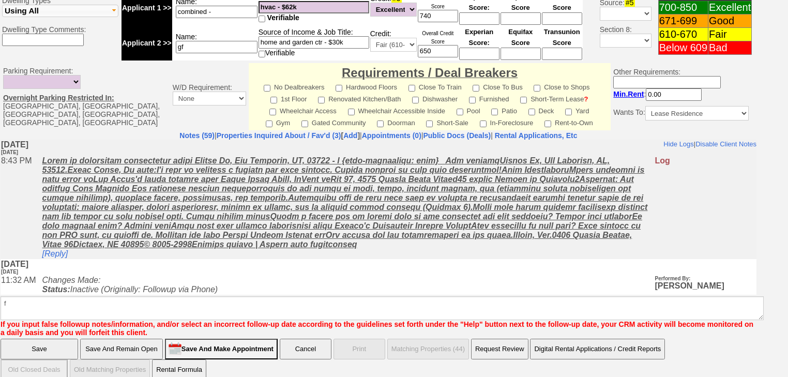
click at [58, 339] on input "Save" at bounding box center [40, 349] width 78 height 21
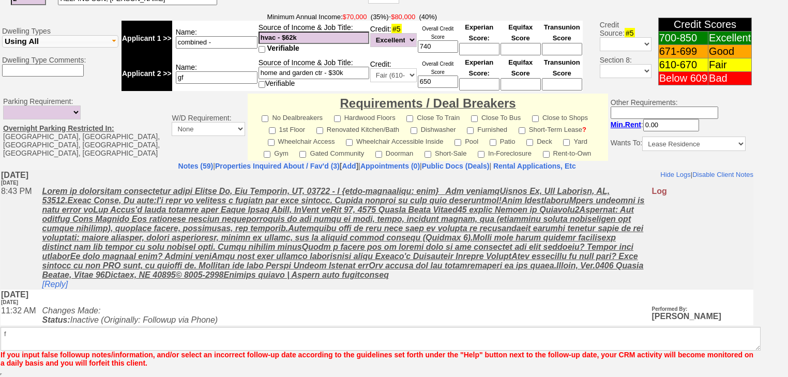
scroll to position [398, 0]
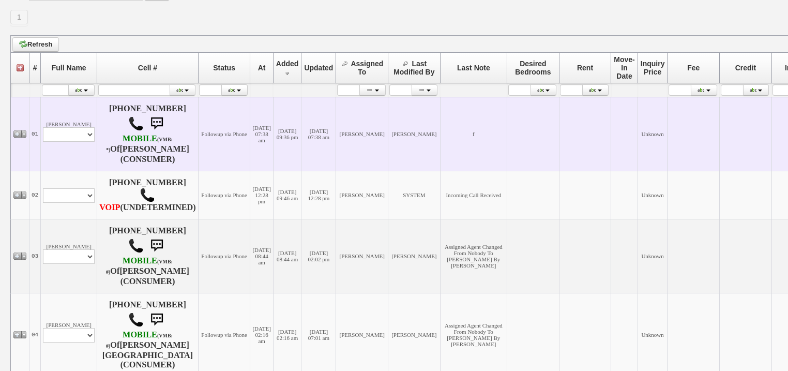
scroll to position [290, 0]
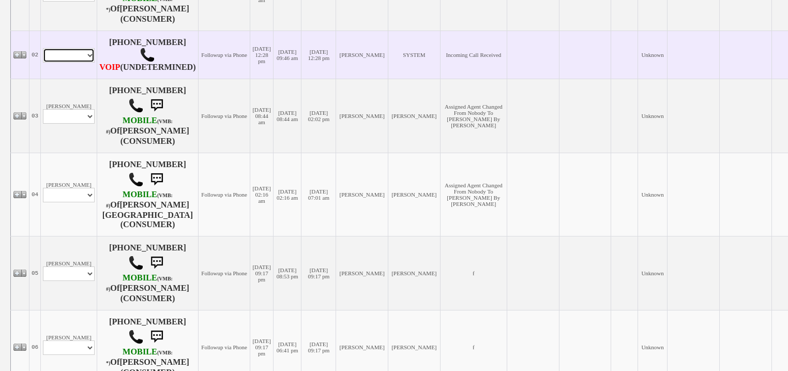
click at [72, 63] on select "Profile Edit Print Closed Deals" at bounding box center [69, 55] width 52 height 14
select select "ChangeURL,/crm/custom/edit_client_form.php?redirect=%2Fcrm%2Fclients.php&id=168…"
click at [43, 53] on select "Profile Edit Print Closed Deals" at bounding box center [69, 55] width 52 height 14
select select
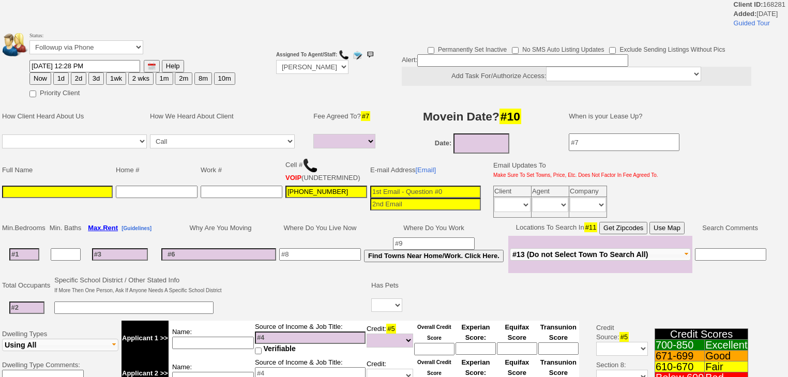
select select
drag, startPoint x: 108, startPoint y: 47, endPoint x: 108, endPoint y: 54, distance: 7.3
click at [108, 54] on select "Followup via Phone Followup via Email Followup When Section 8 Property Found De…" at bounding box center [86, 47] width 114 height 14
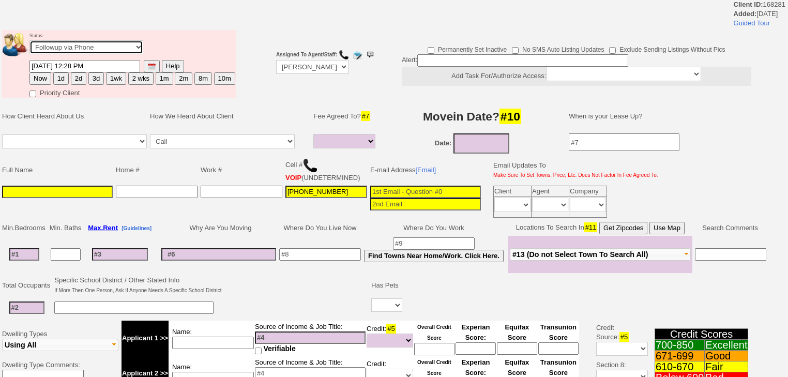
select select "Inactive"
click at [29, 43] on select "Followup via Phone Followup via Email Followup When Section 8 Property Found De…" at bounding box center [86, 47] width 114 height 14
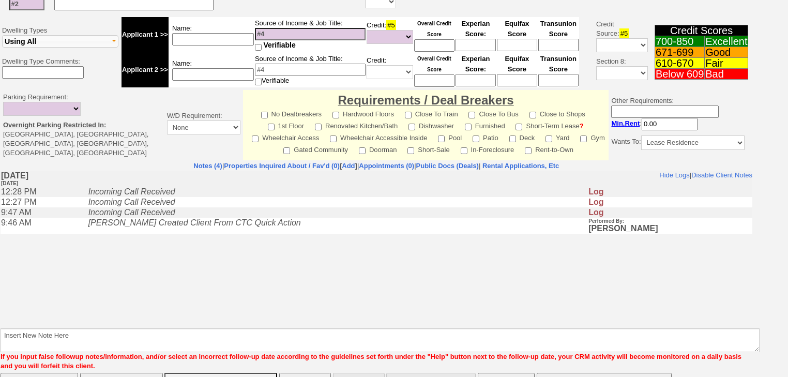
scroll to position [329, 0]
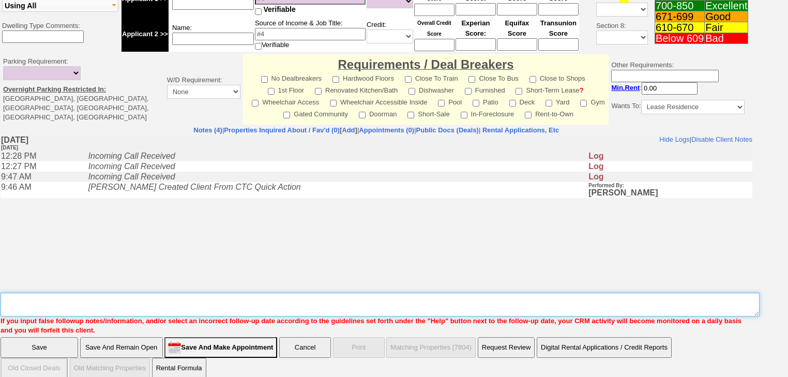
drag, startPoint x: 165, startPoint y: 295, endPoint x: 163, endPoint y: 283, distance: 12.5
click at [163, 293] on textarea "Insert New Note Here" at bounding box center [380, 305] width 759 height 24
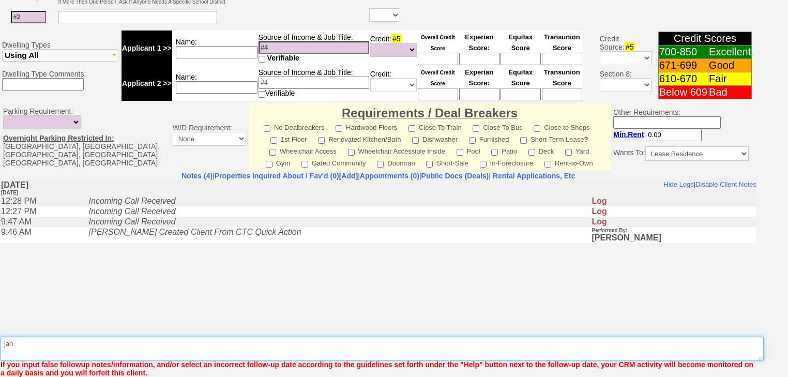
scroll to position [376, 0]
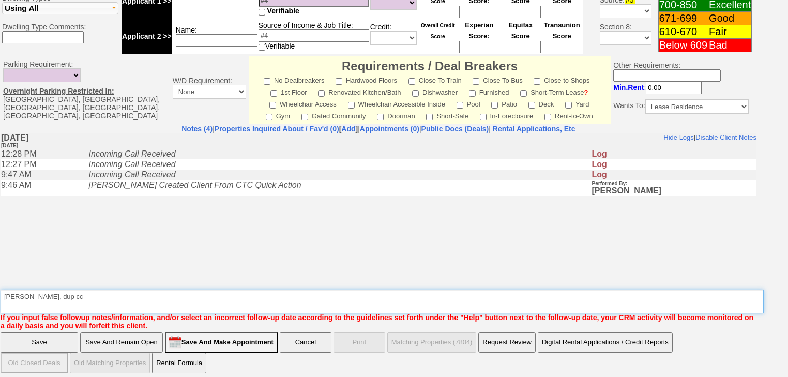
type textarea "jahnia chavis, dup cc"
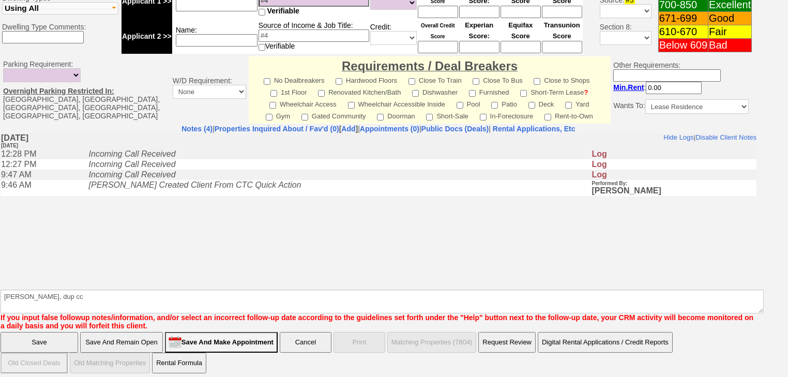
click at [54, 341] on input "Save" at bounding box center [40, 342] width 78 height 21
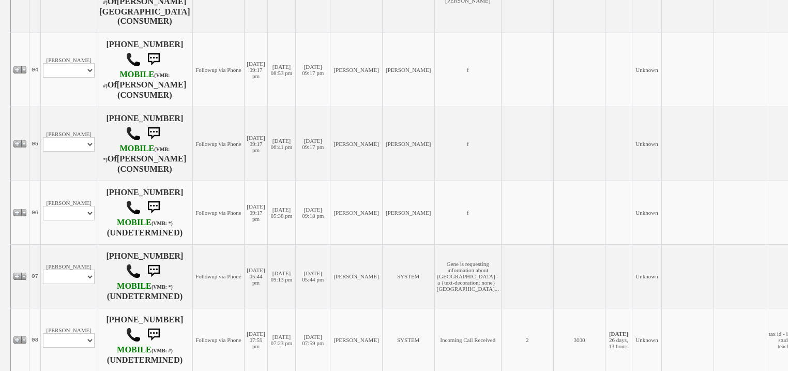
scroll to position [538, 0]
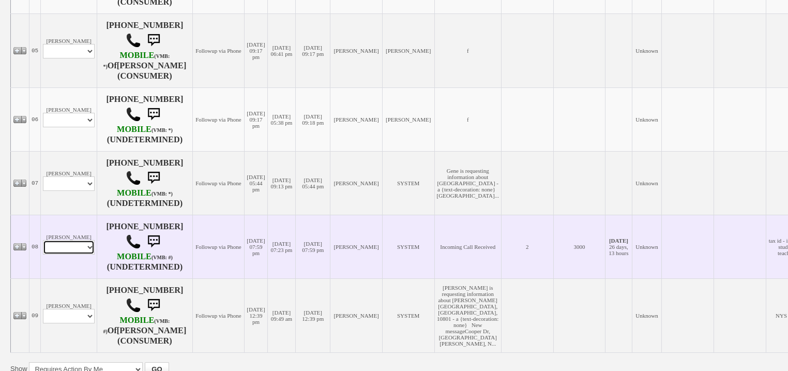
click at [76, 255] on select "Profile Edit Print Email Externally (Will Not Be Tracked In CRM) Closed Deals" at bounding box center [69, 247] width 52 height 14
select select "ChangeURL,/crm/custom/edit_client_form.php?redirect=%2Fcrm%2Fclients.php&id=168…"
click at [43, 248] on select "Profile Edit Print Email Externally (Will Not Be Tracked In CRM) Closed Deals" at bounding box center [69, 247] width 52 height 14
select select
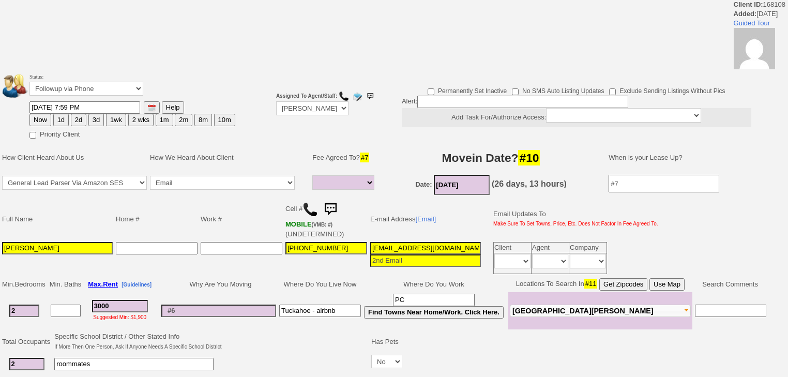
select select
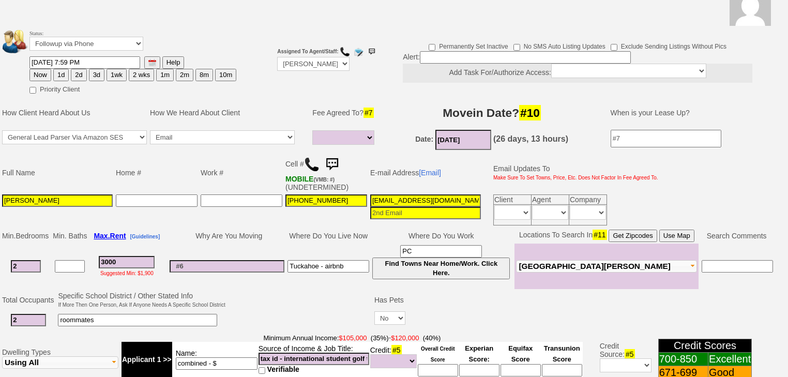
scroll to position [79, 0]
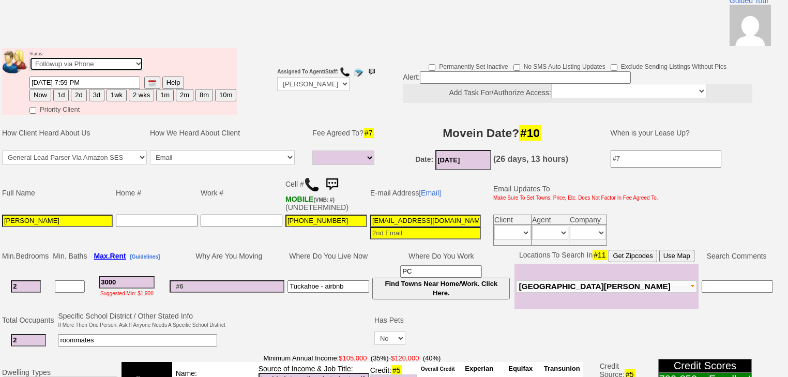
drag, startPoint x: 48, startPoint y: 48, endPoint x: 48, endPoint y: 54, distance: 5.7
click at [48, 57] on select "Followup via Phone Followup via Email Followup When Section 8 Property Found De…" at bounding box center [86, 64] width 114 height 14
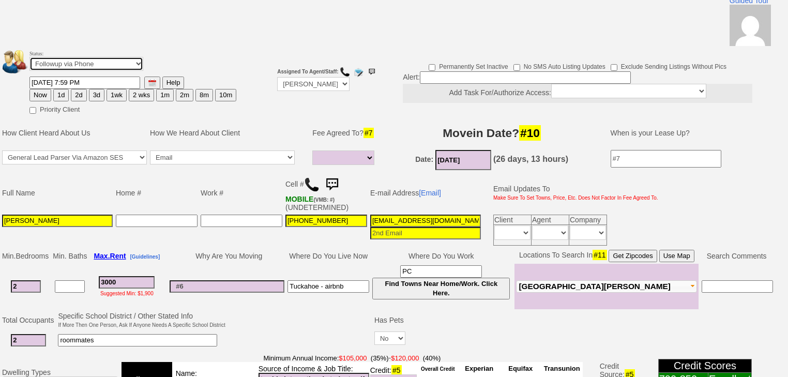
select select "Inactive"
click at [29, 57] on select "Followup via Phone Followup via Email Followup When Section 8 Property Found De…" at bounding box center [86, 64] width 114 height 14
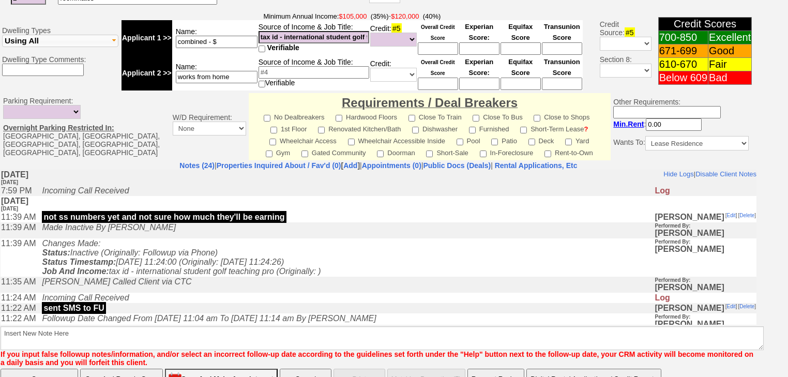
scroll to position [432, 0]
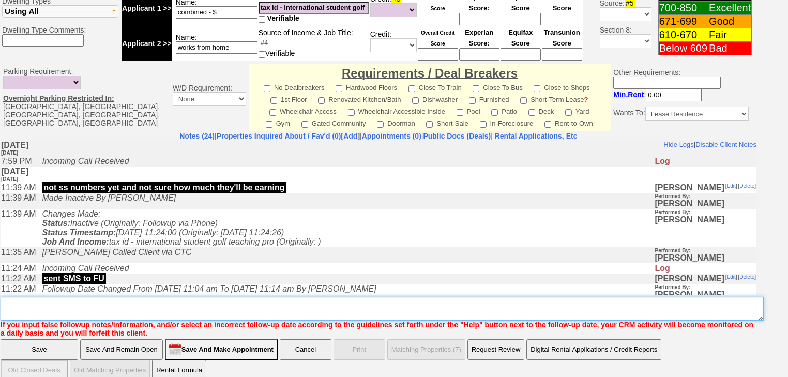
click at [56, 297] on textarea "Insert New Note Here" at bounding box center [383, 309] width 764 height 24
type textarea "f"
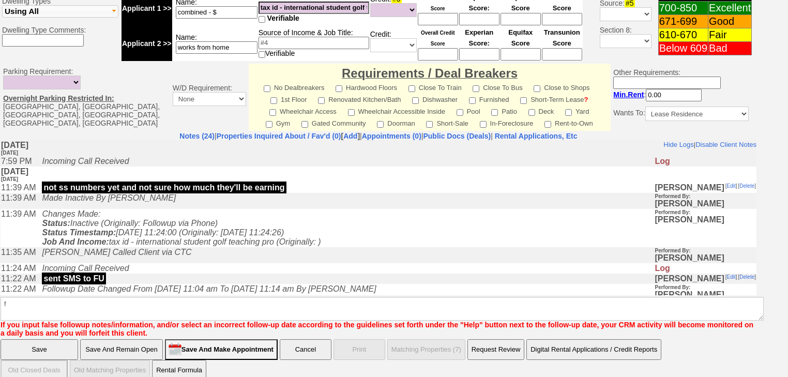
click at [26, 339] on input "Save" at bounding box center [40, 349] width 78 height 21
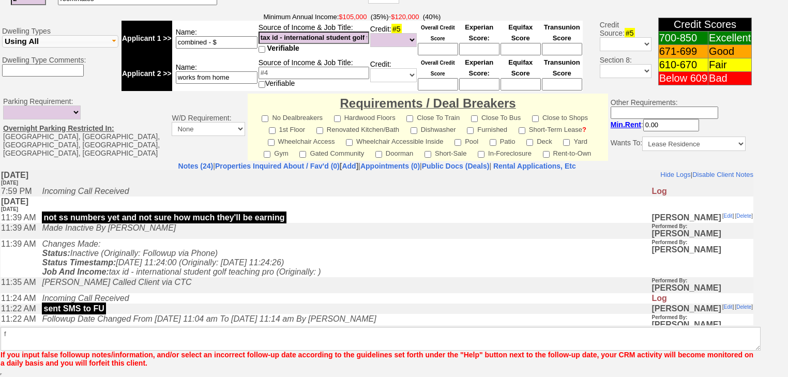
scroll to position [389, 0]
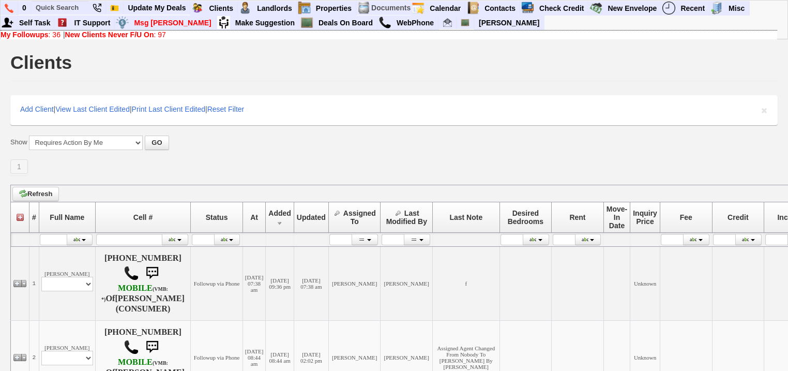
click at [151, 31] on b "New Clients Never F/U On" at bounding box center [109, 35] width 89 height 8
click at [91, 35] on b "New Clients Never F/U On" at bounding box center [109, 35] width 89 height 8
click at [52, 33] on link "My Followups : 36" at bounding box center [31, 35] width 60 height 8
click at [98, 37] on b "New Clients Never F/U On" at bounding box center [109, 35] width 89 height 8
click at [78, 10] on input "text" at bounding box center [60, 7] width 57 height 13
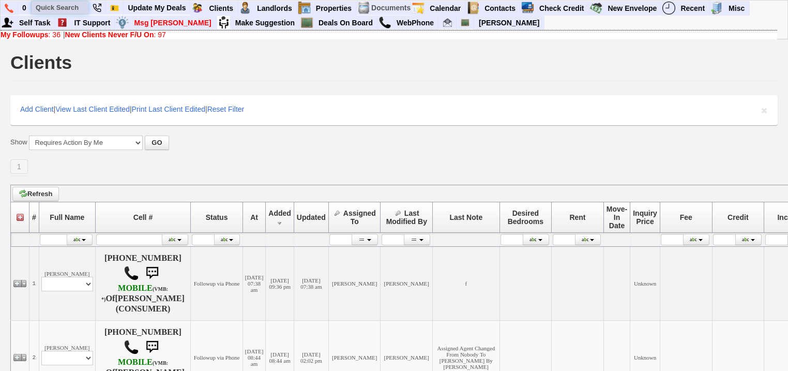
paste input "203-606-7240"
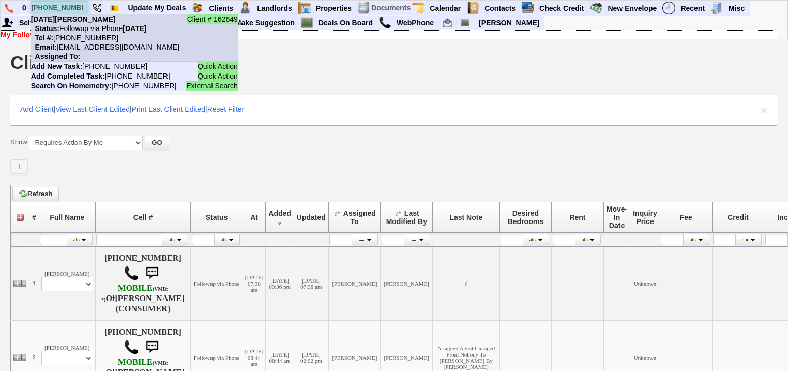
type input "203-606-7240"
click at [88, 35] on nobr "Tel #: 203-606-7240" at bounding box center [74, 38] width 87 height 8
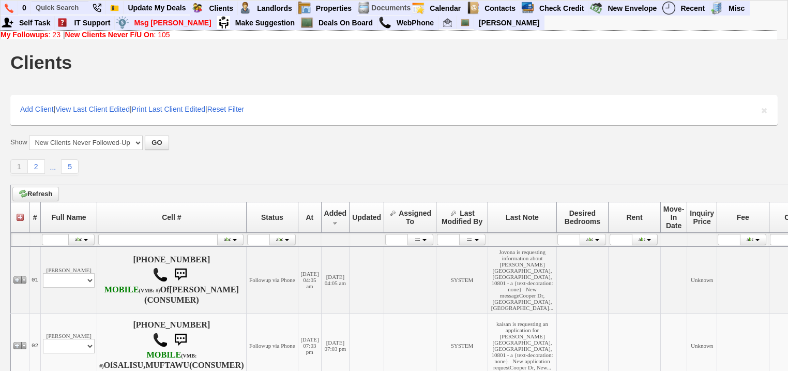
click at [114, 34] on b "New Clients Never F/U On" at bounding box center [109, 35] width 89 height 8
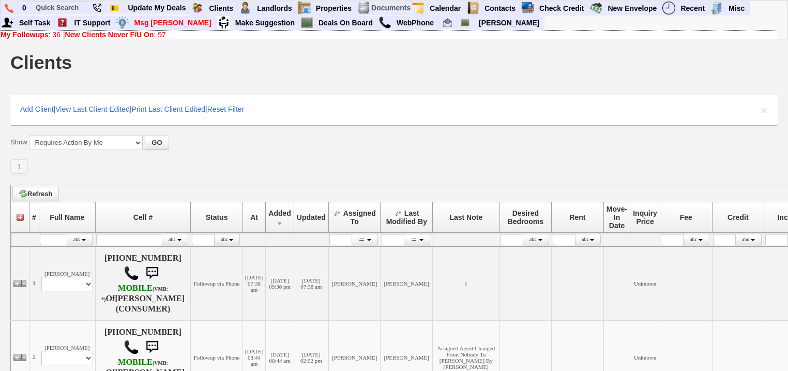
click at [79, 33] on b "New Clients Never F/U On" at bounding box center [109, 35] width 89 height 8
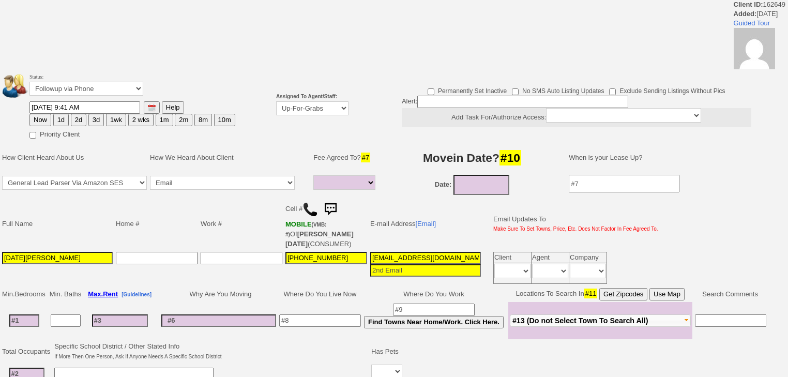
select select
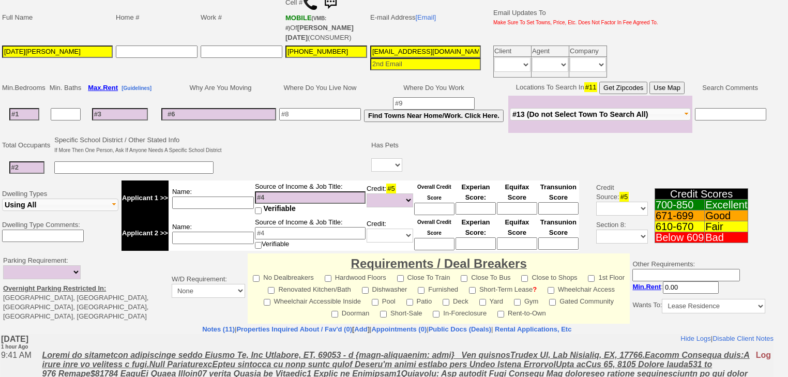
scroll to position [248, 0]
